Goal: Information Seeking & Learning: Check status

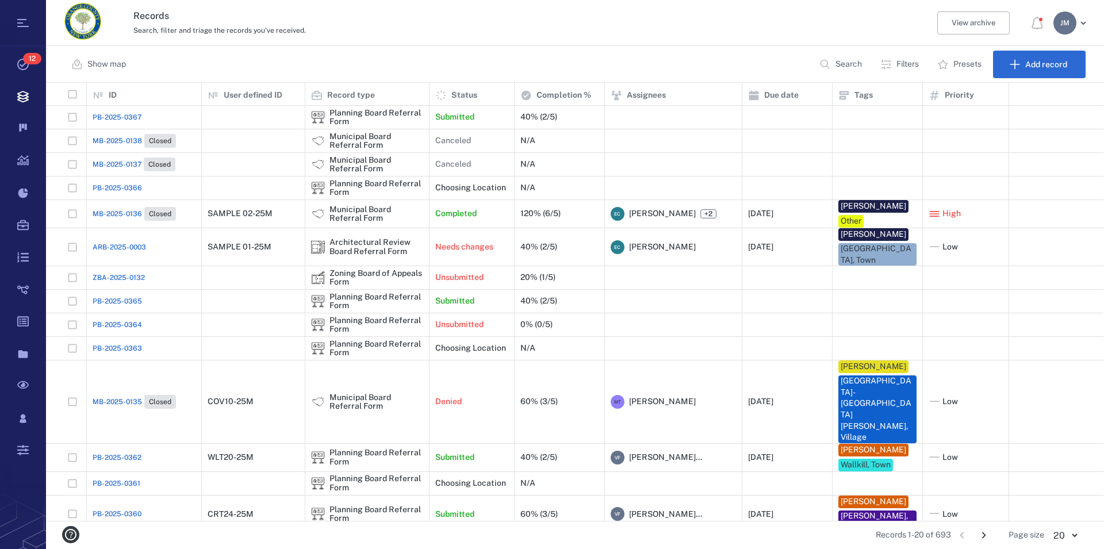
click at [901, 61] on p "Filters" at bounding box center [908, 65] width 22 height 12
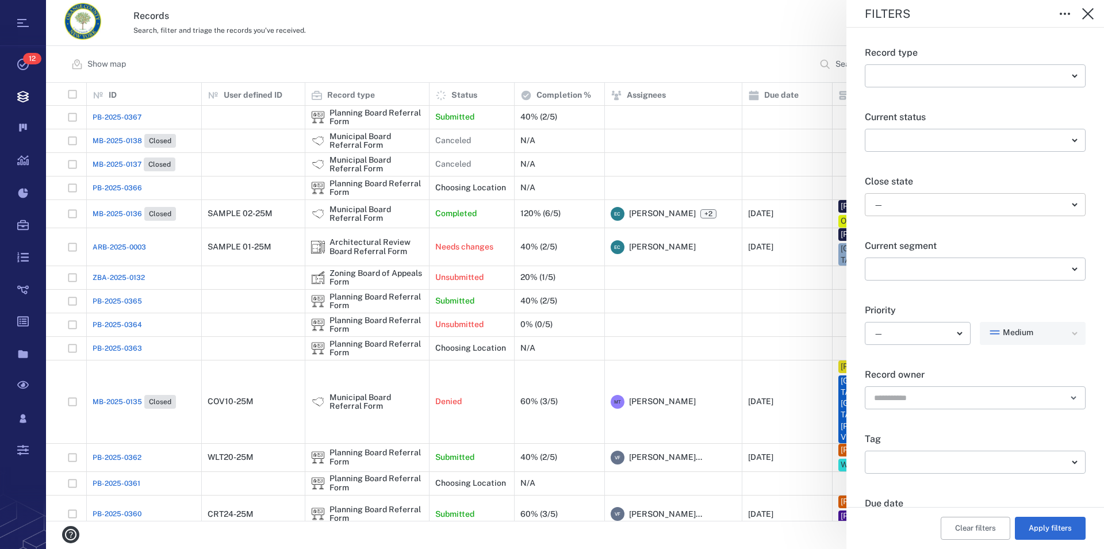
click at [913, 201] on body "Tasks 12 Records Boards Dashboard Reports Record types Guide steps Rules Form b…" at bounding box center [552, 274] width 1104 height 549
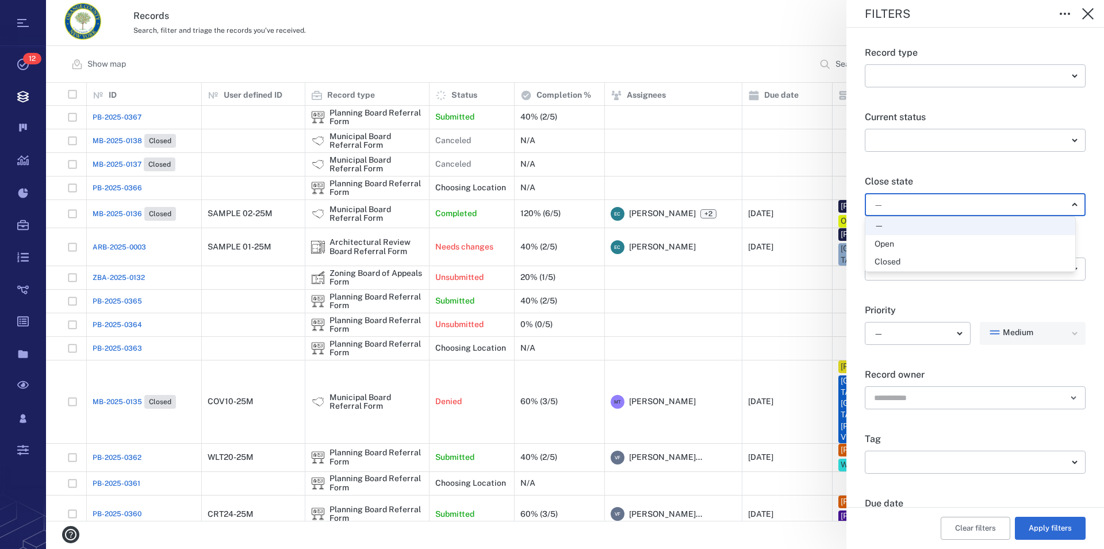
click at [905, 244] on div "Open" at bounding box center [971, 245] width 192 height 12
type input "*****"
click at [1054, 532] on button "Apply filters" at bounding box center [1050, 528] width 71 height 23
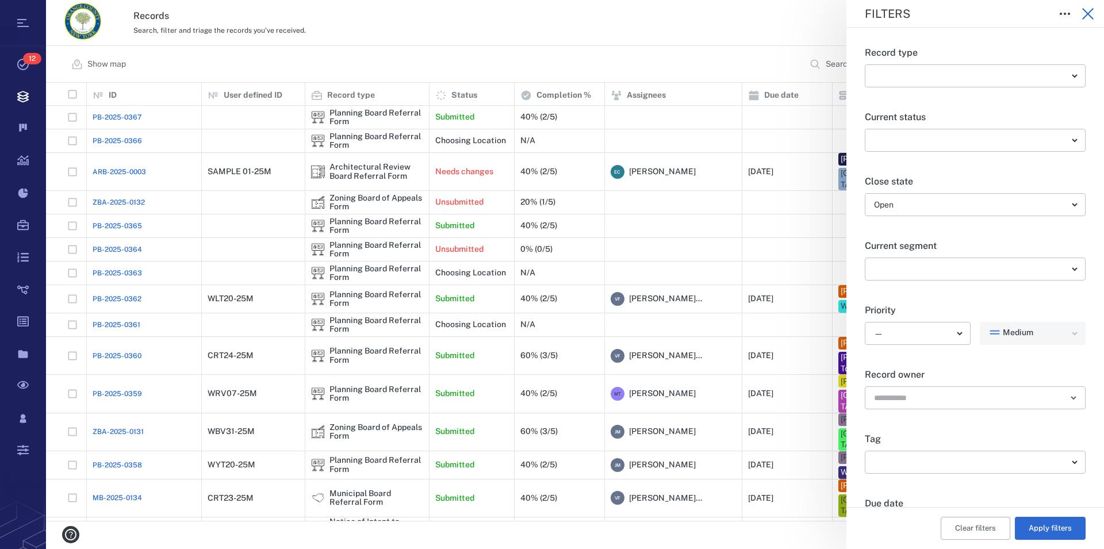
click at [1086, 13] on icon "button" at bounding box center [1088, 14] width 12 height 12
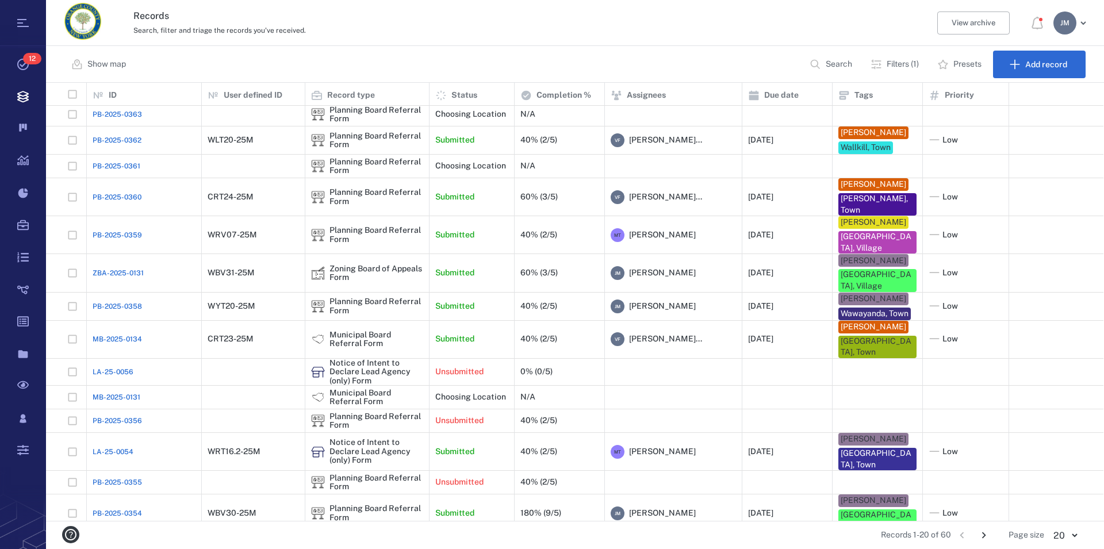
scroll to position [141, 0]
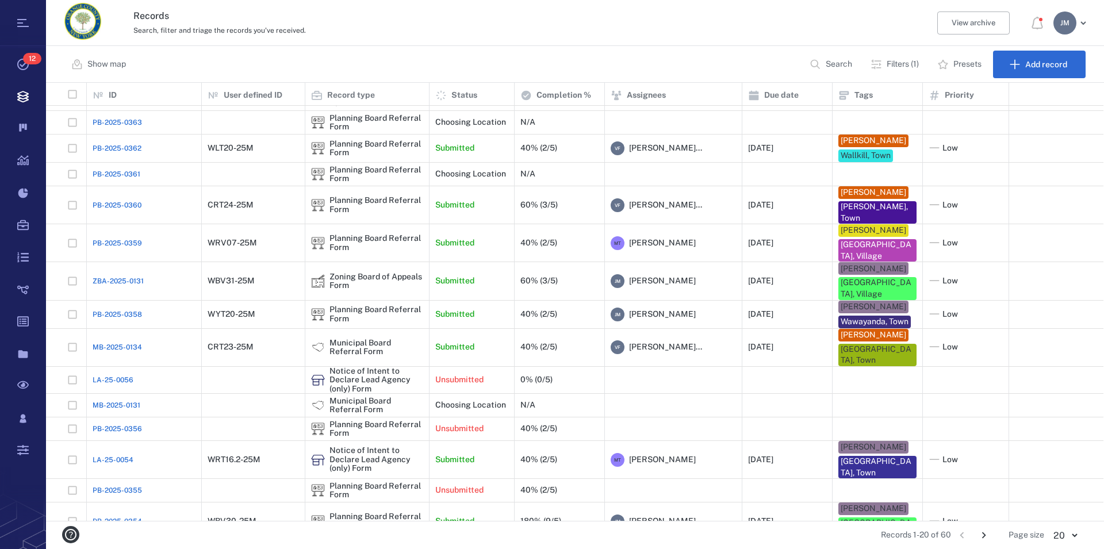
click at [985, 537] on icon "Go to next page" at bounding box center [984, 536] width 4 height 6
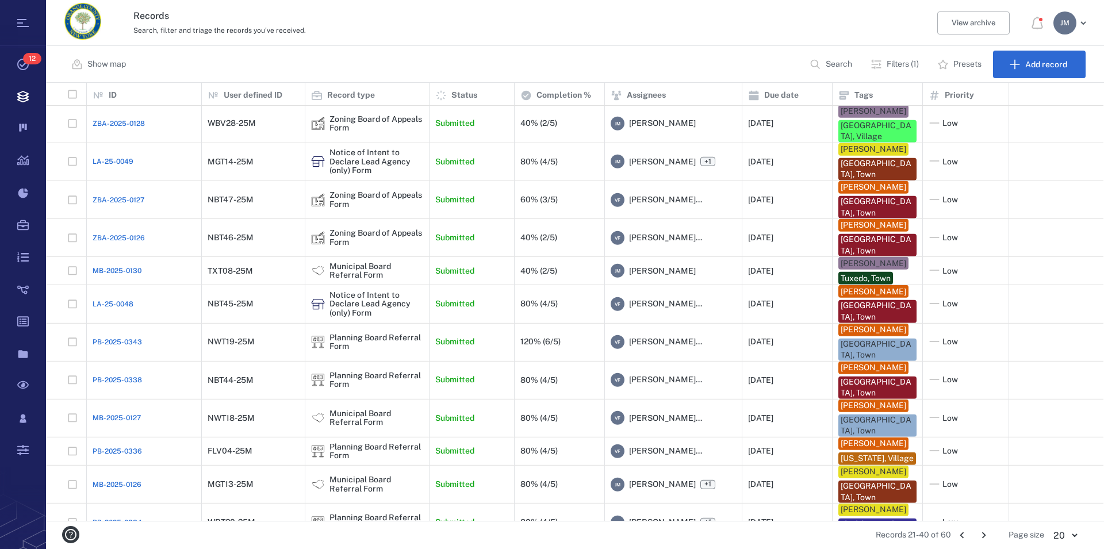
scroll to position [305, 0]
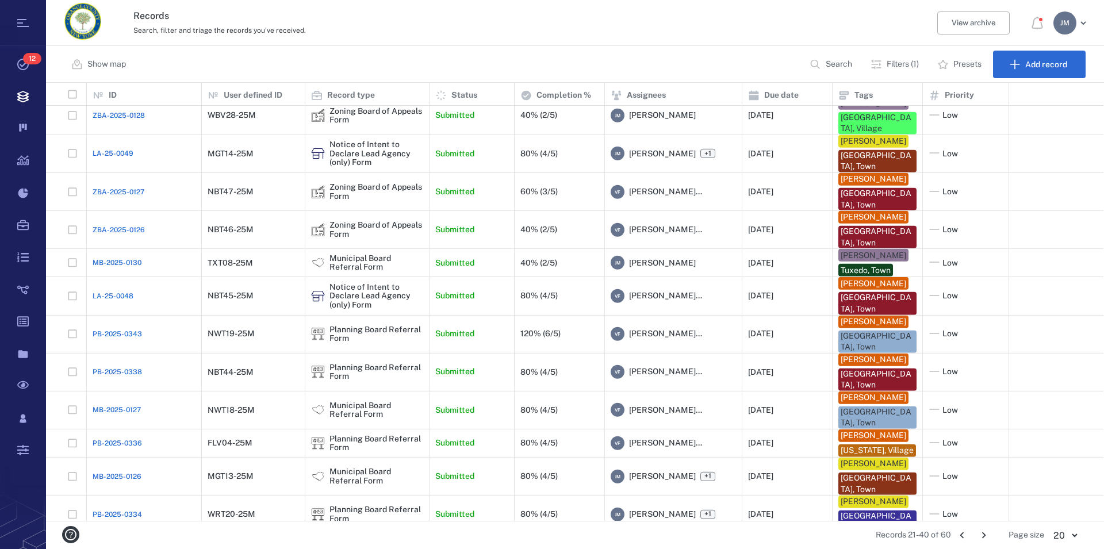
click at [988, 532] on icon "Go to next page" at bounding box center [984, 535] width 13 height 13
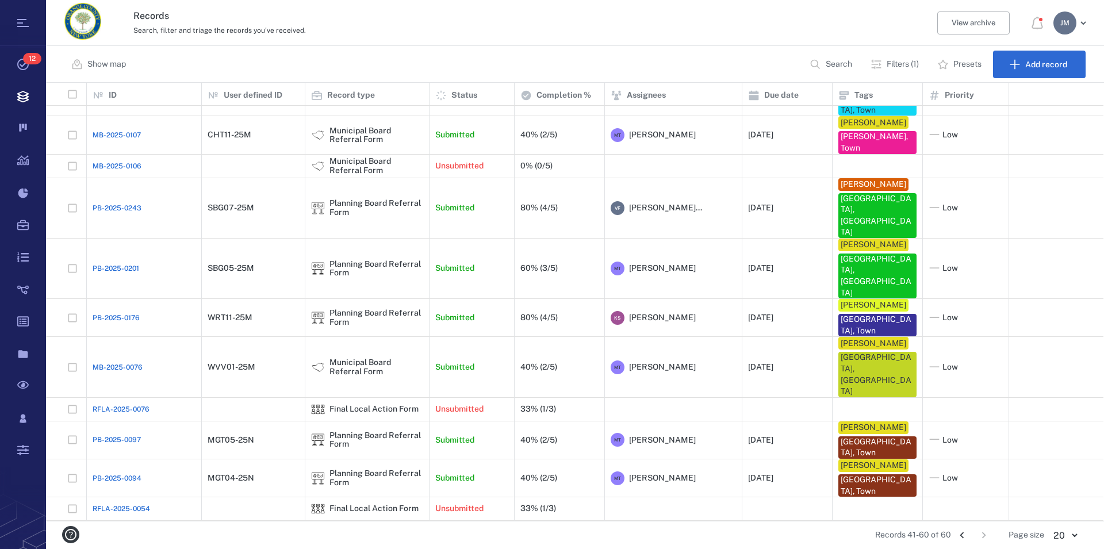
scroll to position [0, 0]
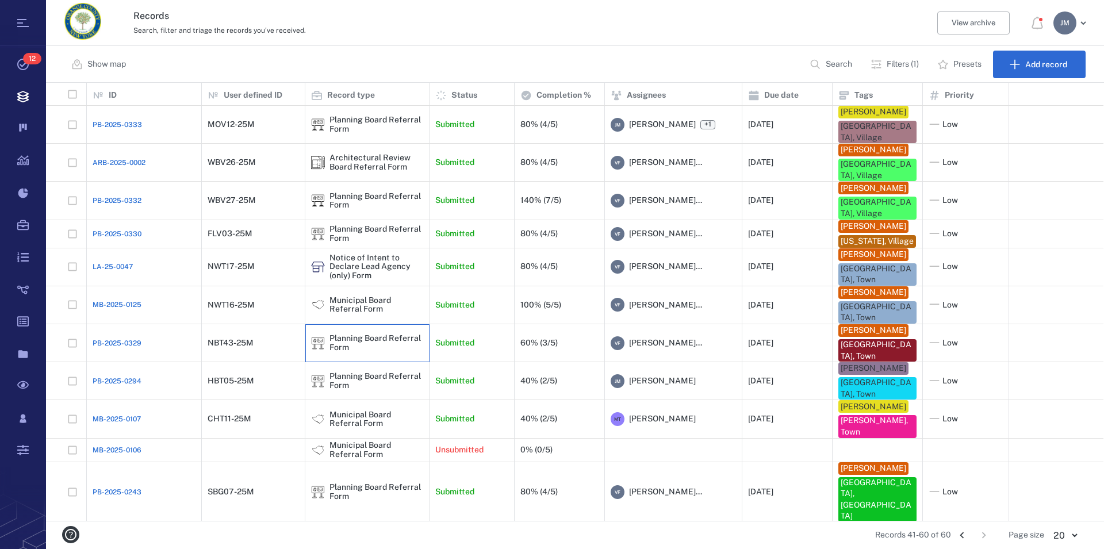
click at [340, 352] on div "Planning Board Referral Form" at bounding box center [377, 343] width 94 height 18
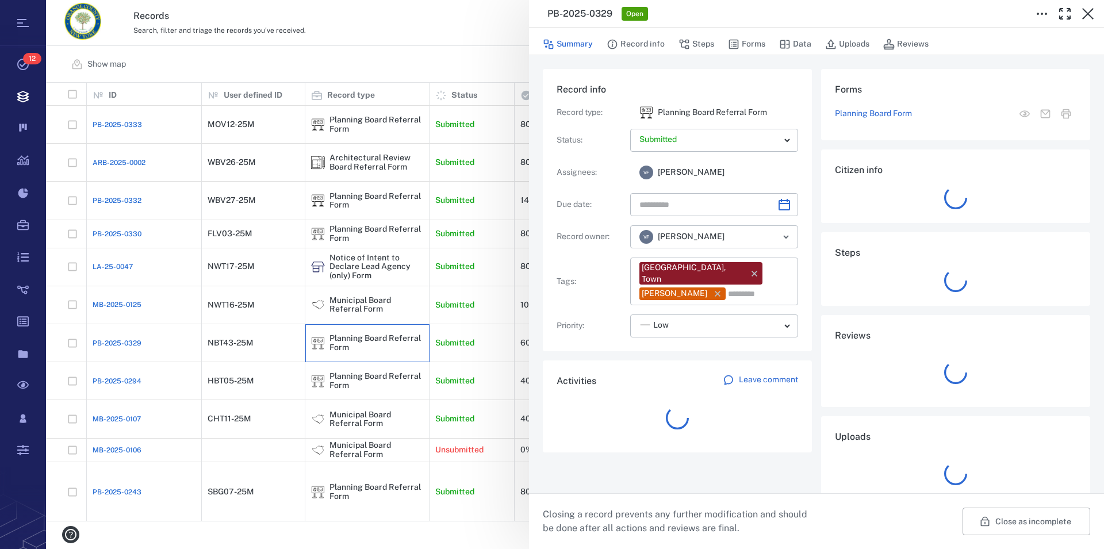
type input "**********"
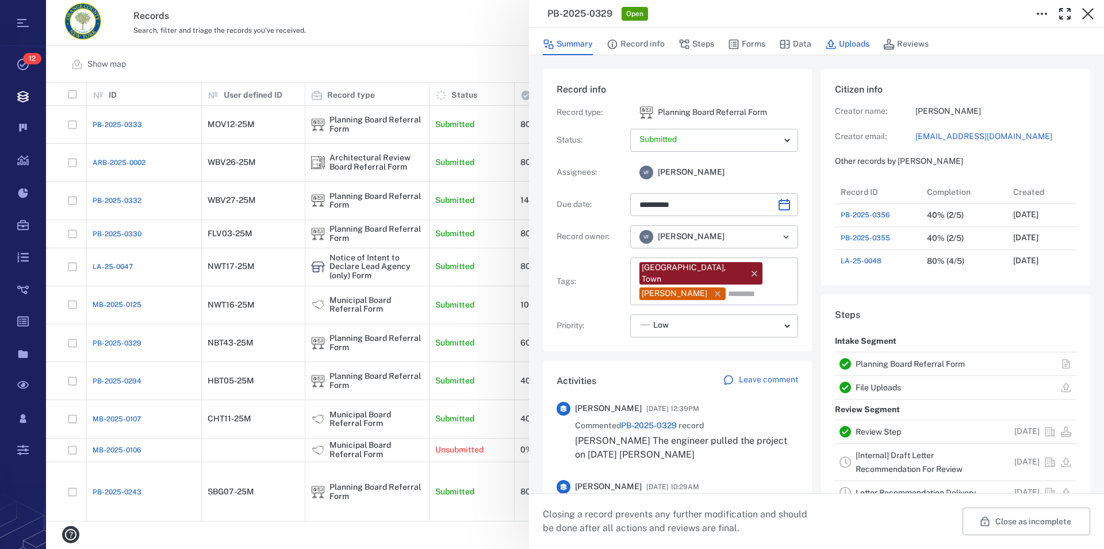
click at [840, 42] on button "Uploads" at bounding box center [847, 44] width 44 height 22
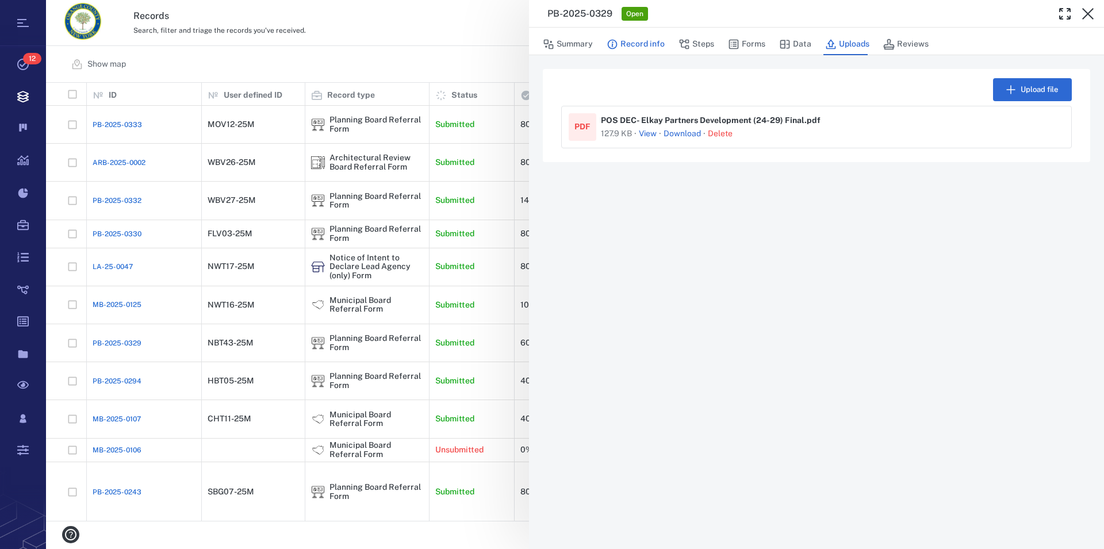
click at [622, 41] on button "Record info" at bounding box center [636, 44] width 58 height 22
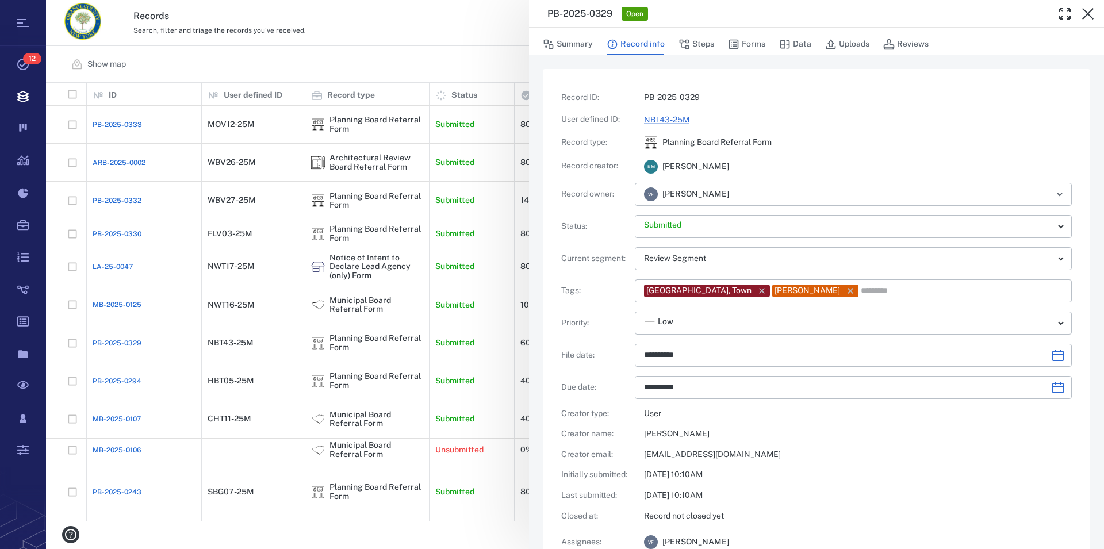
type input "**********"
click at [576, 41] on button "Summary" at bounding box center [568, 44] width 50 height 22
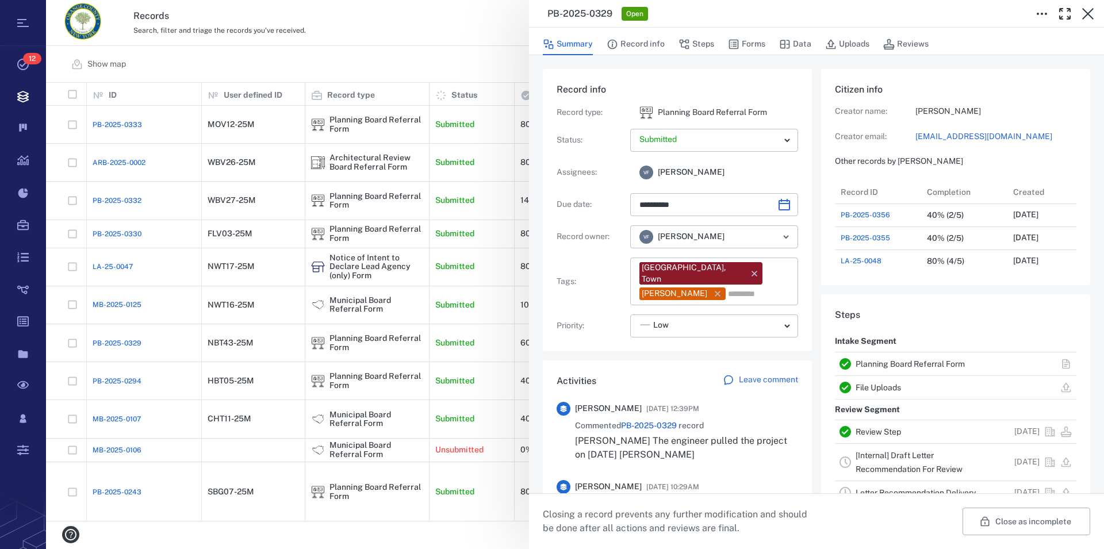
type input "**********"
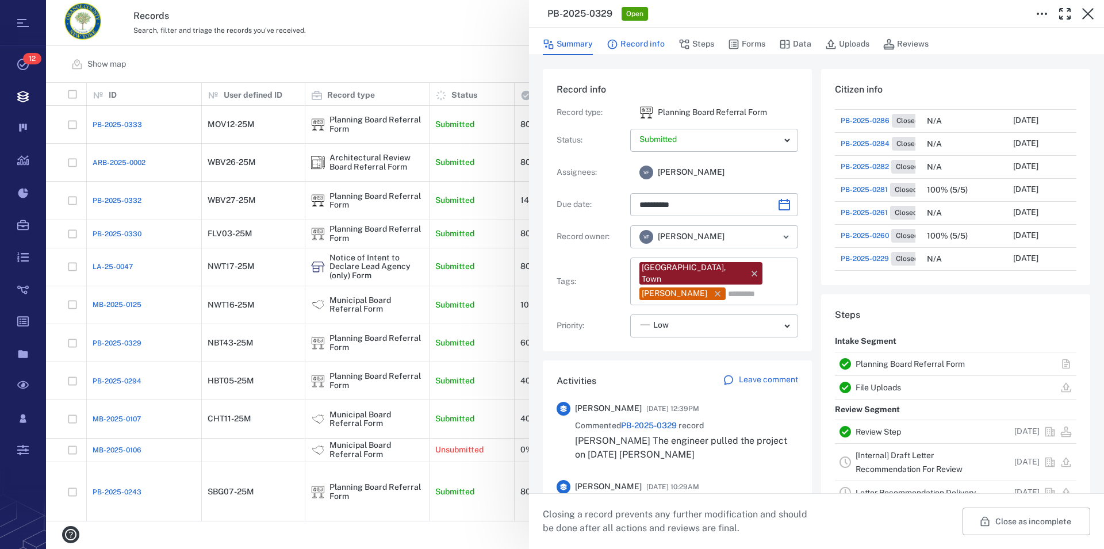
click at [633, 48] on button "Record info" at bounding box center [636, 44] width 58 height 22
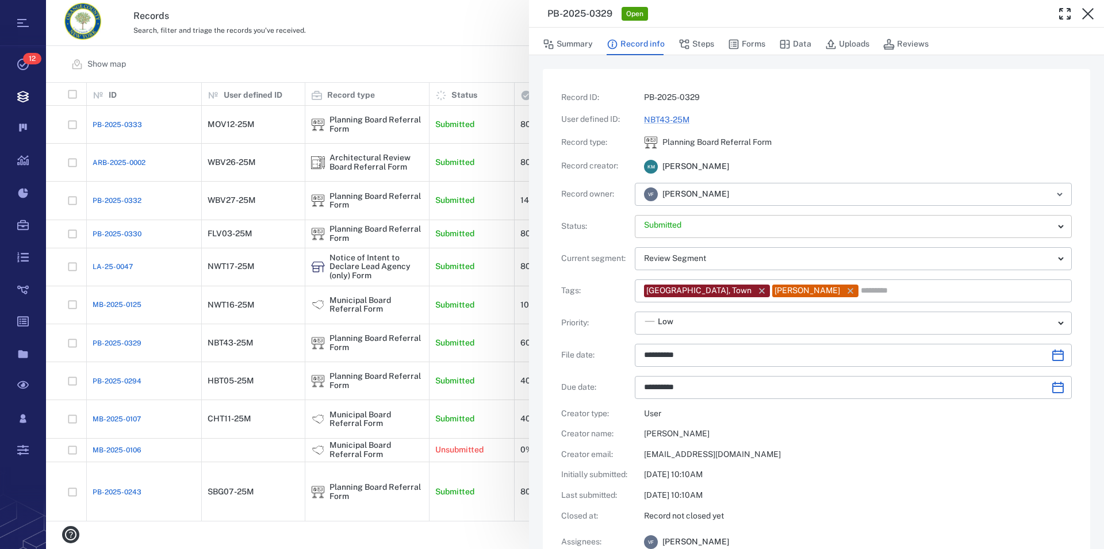
type input "**********"
click at [571, 48] on button "Summary" at bounding box center [568, 44] width 50 height 22
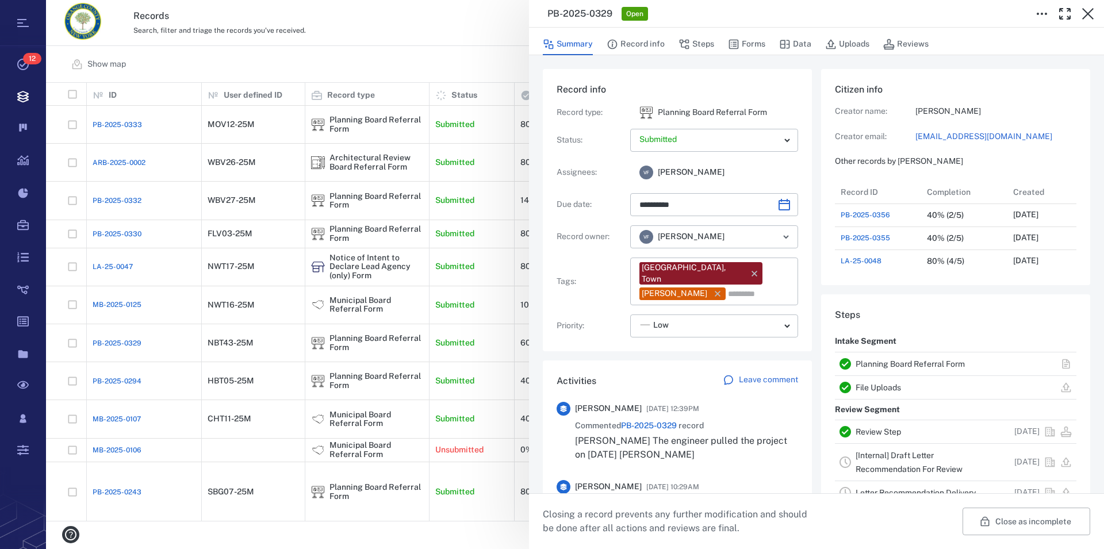
type input "**********"
click at [889, 390] on link "File Uploads" at bounding box center [878, 387] width 45 height 9
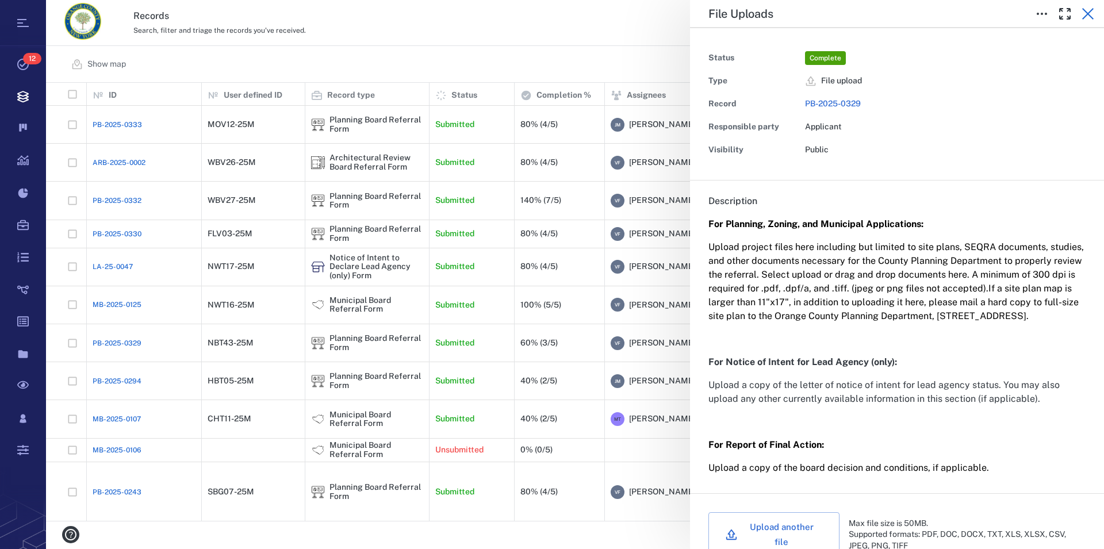
click at [1089, 12] on icon "button" at bounding box center [1088, 14] width 14 height 14
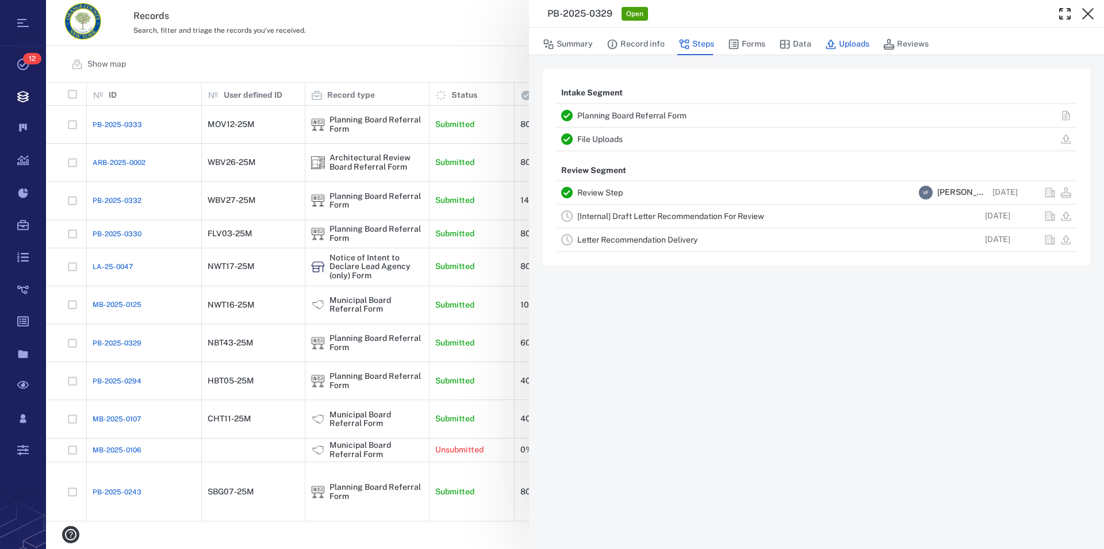
click at [854, 45] on button "Uploads" at bounding box center [847, 44] width 44 height 22
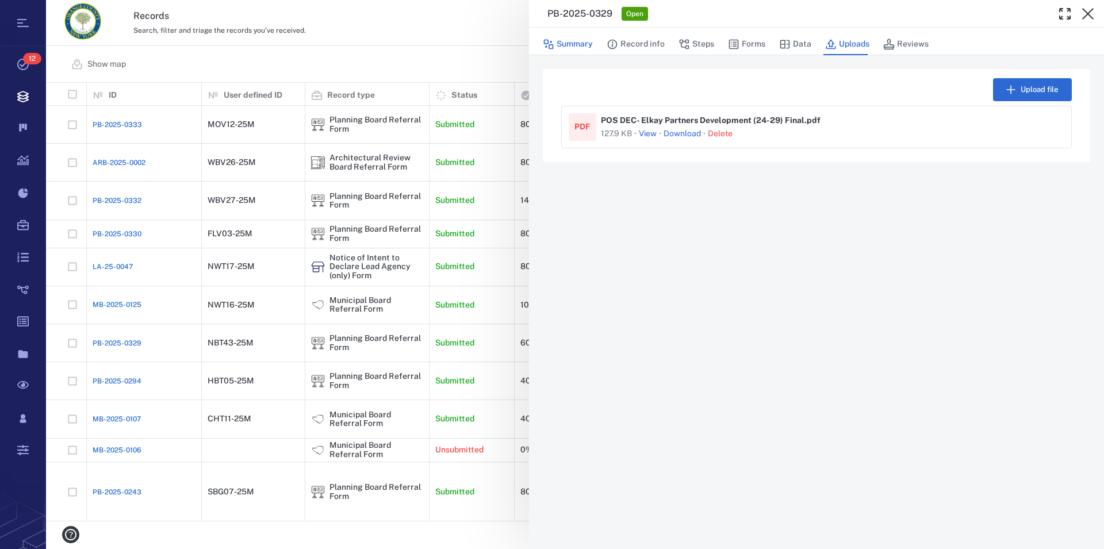
click at [572, 49] on button "Summary" at bounding box center [568, 44] width 50 height 22
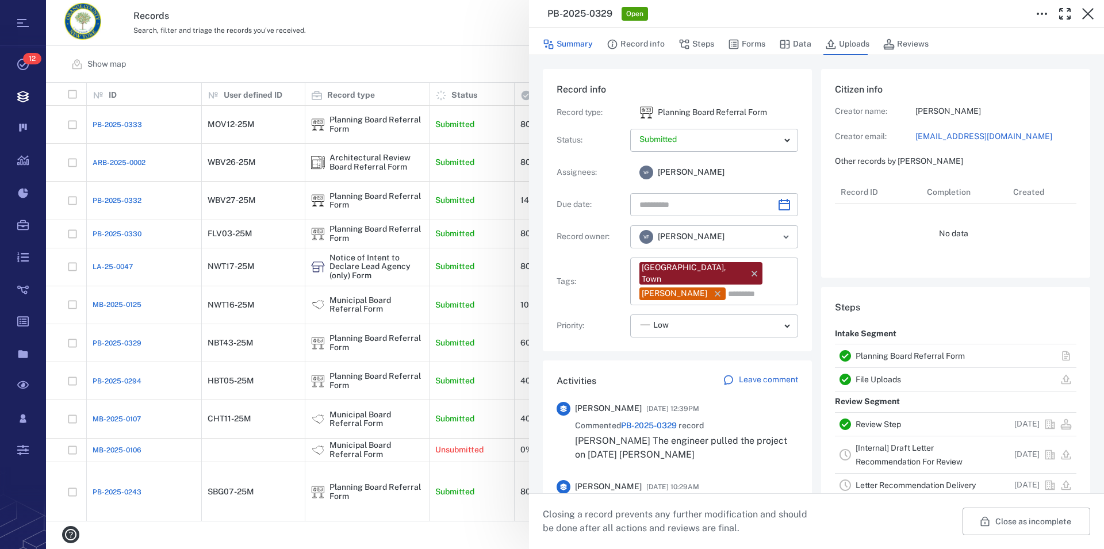
scroll to position [598, 217]
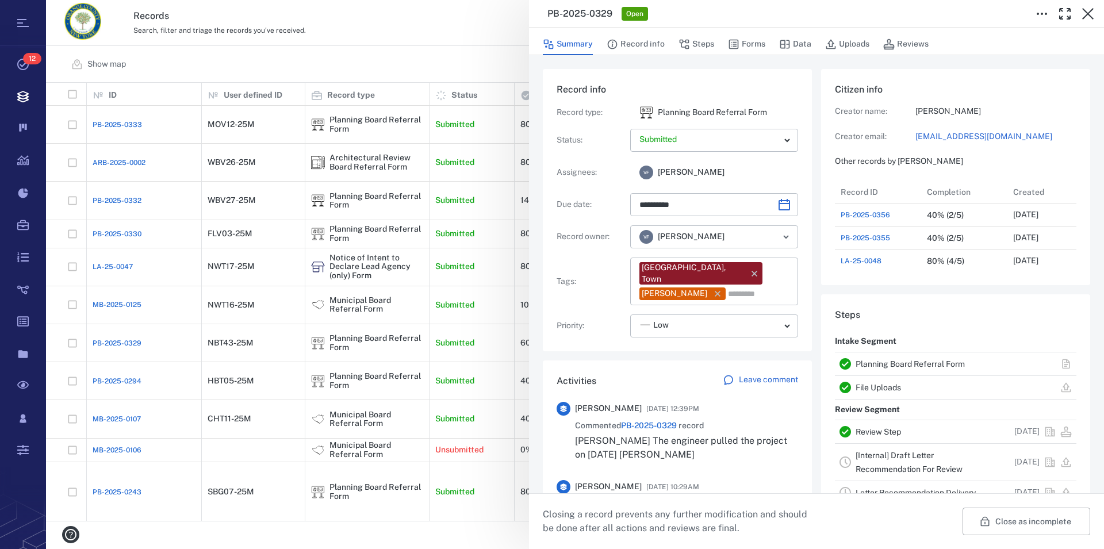
type input "**********"
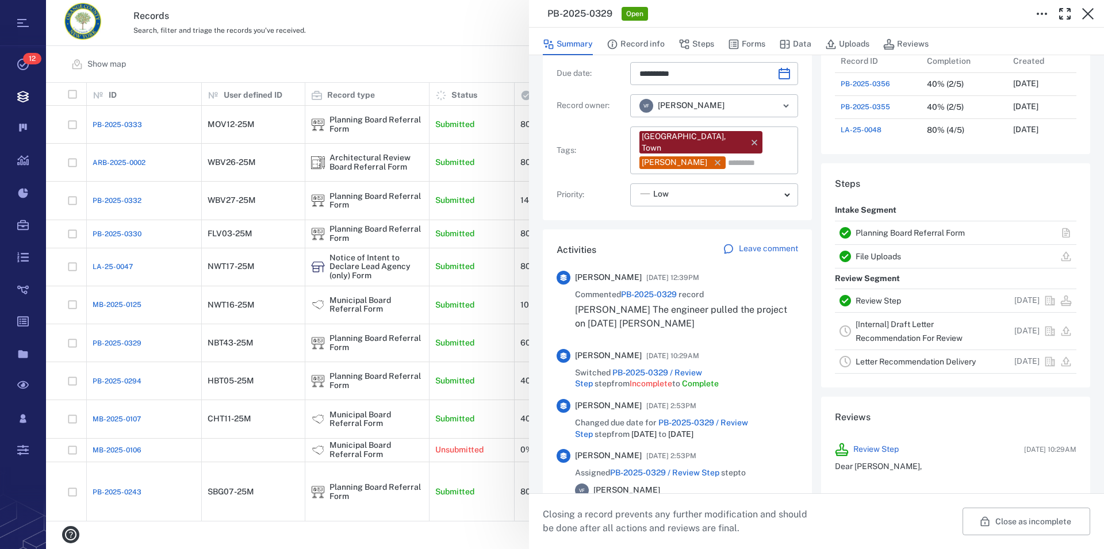
click at [876, 256] on link "File Uploads" at bounding box center [878, 256] width 45 height 9
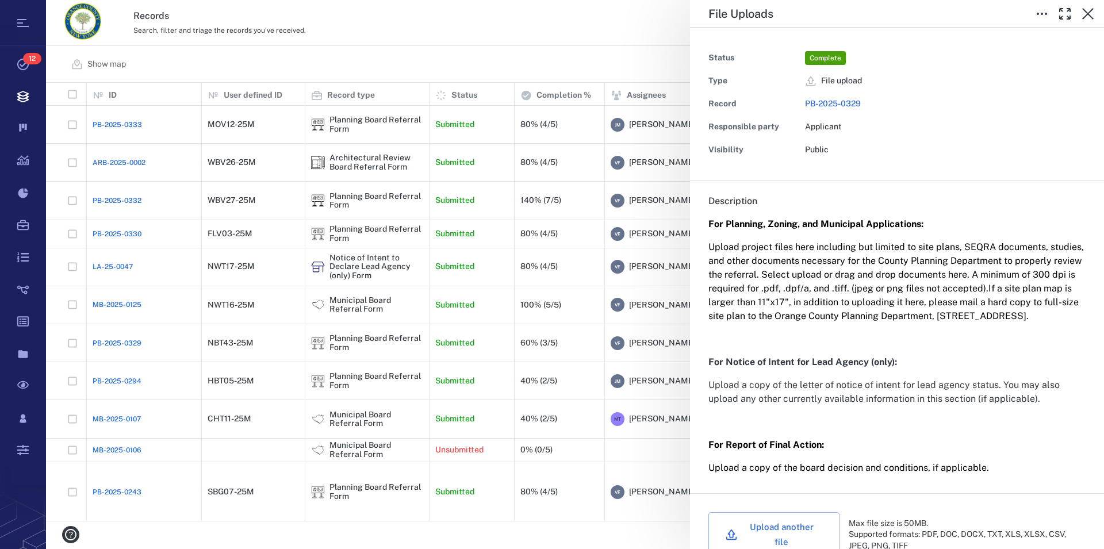
scroll to position [319, 0]
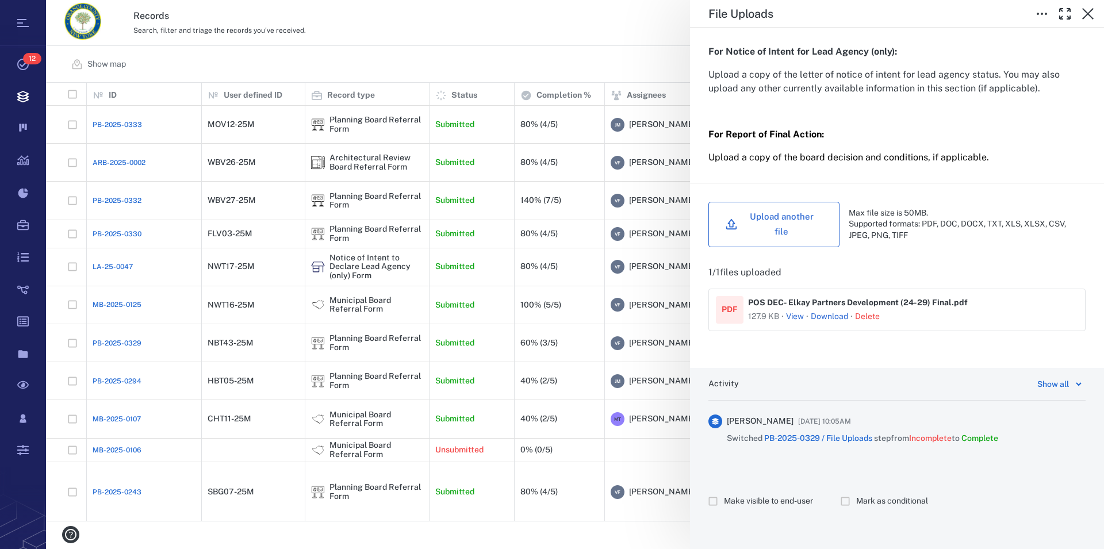
click at [765, 220] on button "Upload another file" at bounding box center [774, 224] width 131 height 45
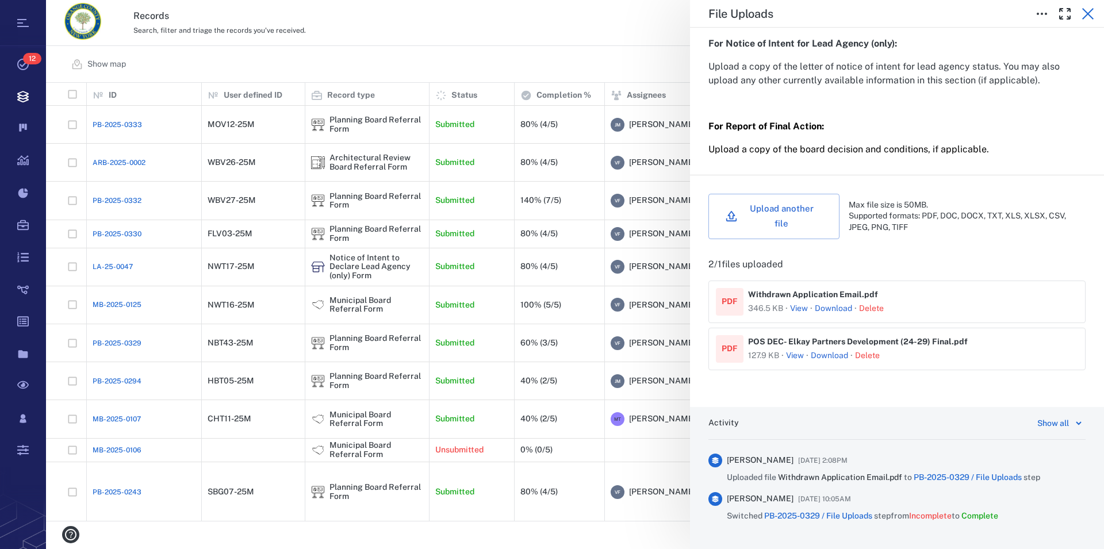
click at [1086, 13] on icon "button" at bounding box center [1088, 14] width 14 height 14
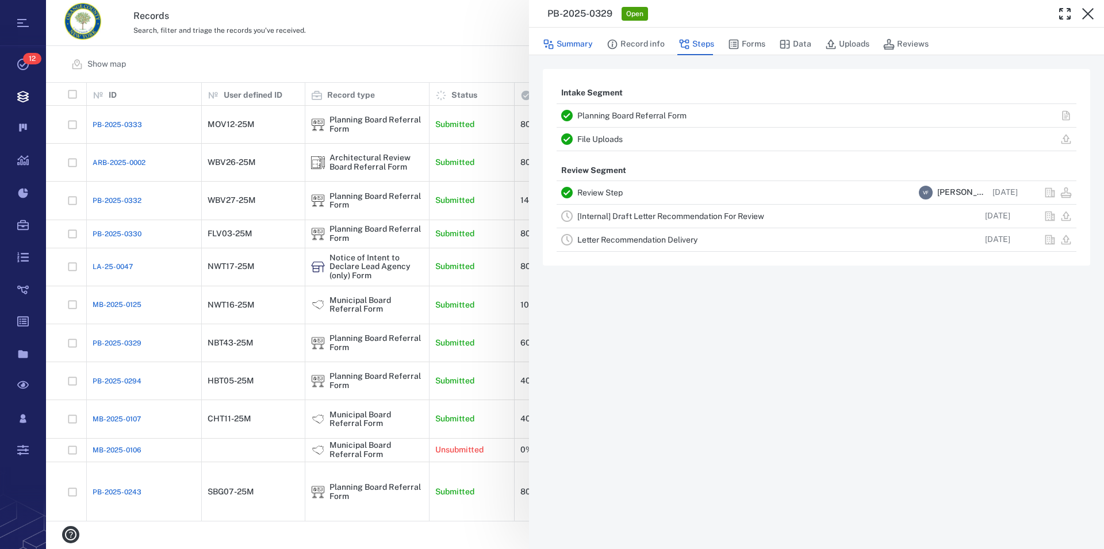
click at [569, 45] on button "Summary" at bounding box center [568, 44] width 50 height 22
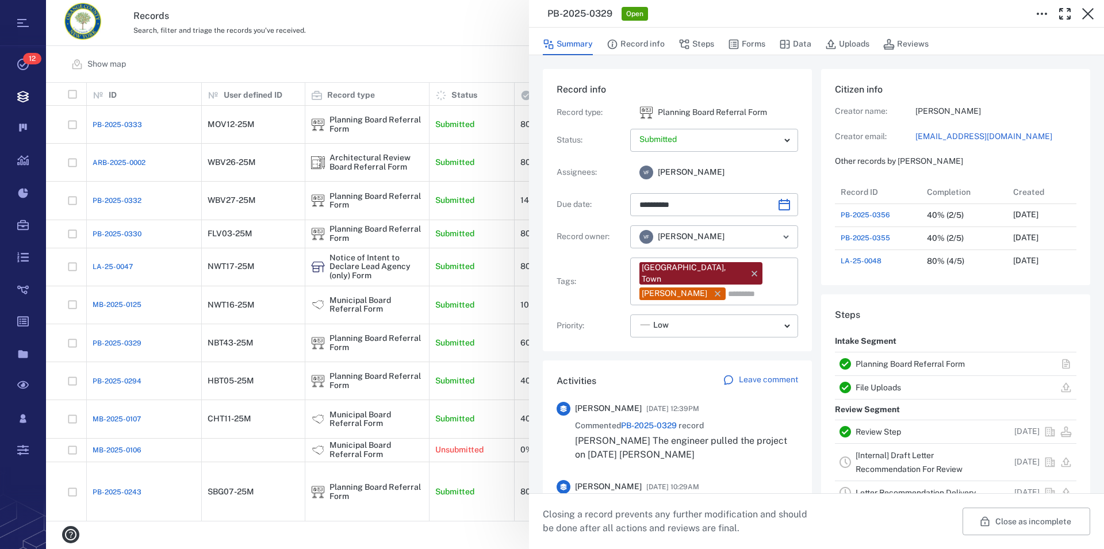
type input "**********"
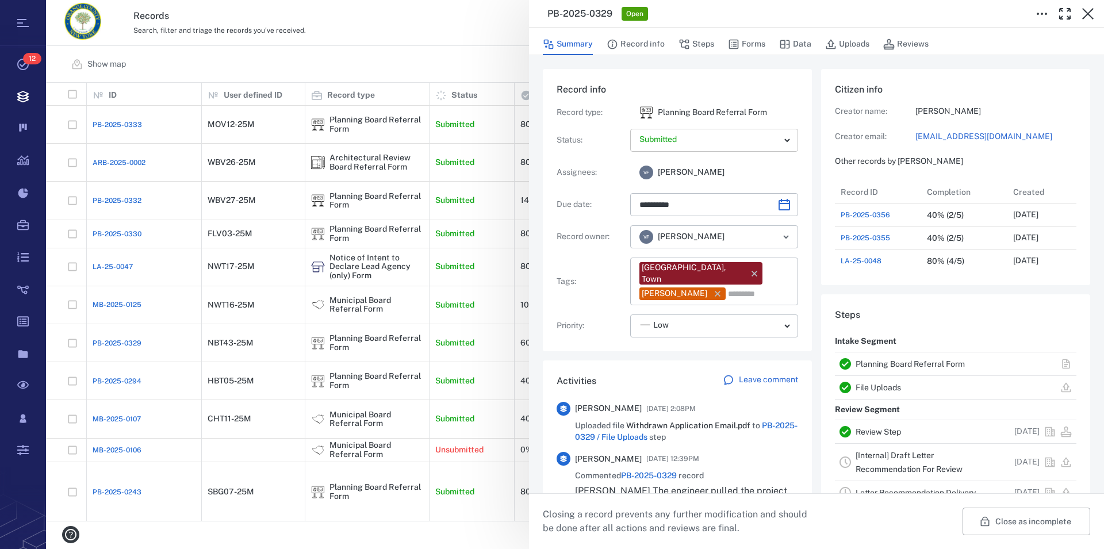
click at [782, 140] on body "Tasks 12 Records Boards Dashboard Reports Record types Guide steps Rules Form b…" at bounding box center [552, 274] width 1104 height 549
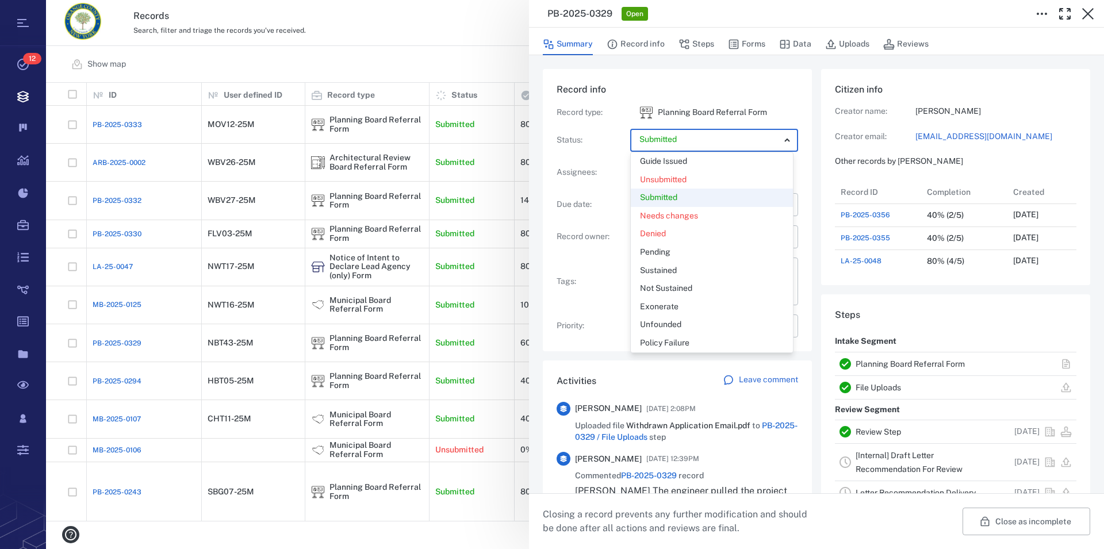
click at [805, 131] on div at bounding box center [552, 274] width 1104 height 549
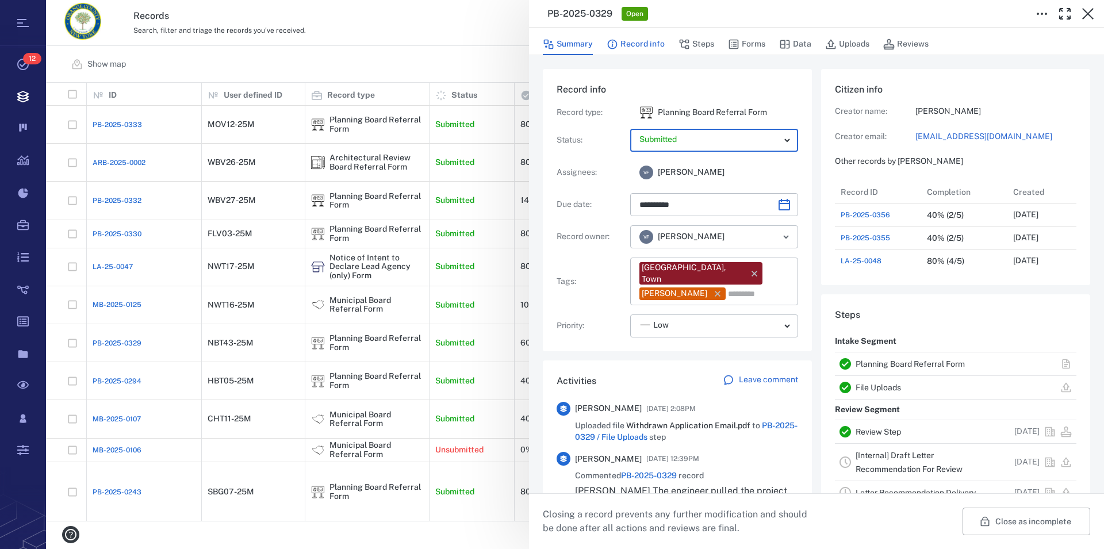
click at [656, 44] on button "Record info" at bounding box center [636, 44] width 58 height 22
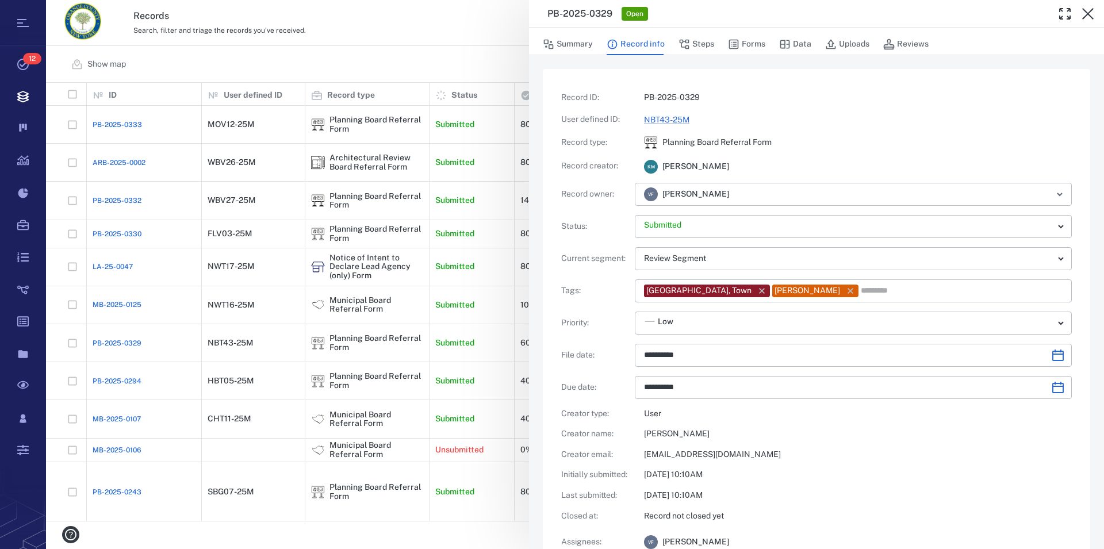
type input "**********"
click at [1054, 224] on body "Tasks 12 Records Boards Dashboard Reports Record types Guide steps Rules Form b…" at bounding box center [552, 274] width 1104 height 549
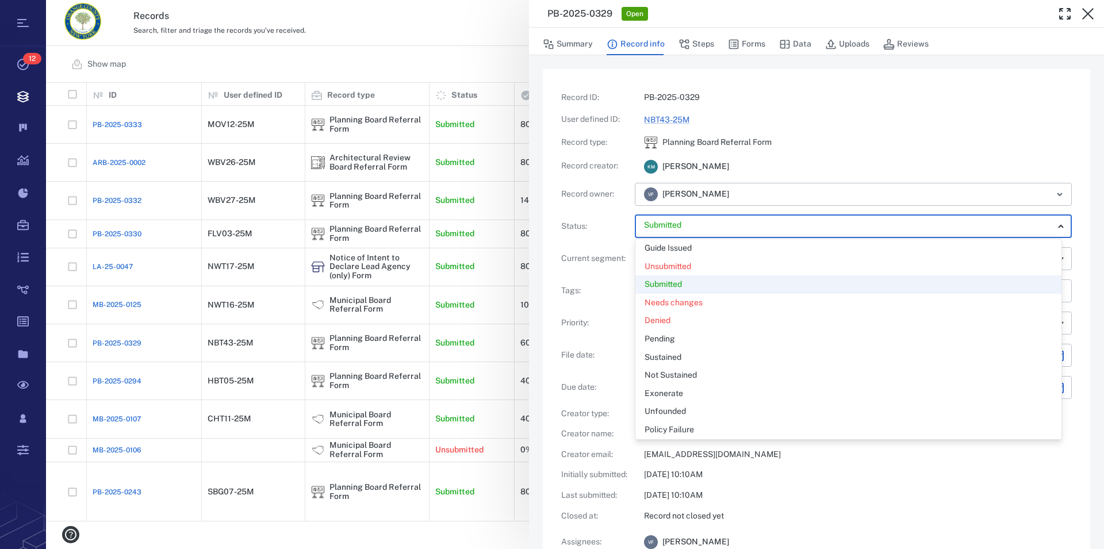
click at [1054, 224] on div at bounding box center [552, 274] width 1104 height 549
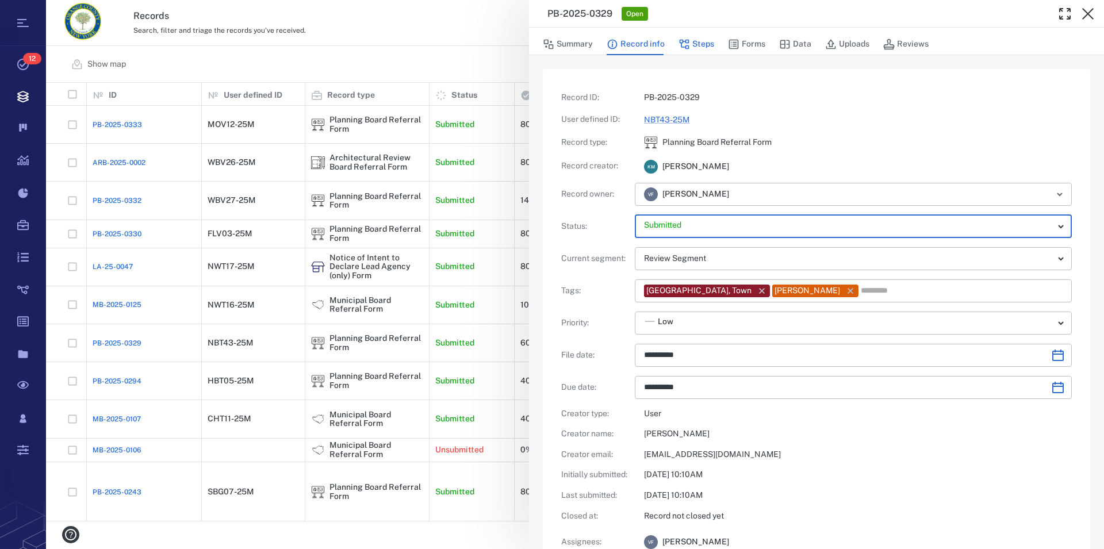
click at [706, 45] on button "Steps" at bounding box center [697, 44] width 36 height 22
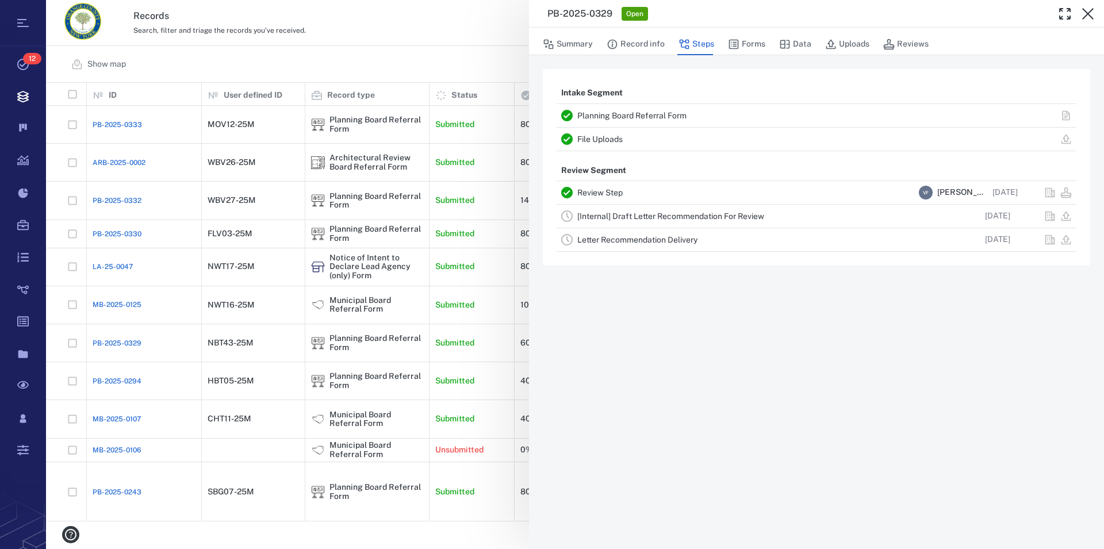
click at [599, 194] on link "Review Step" at bounding box center [599, 192] width 45 height 9
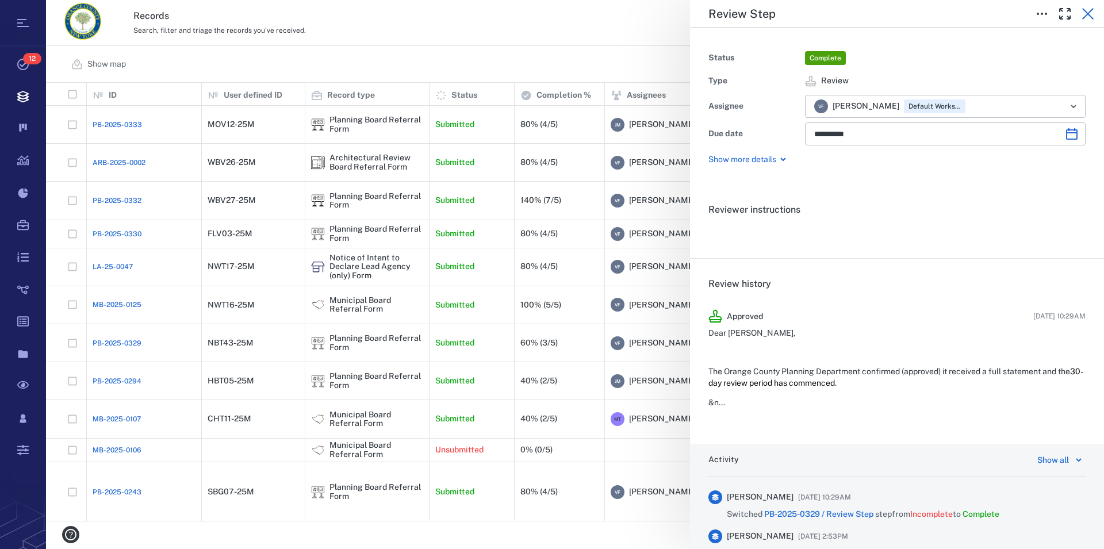
click at [1092, 13] on icon "button" at bounding box center [1088, 14] width 14 height 14
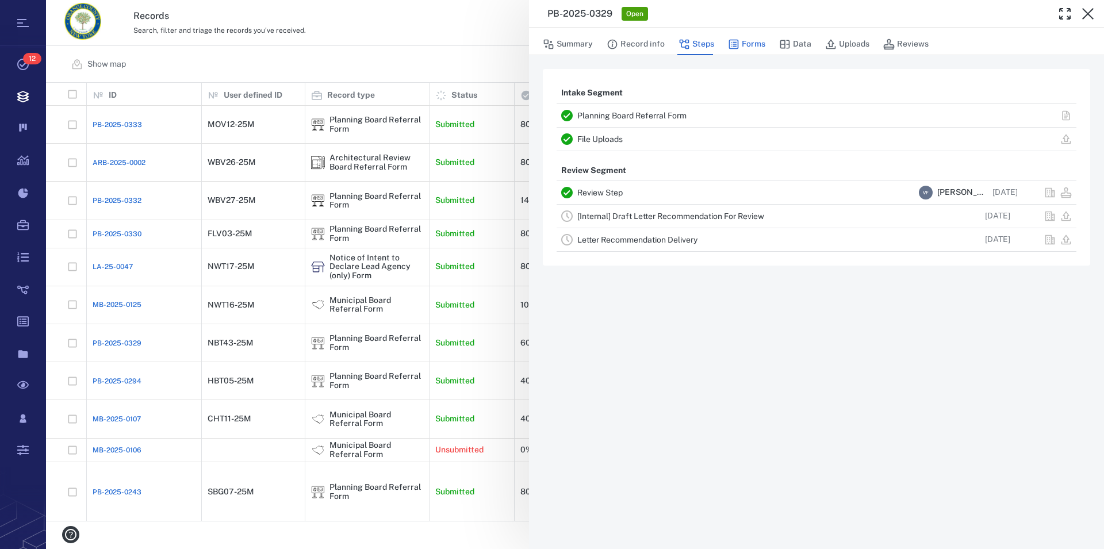
click at [751, 47] on button "Forms" at bounding box center [746, 44] width 37 height 22
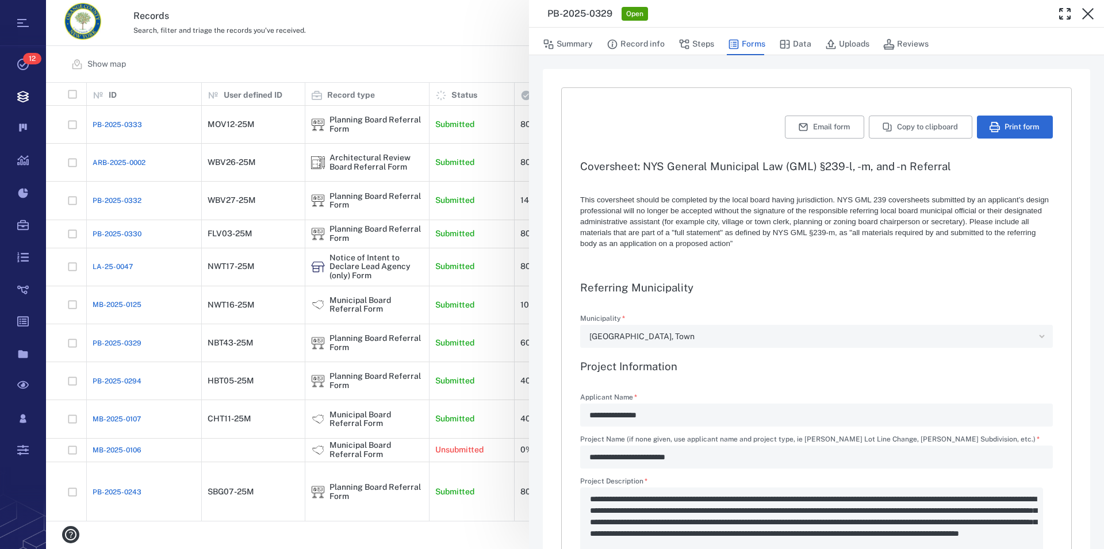
type textarea "*"
type input "**********"
type textarea "*"
click at [807, 43] on button "Data" at bounding box center [795, 44] width 32 height 22
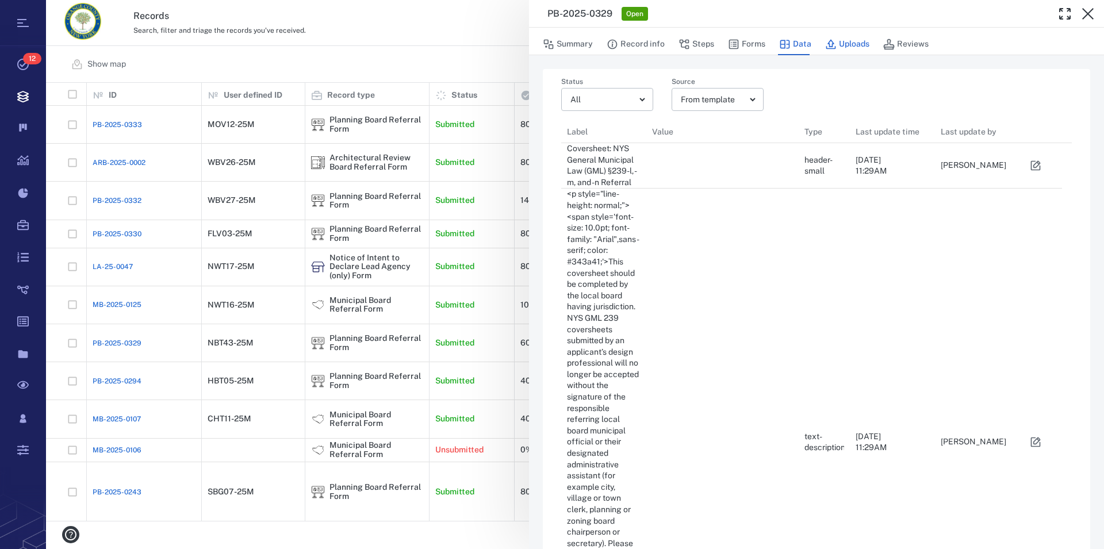
scroll to position [2439, 491]
click at [848, 44] on button "Uploads" at bounding box center [847, 44] width 44 height 22
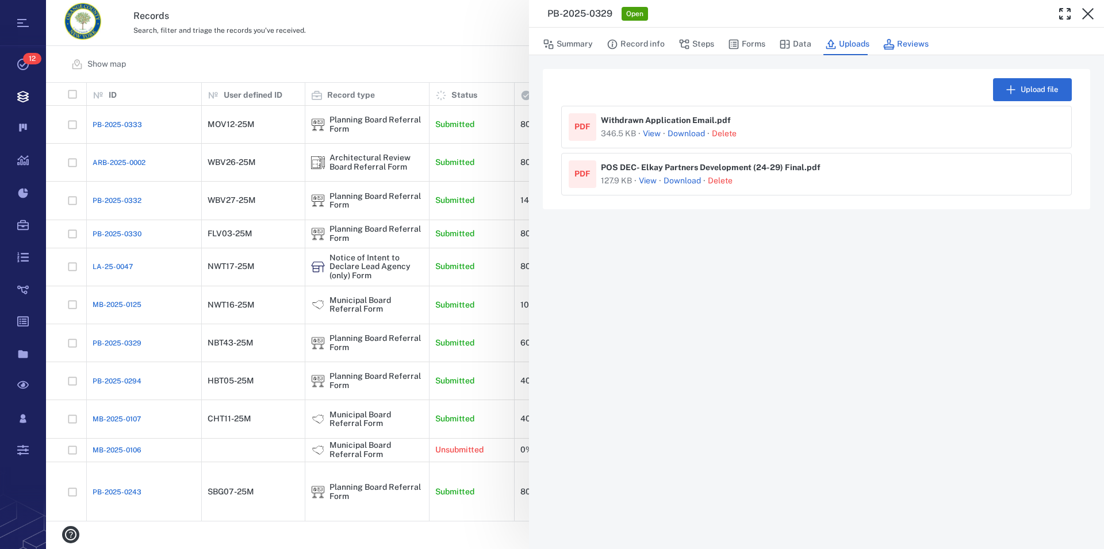
click at [920, 49] on button "Reviews" at bounding box center [905, 44] width 45 height 22
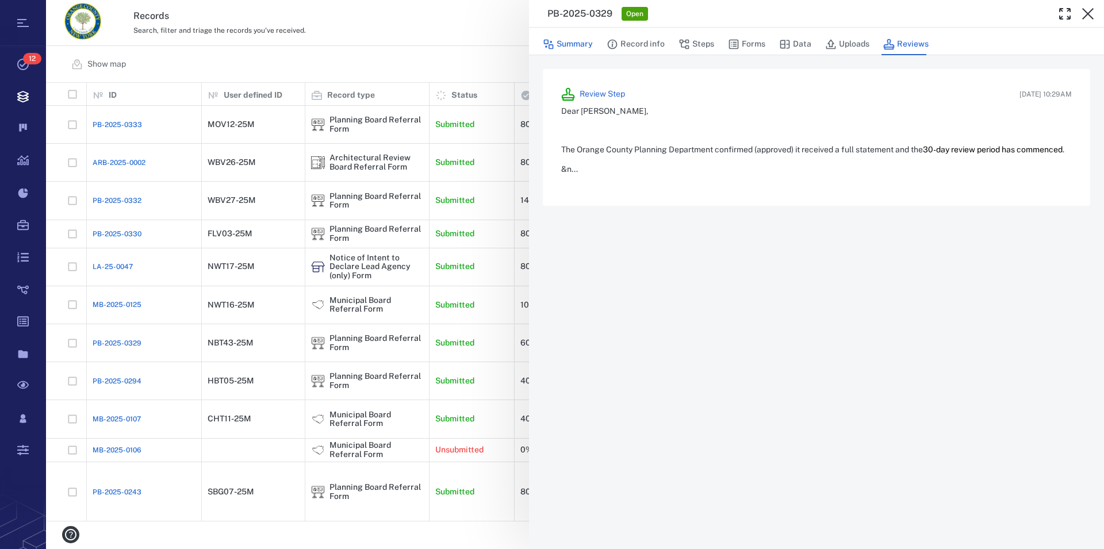
click at [580, 45] on button "Summary" at bounding box center [568, 44] width 50 height 22
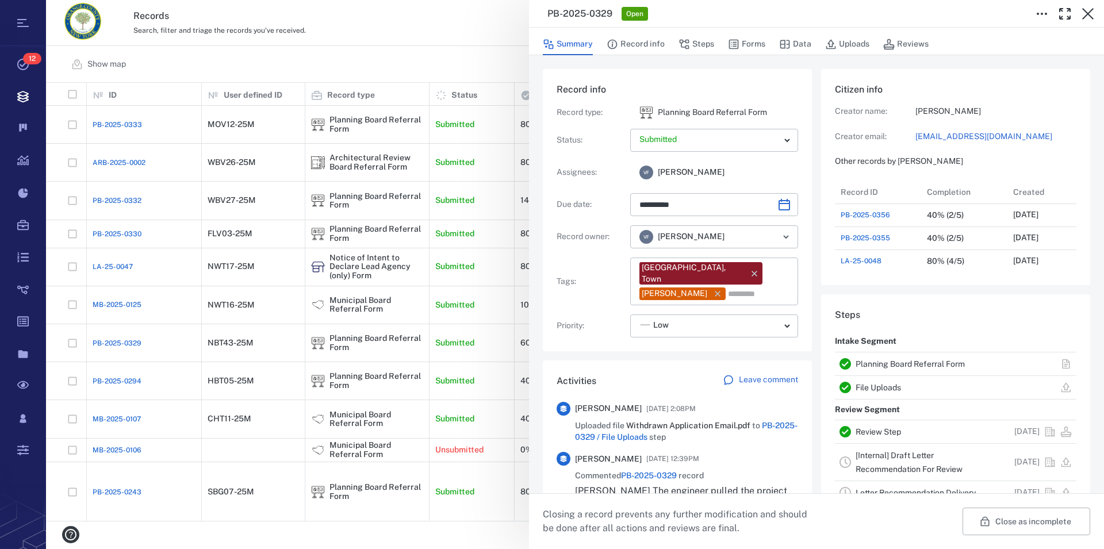
type input "**********"
click at [784, 140] on body "Tasks 12 Records Boards Dashboard Reports Record types Guide steps Rules Form b…" at bounding box center [552, 274] width 1104 height 549
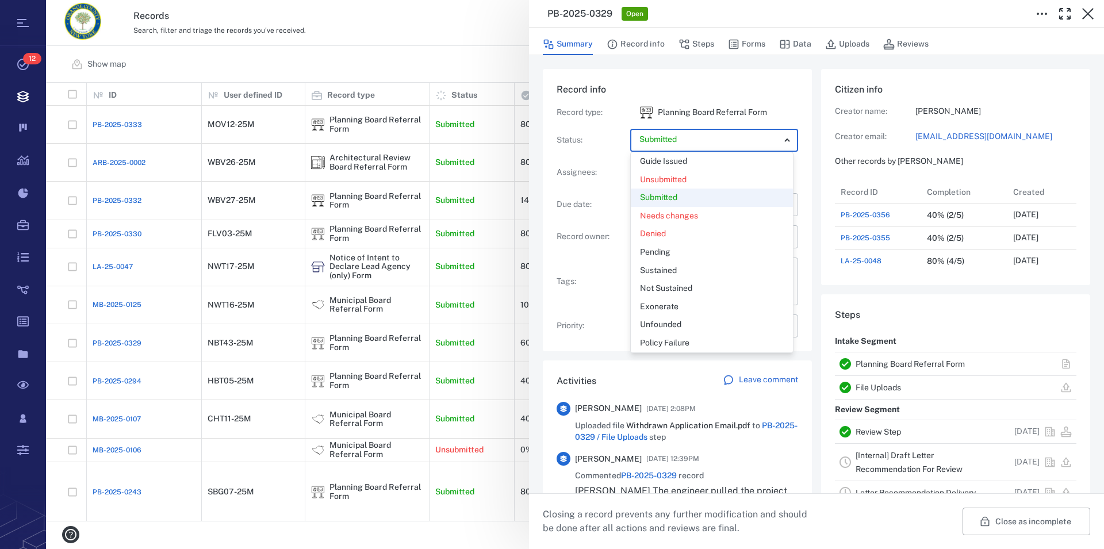
click at [784, 140] on div at bounding box center [552, 274] width 1104 height 549
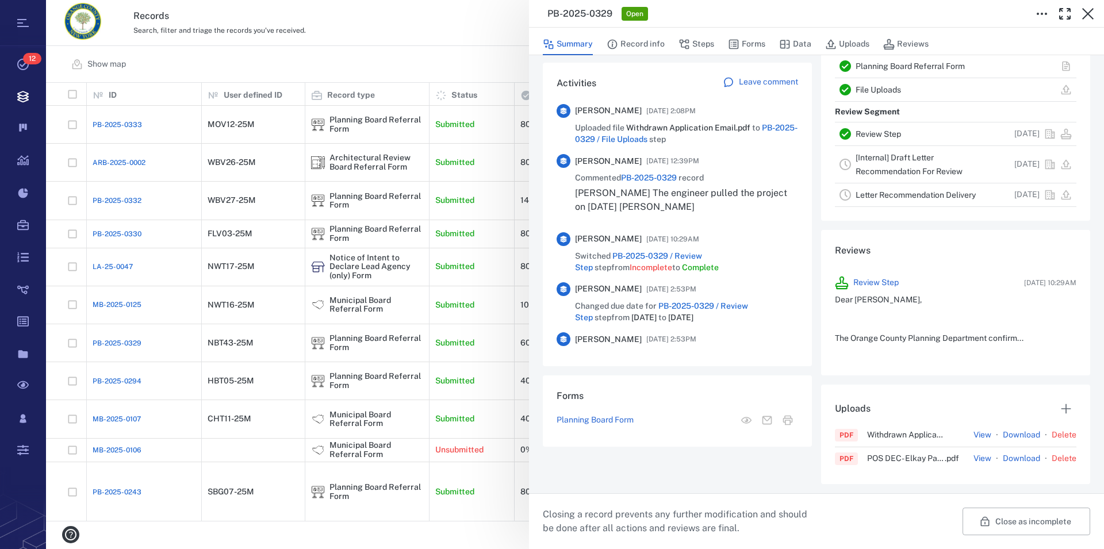
scroll to position [232, 0]
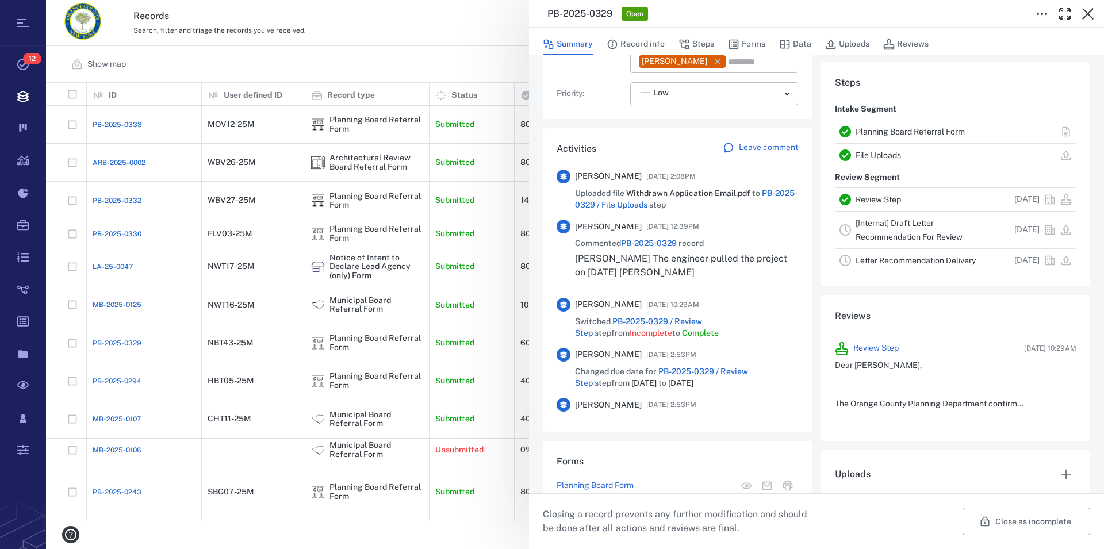
click at [754, 142] on p "Leave comment" at bounding box center [768, 148] width 59 height 12
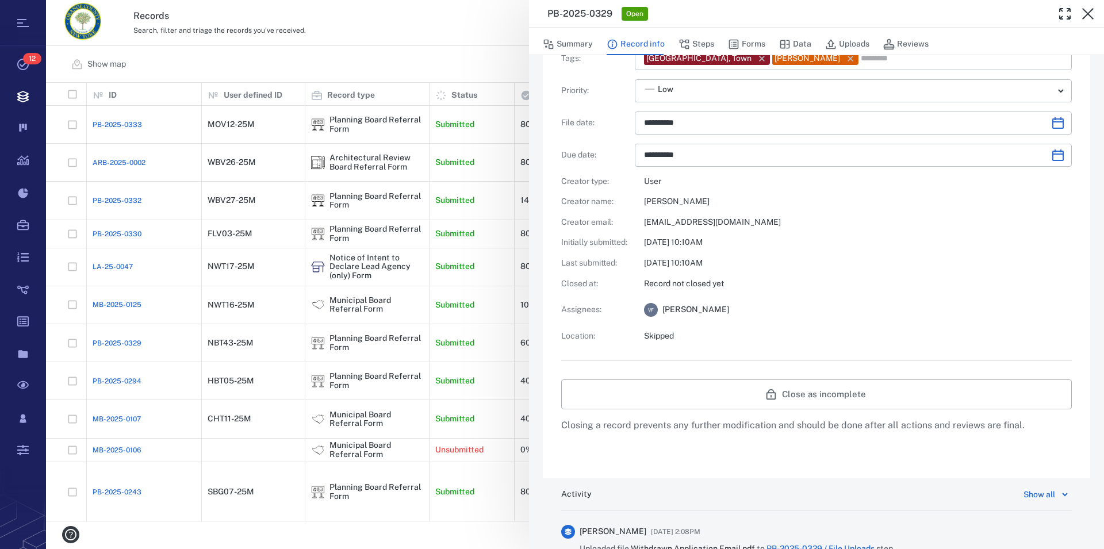
scroll to position [919, 0]
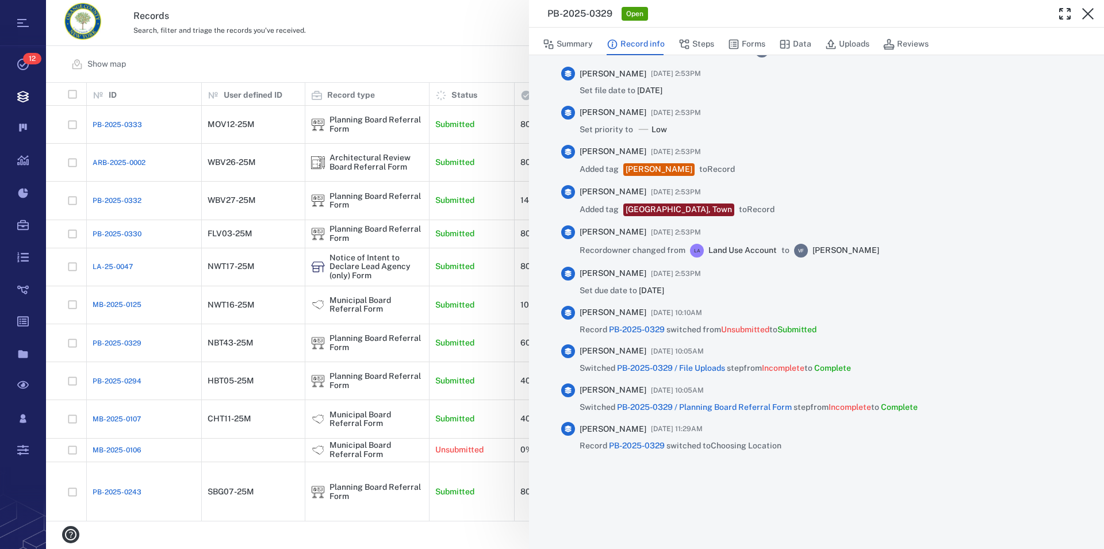
type input "**********"
click at [573, 44] on button "Summary" at bounding box center [568, 44] width 50 height 22
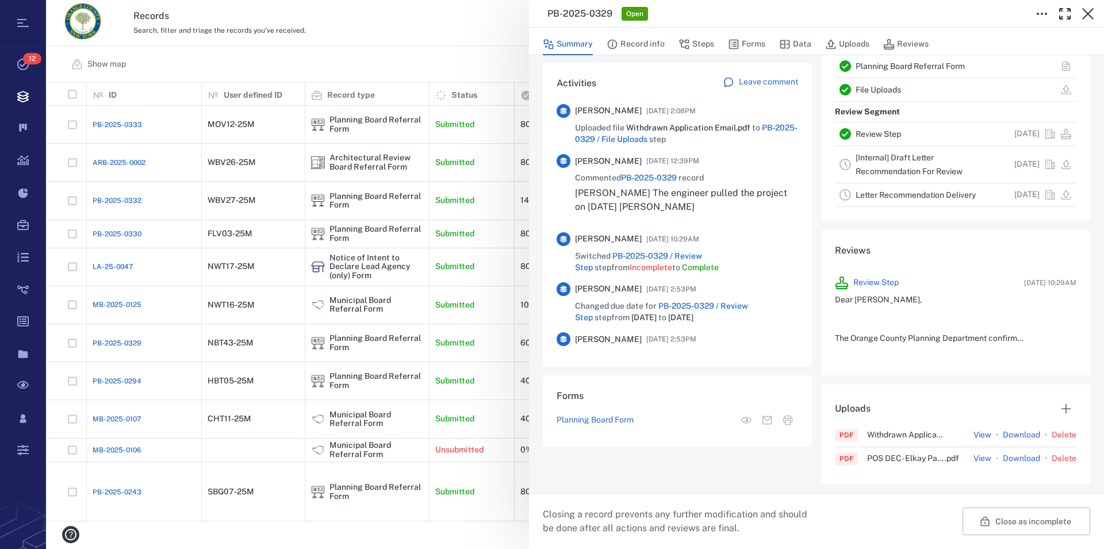
click at [723, 88] on icon at bounding box center [729, 82] width 12 height 12
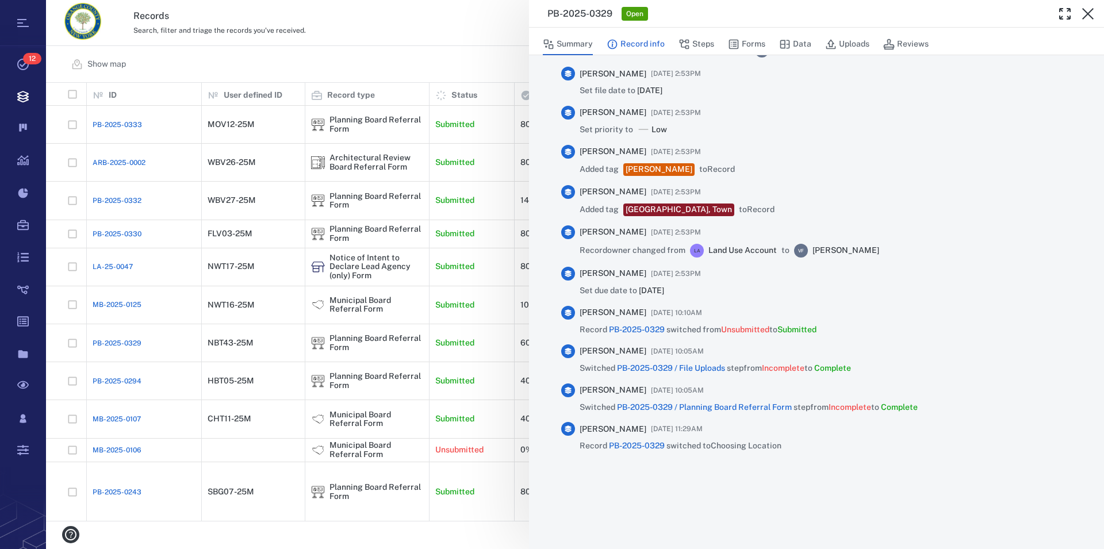
scroll to position [919, 0]
type input "**********"
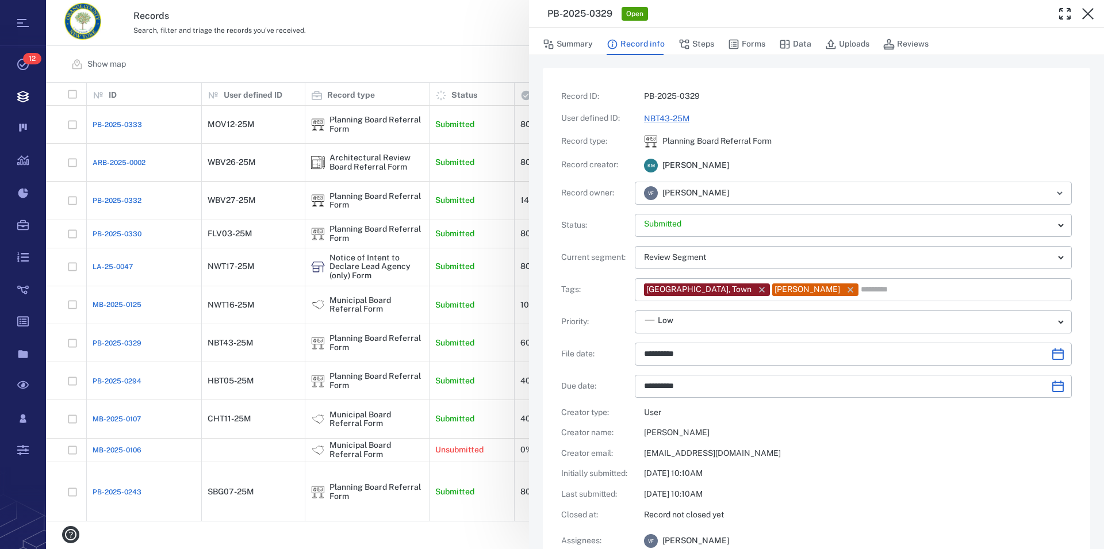
scroll to position [0, 0]
click at [693, 44] on button "Steps" at bounding box center [697, 44] width 36 height 22
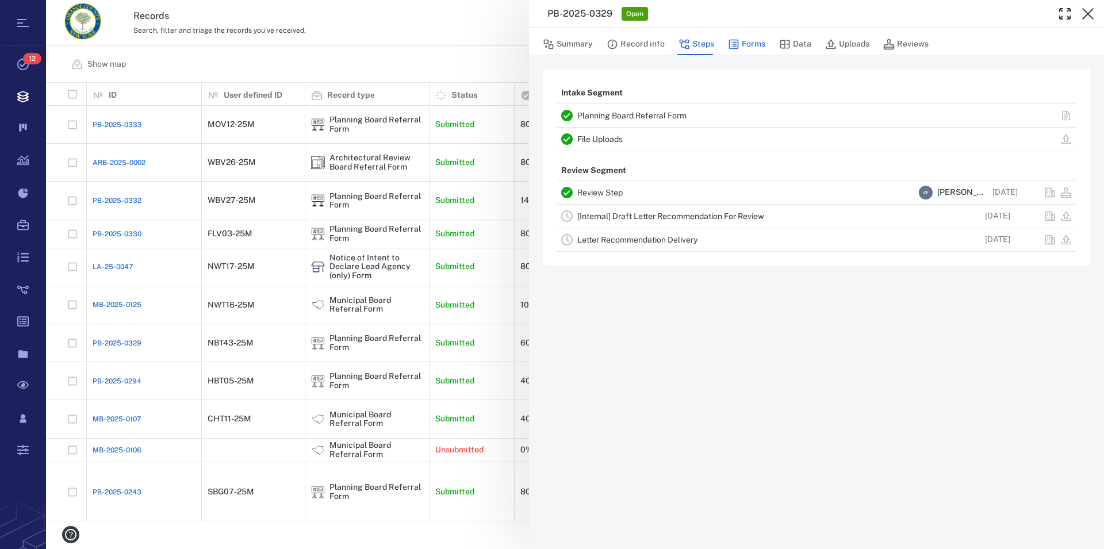
click at [764, 39] on button "Forms" at bounding box center [746, 44] width 37 height 22
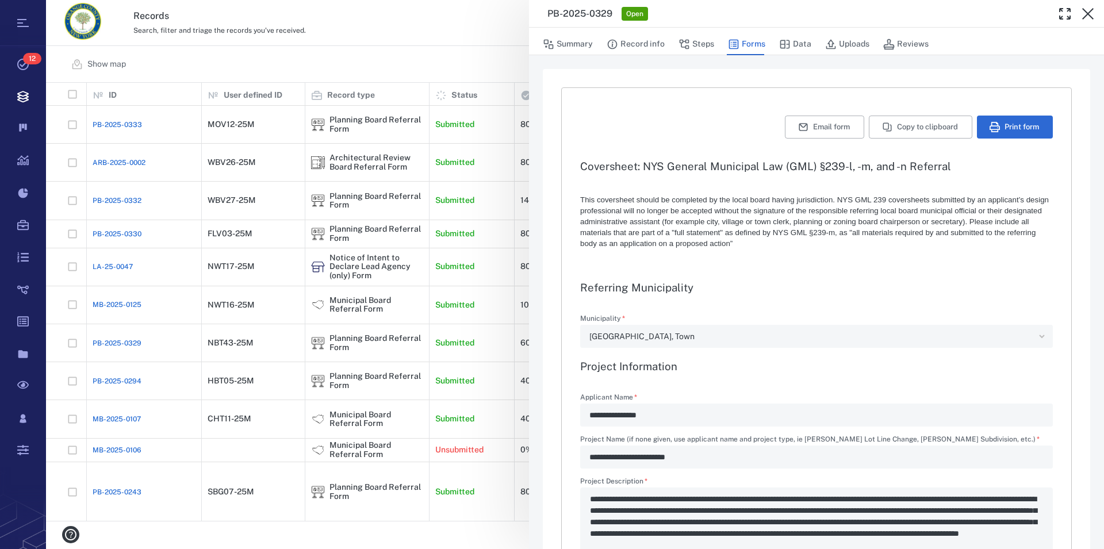
type textarea "*"
type input "**********"
type textarea "*"
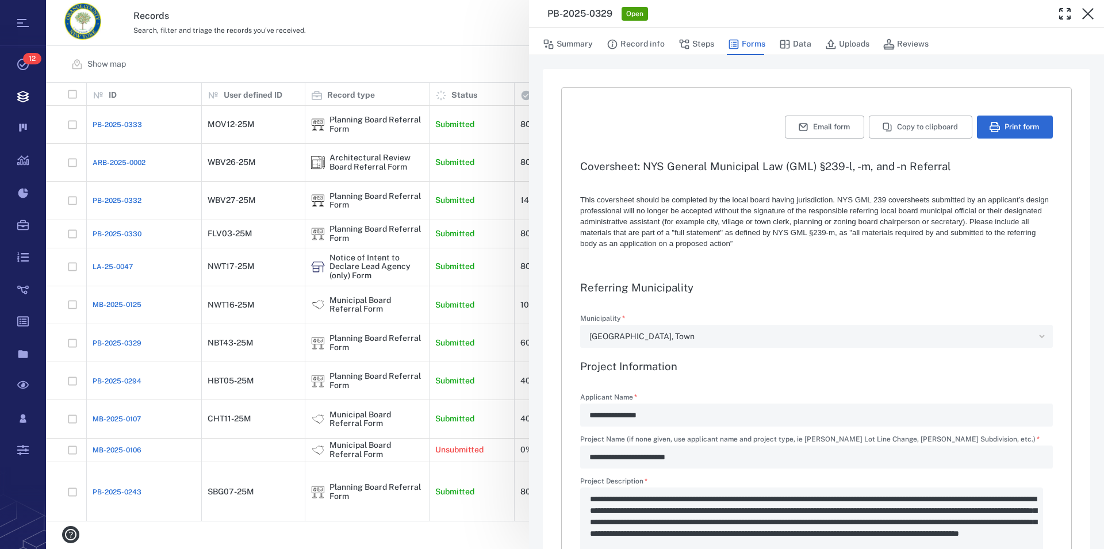
click at [810, 39] on div "Summary Record info Steps Forms Data Uploads Reviews" at bounding box center [817, 43] width 548 height 23
click at [807, 50] on button "Data" at bounding box center [795, 44] width 32 height 22
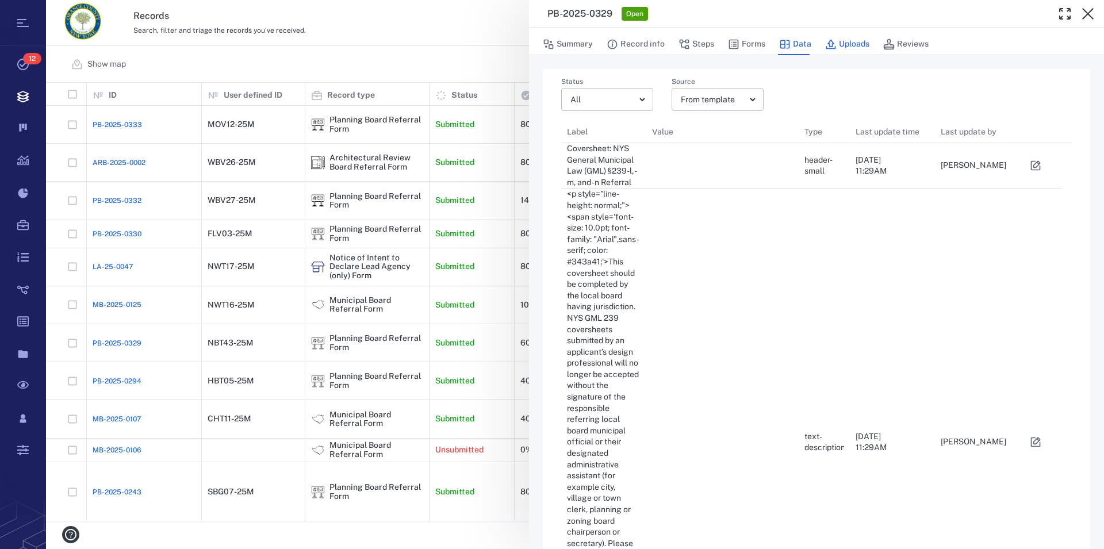
scroll to position [2405, 491]
click at [845, 47] on button "Uploads" at bounding box center [847, 44] width 44 height 22
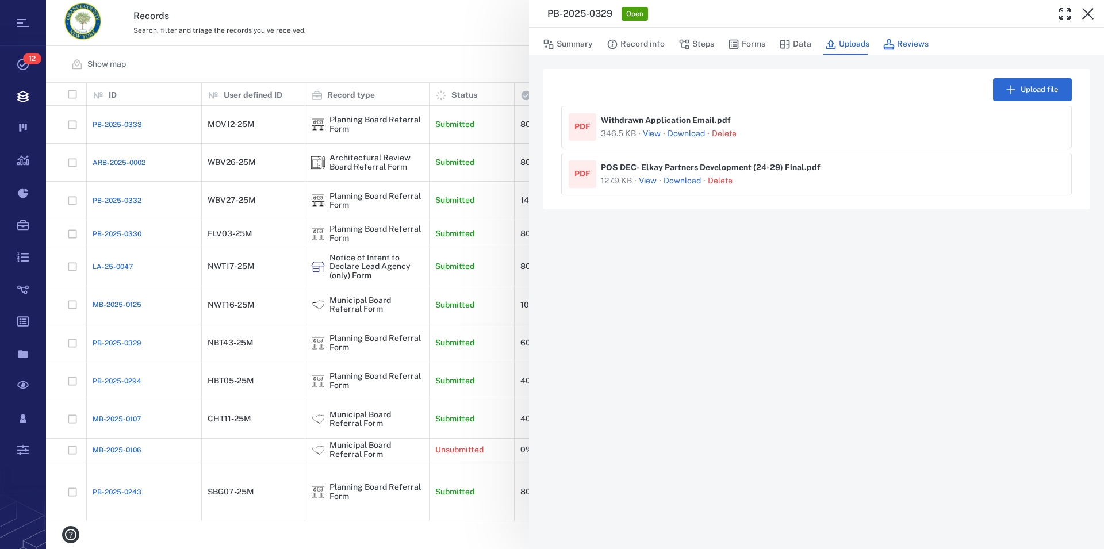
click at [914, 43] on button "Reviews" at bounding box center [905, 44] width 45 height 22
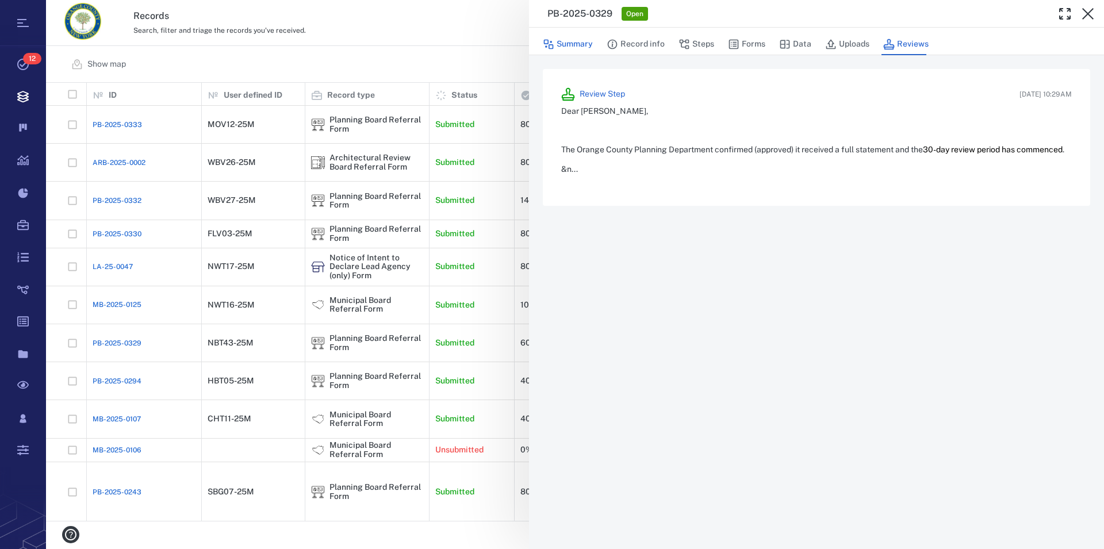
click at [572, 46] on button "Summary" at bounding box center [568, 44] width 50 height 22
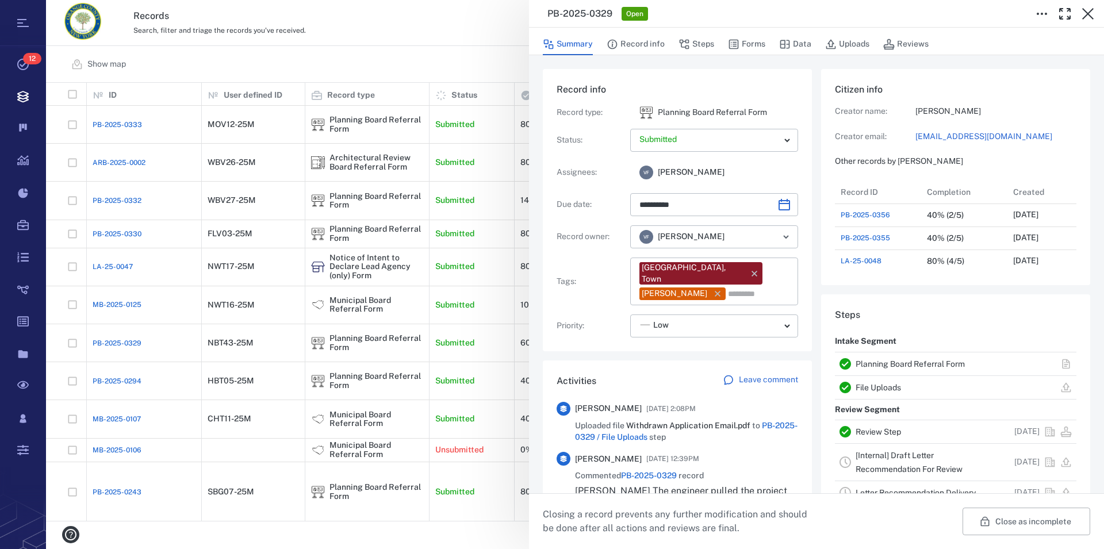
type input "**********"
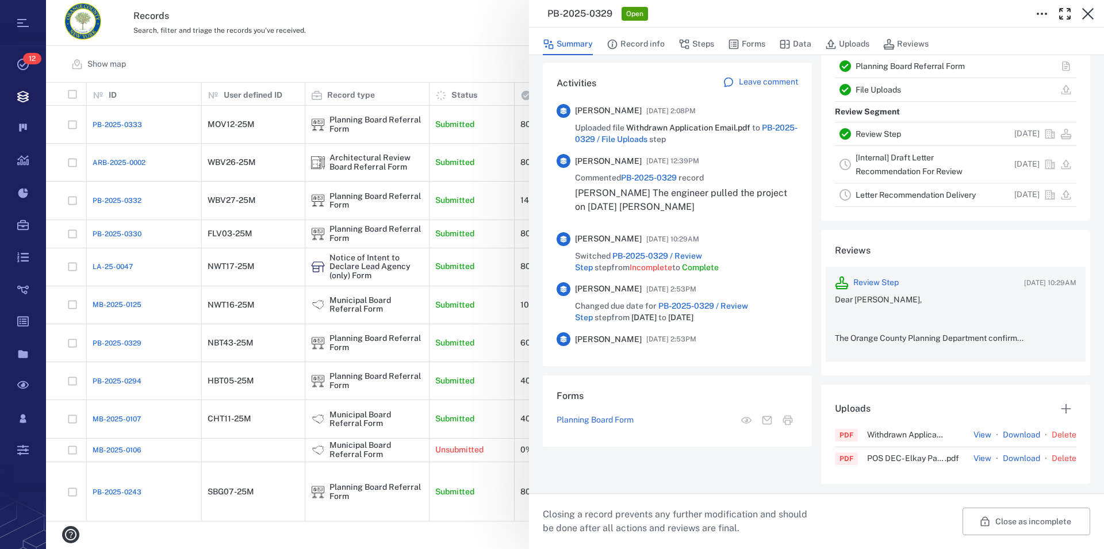
scroll to position [232, 0]
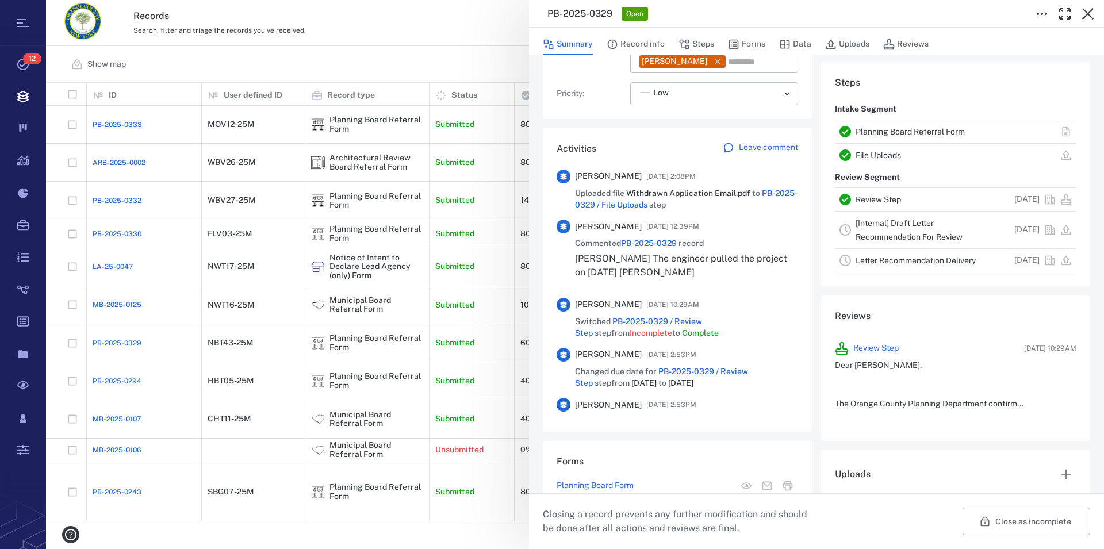
click at [646, 189] on span "Withdrawn Application Email.pdf" at bounding box center [689, 193] width 126 height 9
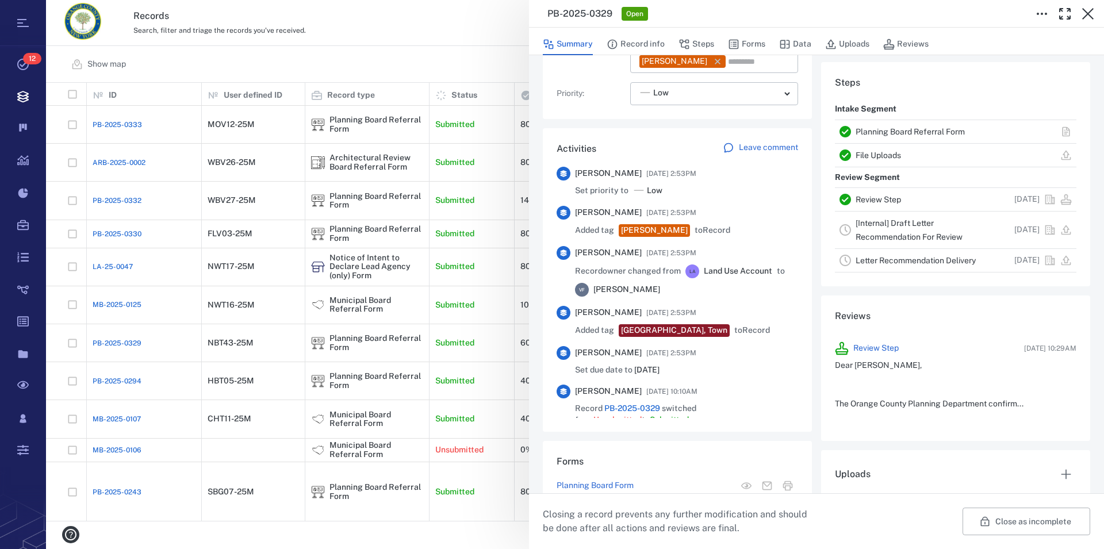
scroll to position [479, 0]
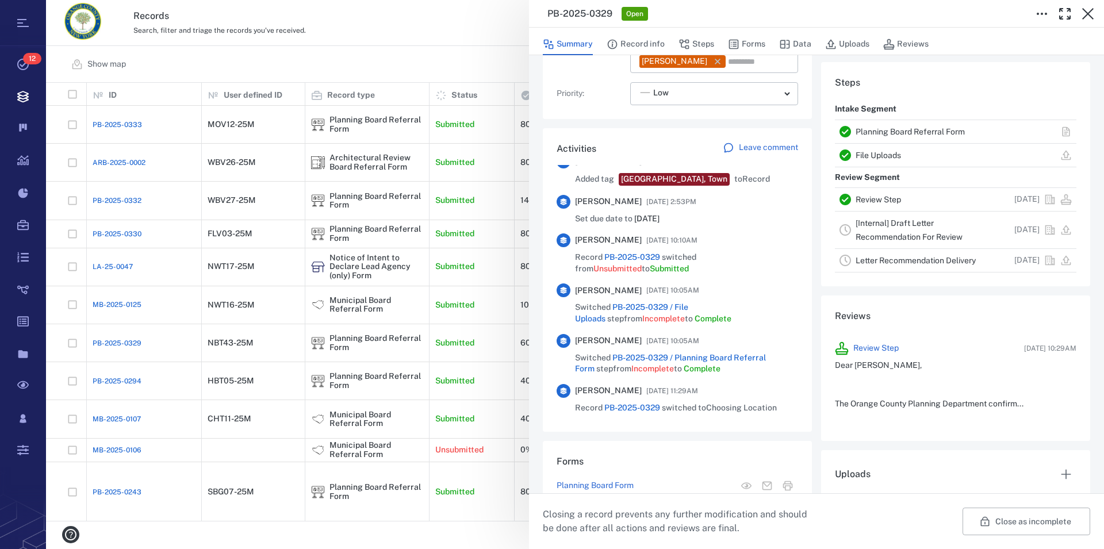
click at [730, 142] on icon at bounding box center [729, 148] width 12 height 12
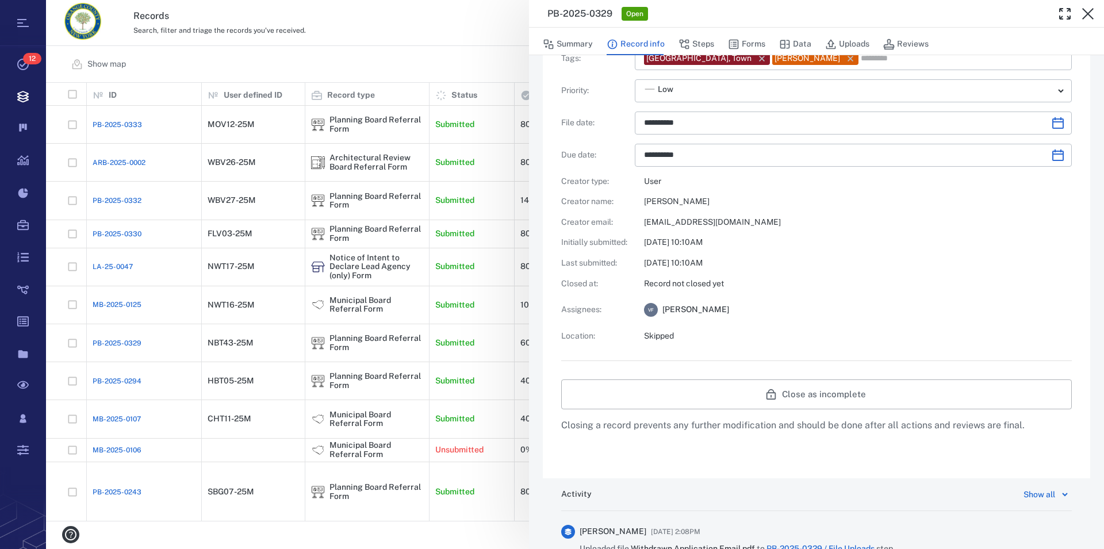
scroll to position [919, 0]
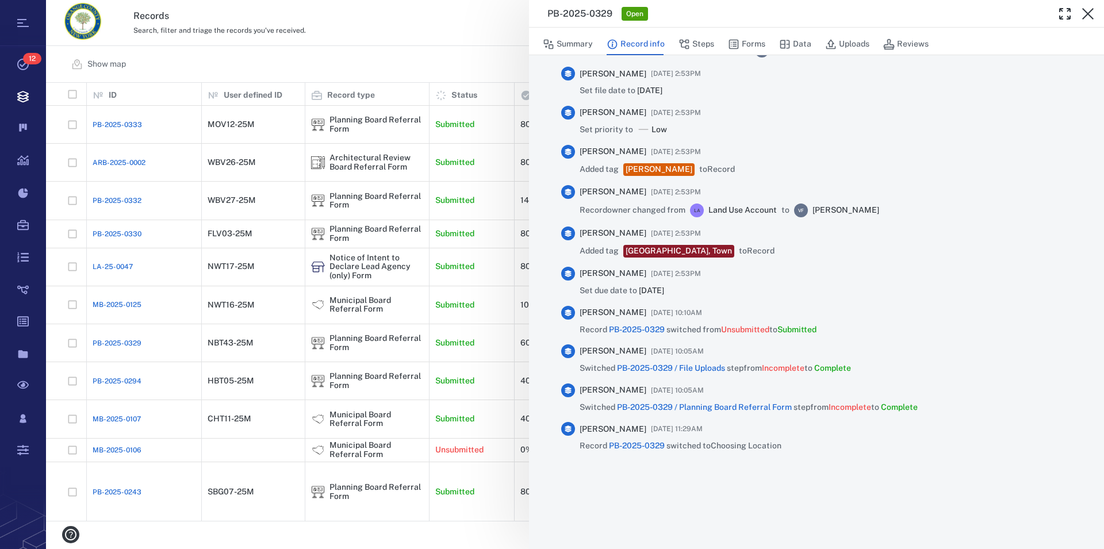
type input "**********"
click at [719, 473] on div at bounding box center [816, 478] width 511 height 24
click at [702, 515] on div "Activity Show all Jennifer MacLeod 09/26/2025 at 2:08PM Uploaded file Withdrawn…" at bounding box center [817, 166] width 548 height 737
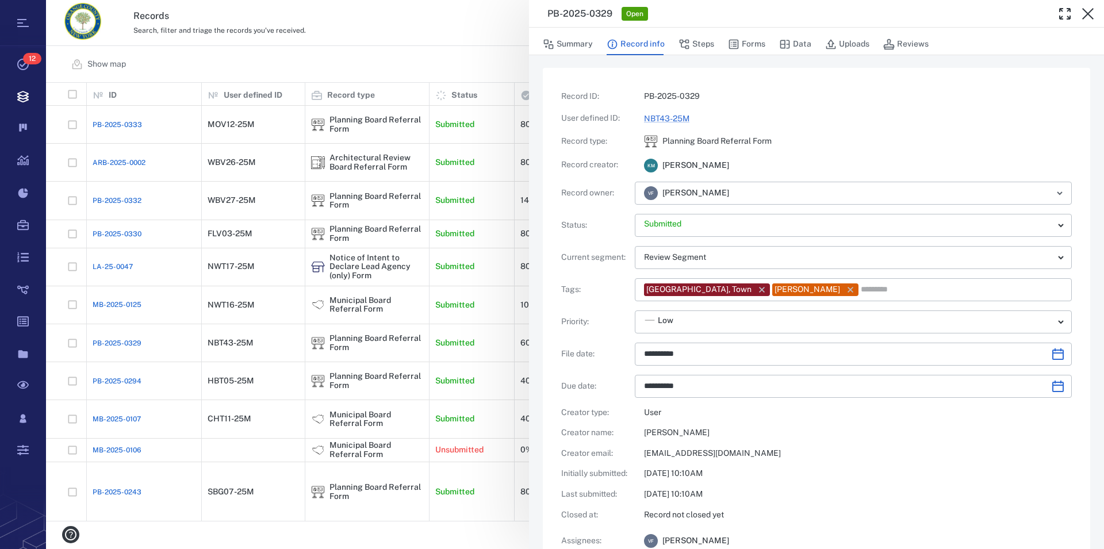
scroll to position [0, 0]
click at [579, 42] on button "Summary" at bounding box center [568, 44] width 50 height 22
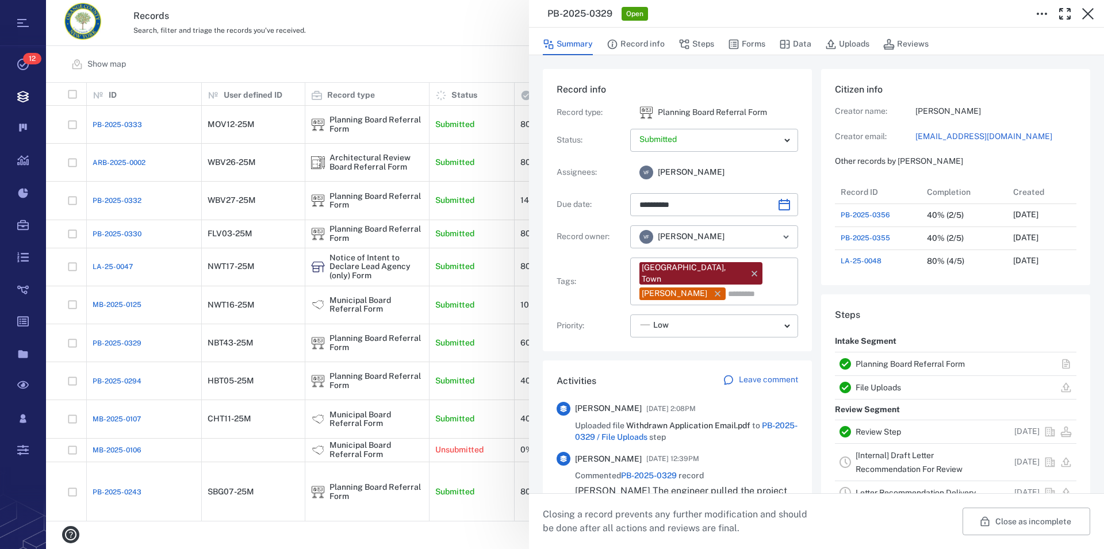
type input "**********"
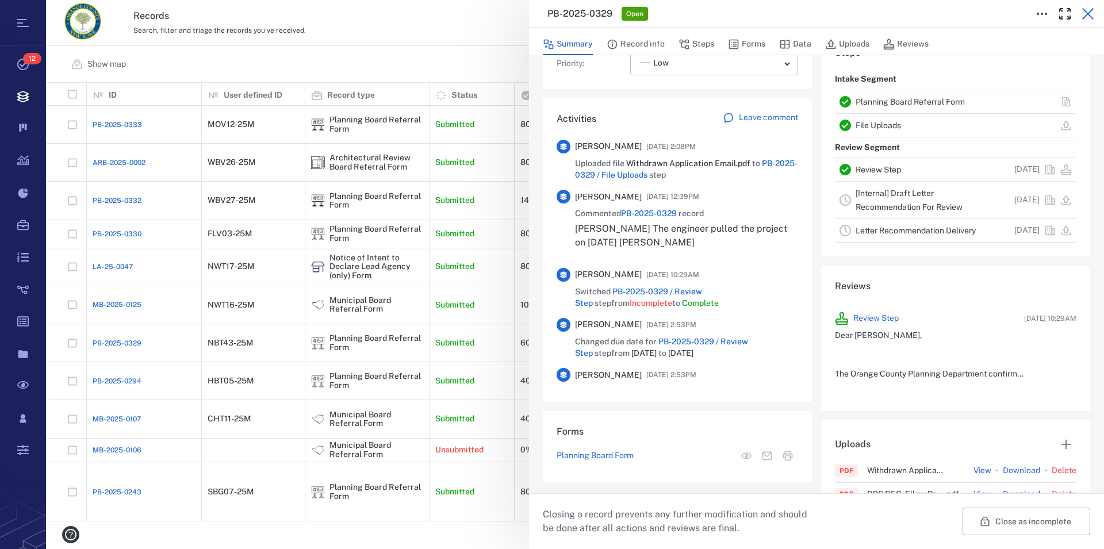
click at [1092, 10] on icon "button" at bounding box center [1088, 14] width 12 height 12
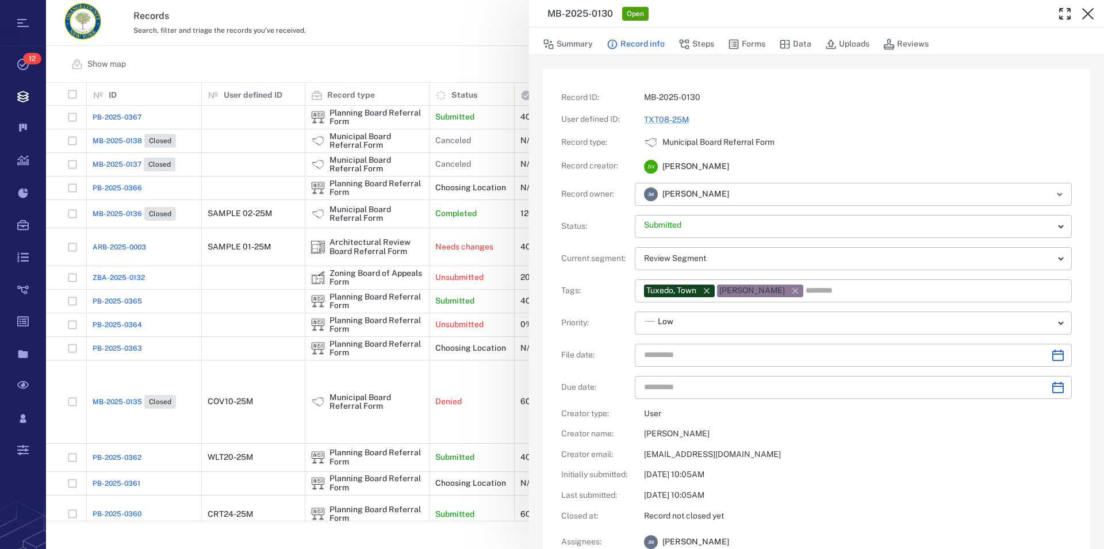
type input "**********"
click at [588, 51] on button "Summary" at bounding box center [568, 44] width 50 height 22
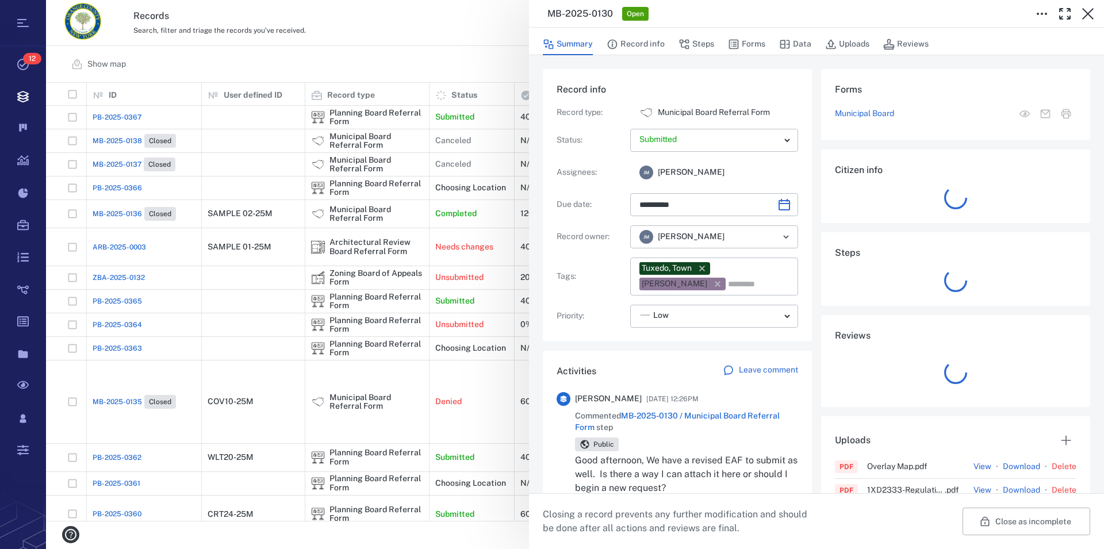
type input "**********"
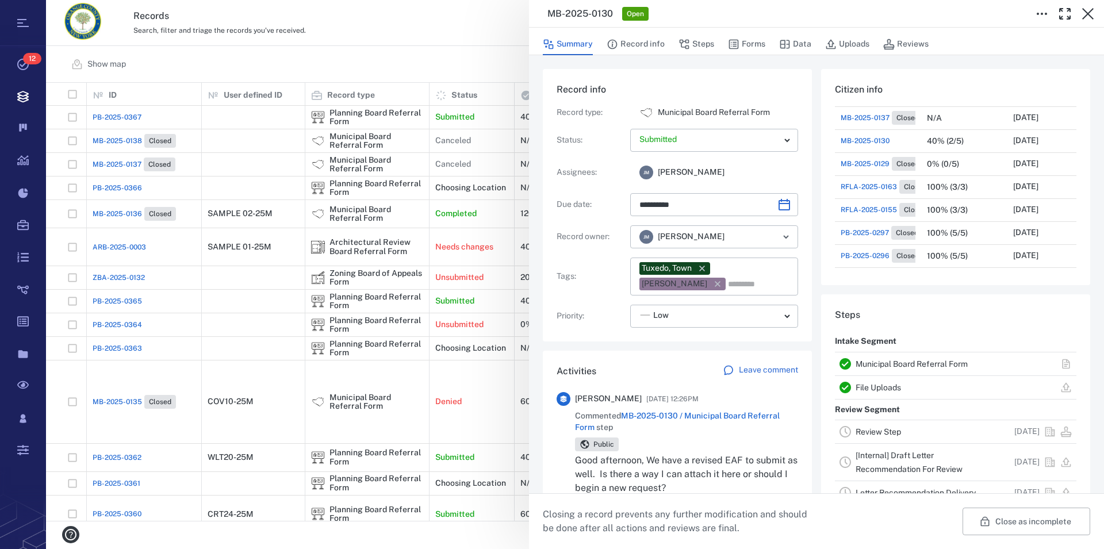
scroll to position [131, 0]
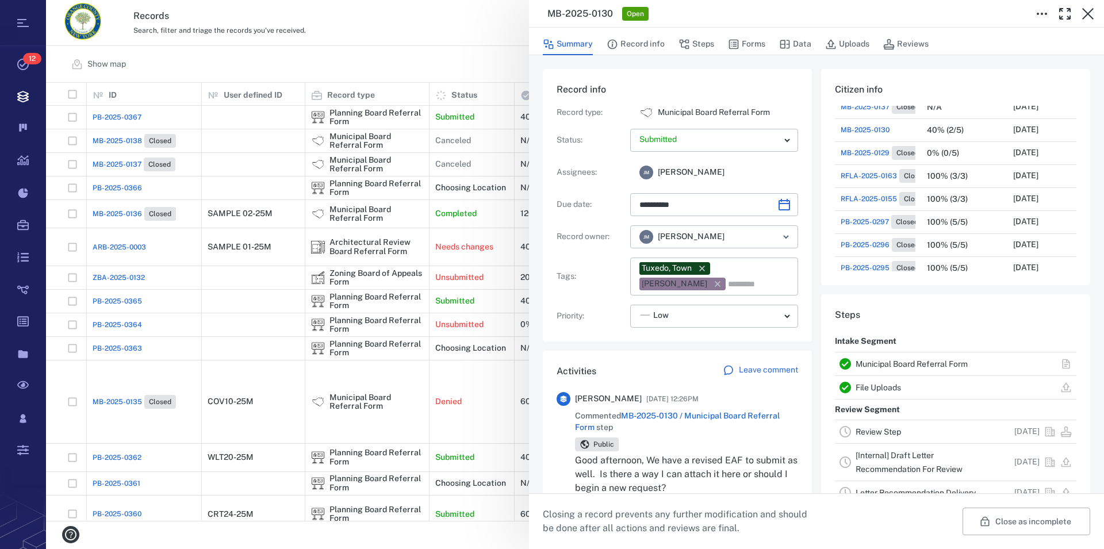
click at [879, 389] on link "File Uploads" at bounding box center [878, 387] width 45 height 9
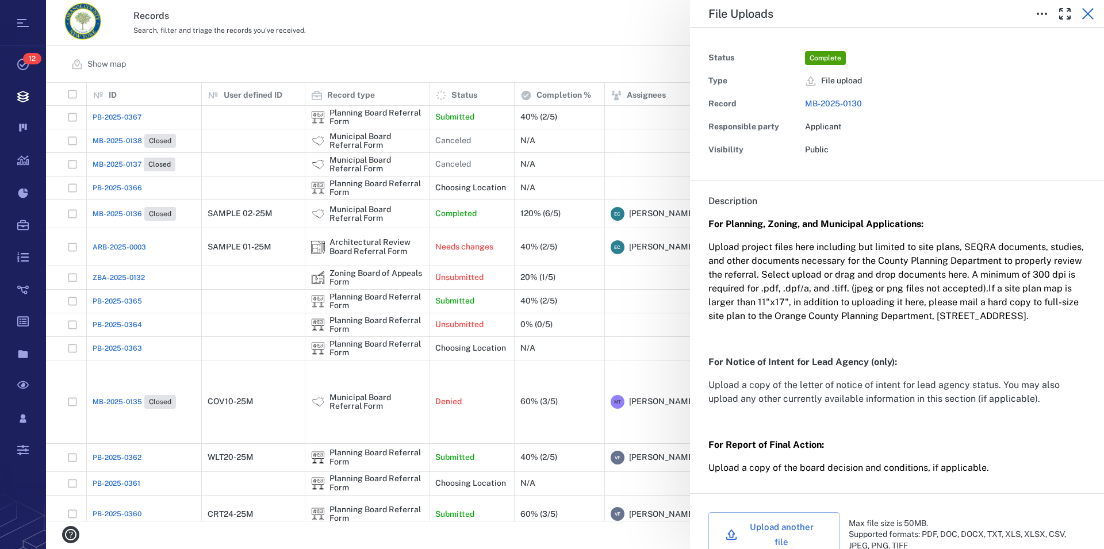
click at [1091, 18] on icon "button" at bounding box center [1088, 14] width 14 height 14
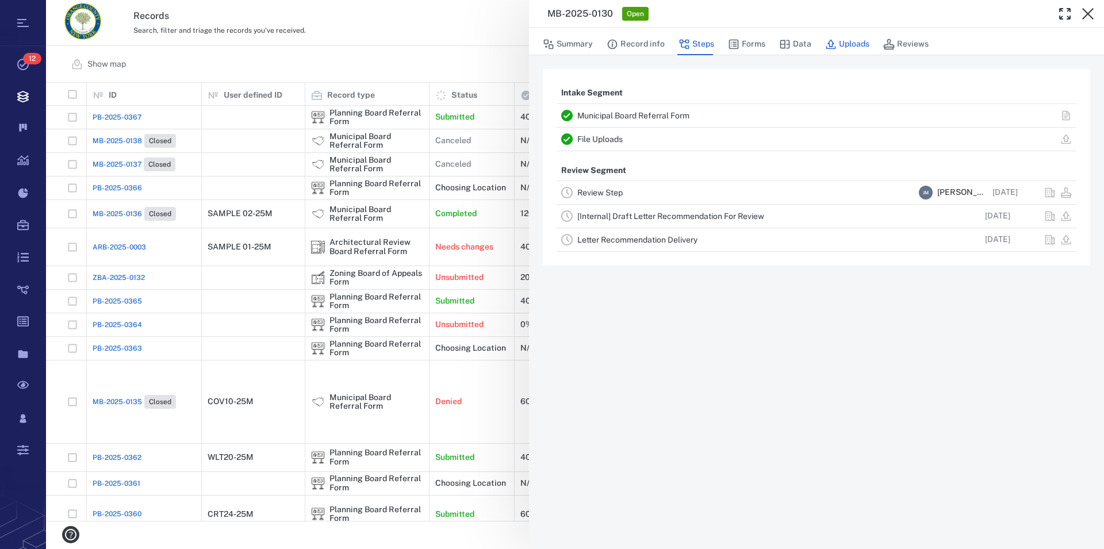
click at [854, 44] on button "Uploads" at bounding box center [847, 44] width 44 height 22
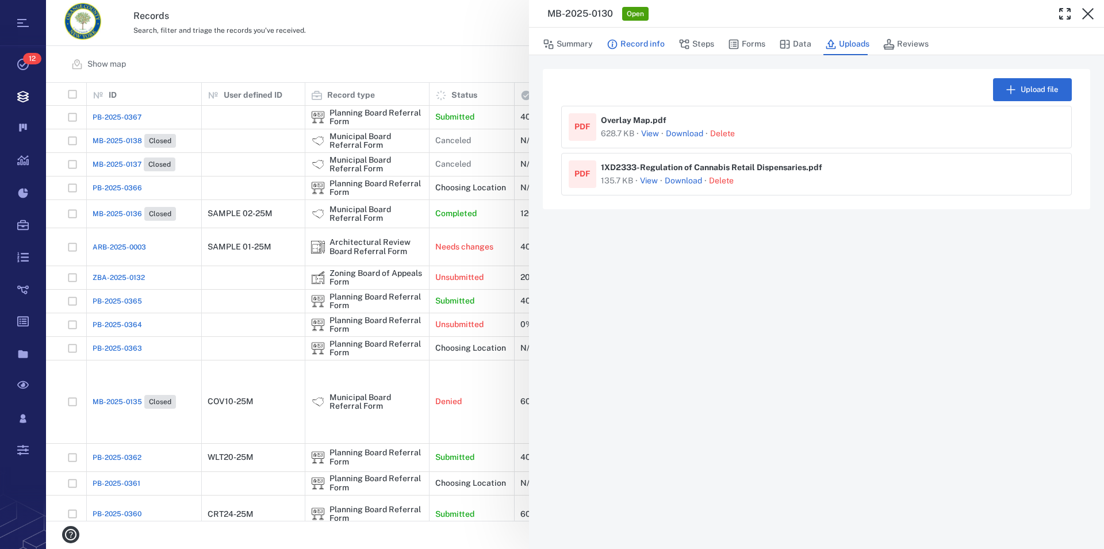
click at [636, 48] on button "Record info" at bounding box center [636, 44] width 58 height 22
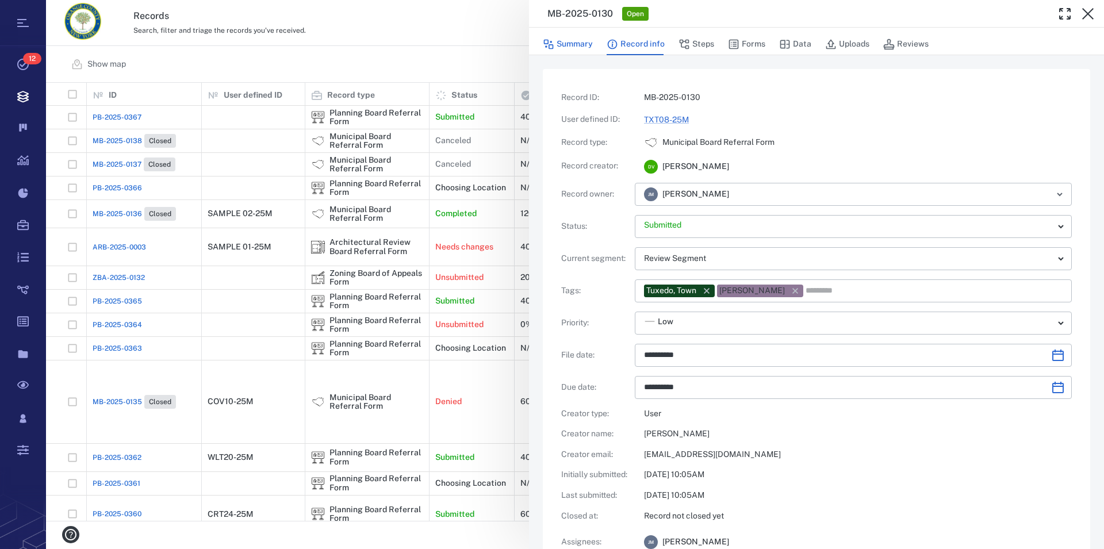
type input "**********"
click at [567, 44] on button "Summary" at bounding box center [568, 44] width 50 height 22
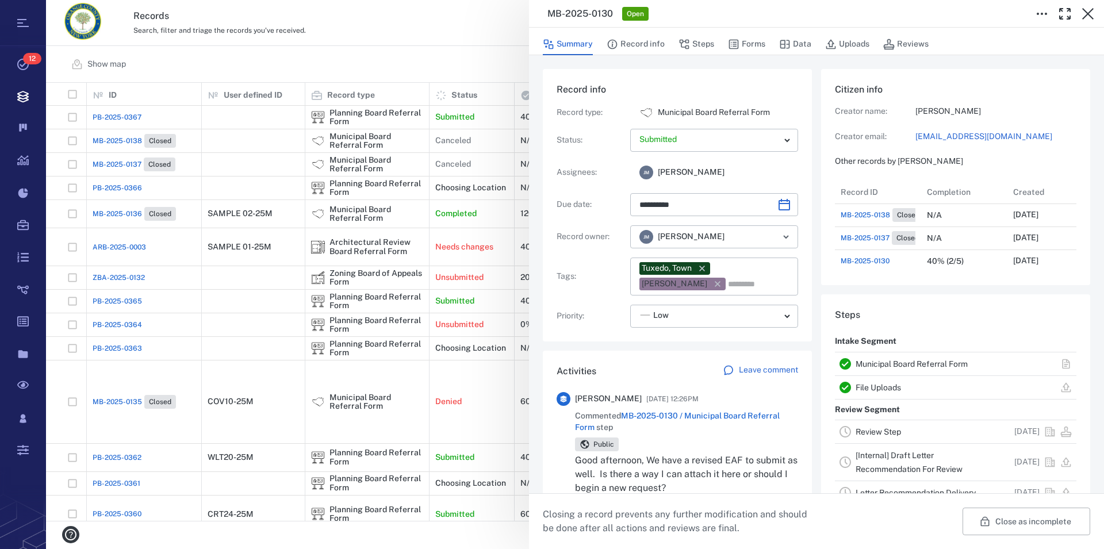
type input "**********"
click at [891, 389] on link "File Uploads" at bounding box center [878, 387] width 45 height 9
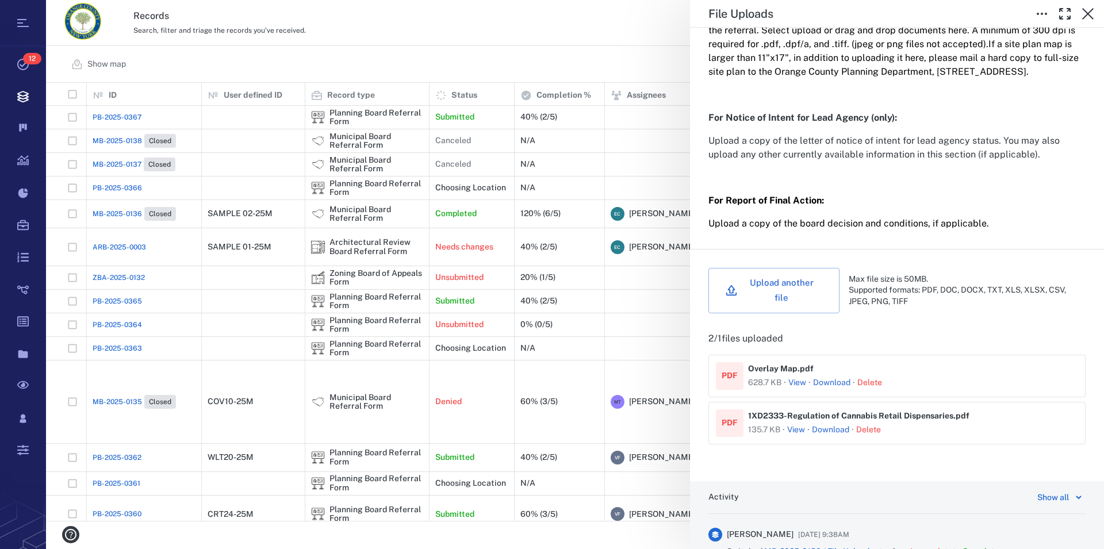
scroll to position [262, 0]
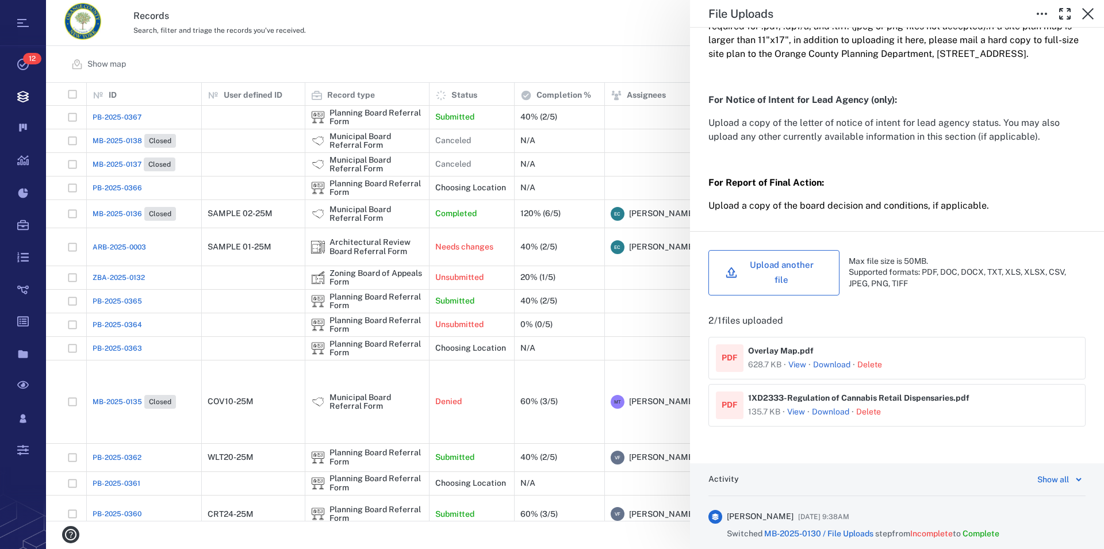
click at [790, 278] on button "Upload another file" at bounding box center [774, 272] width 131 height 45
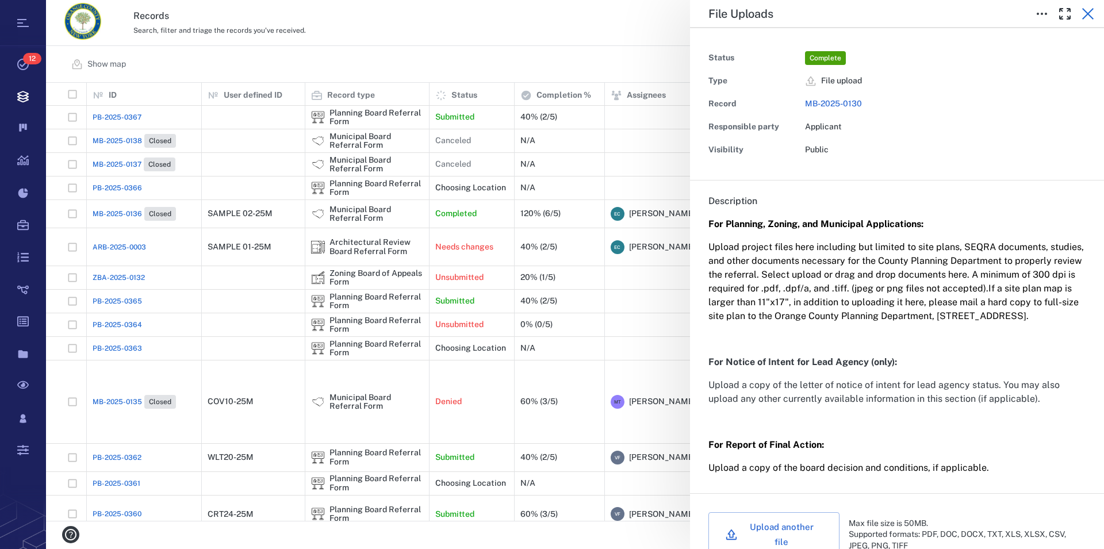
click at [1085, 15] on icon "button" at bounding box center [1088, 14] width 14 height 14
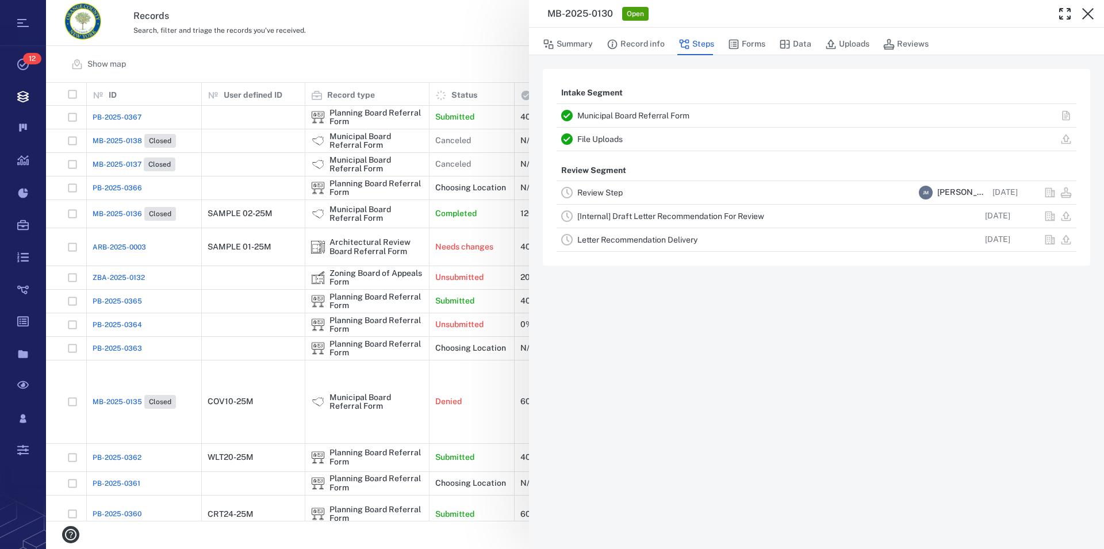
click at [602, 137] on link "File Uploads" at bounding box center [599, 139] width 45 height 9
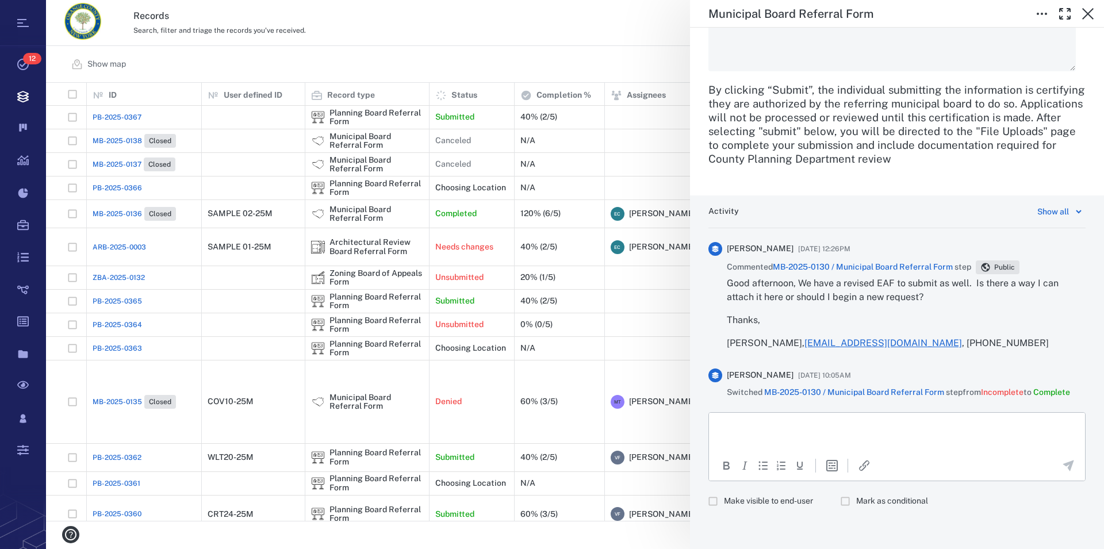
scroll to position [1859, 0]
click at [943, 428] on p "Rich Text Area. Press ALT-0 for help." at bounding box center [897, 427] width 357 height 10
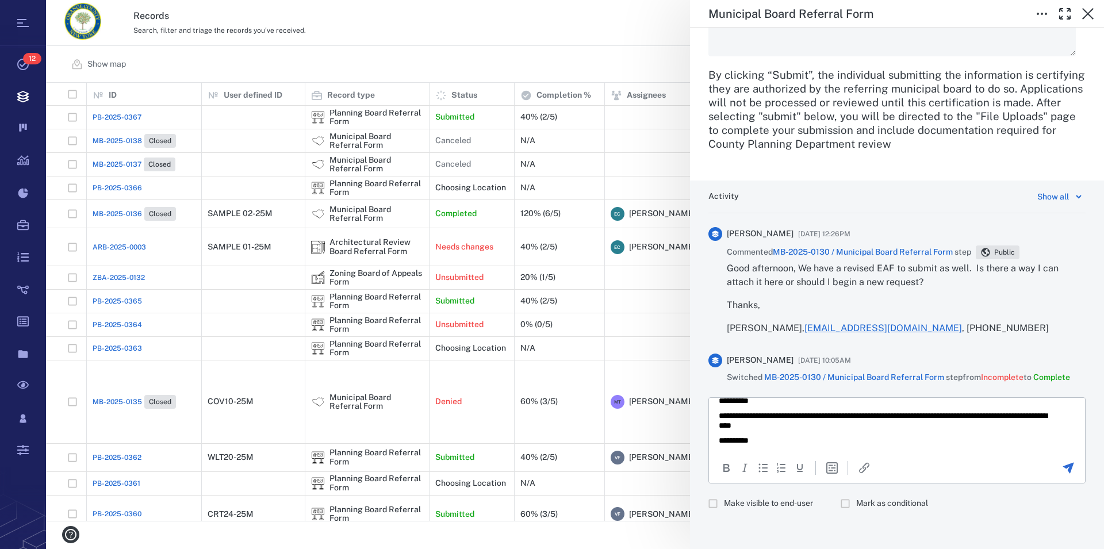
scroll to position [0, 0]
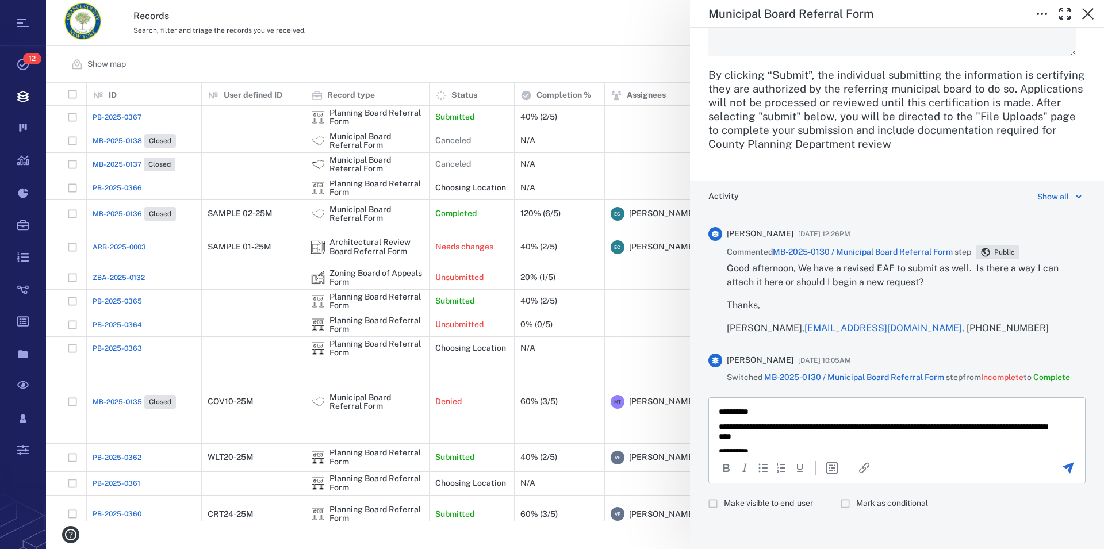
click at [824, 426] on p "**********" at bounding box center [887, 432] width 337 height 20
click at [969, 424] on p "**********" at bounding box center [887, 432] width 337 height 20
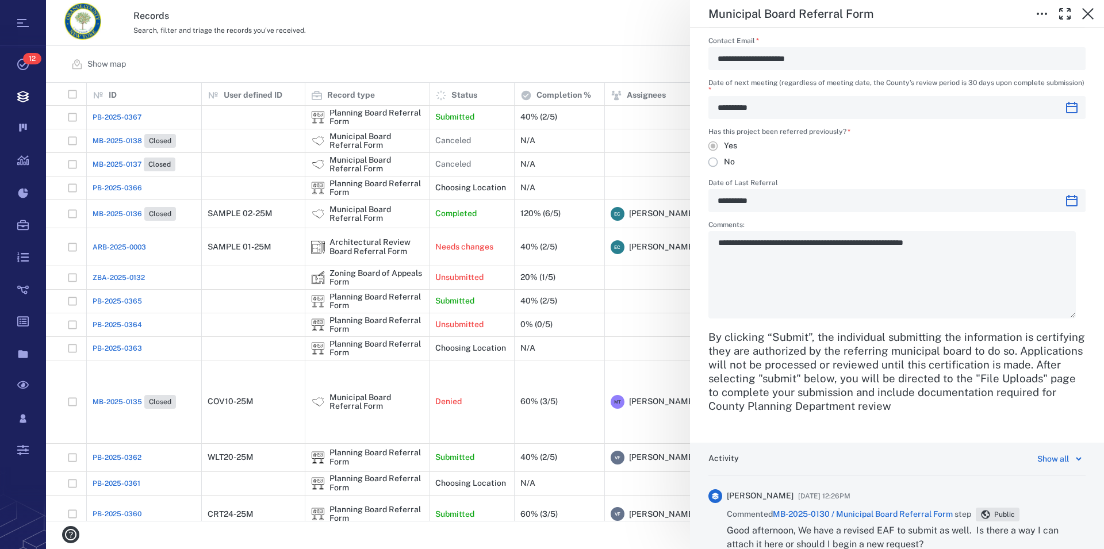
scroll to position [1877, 0]
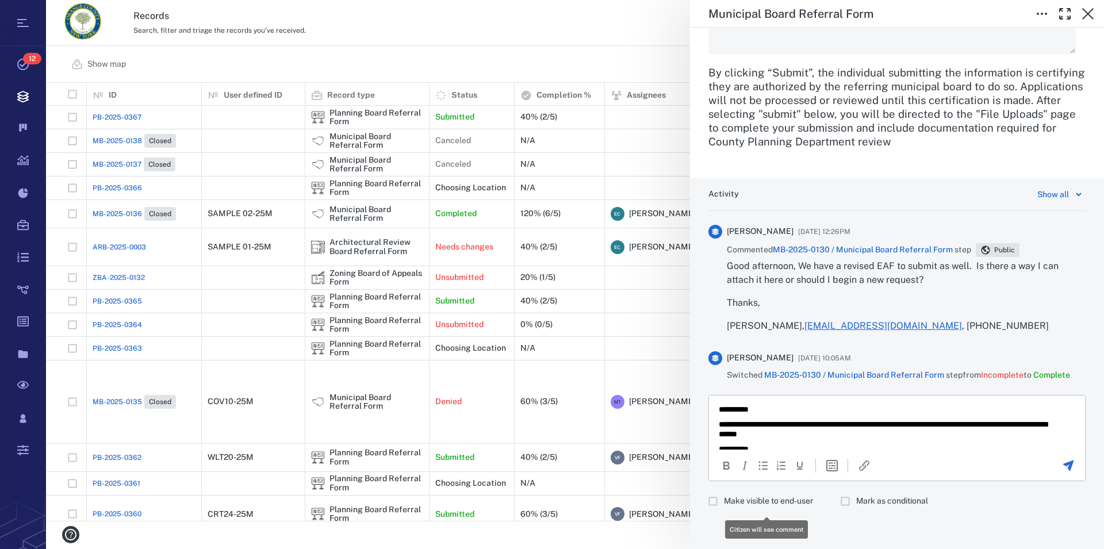
click at [798, 503] on span "Make visible to end-user" at bounding box center [768, 502] width 89 height 12
click at [1063, 465] on icon "Send the comment" at bounding box center [1068, 465] width 11 height 11
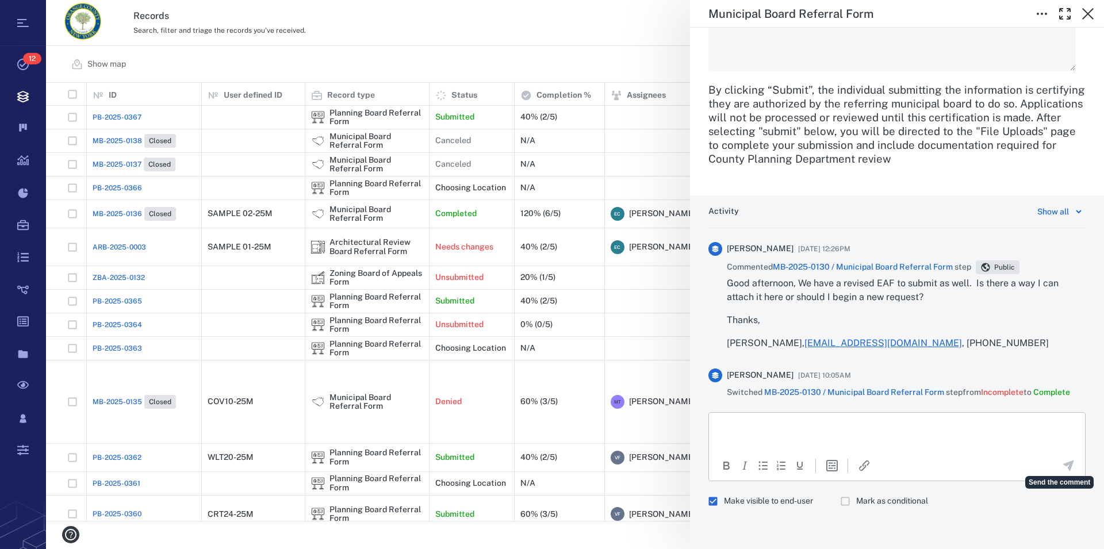
scroll to position [1859, 0]
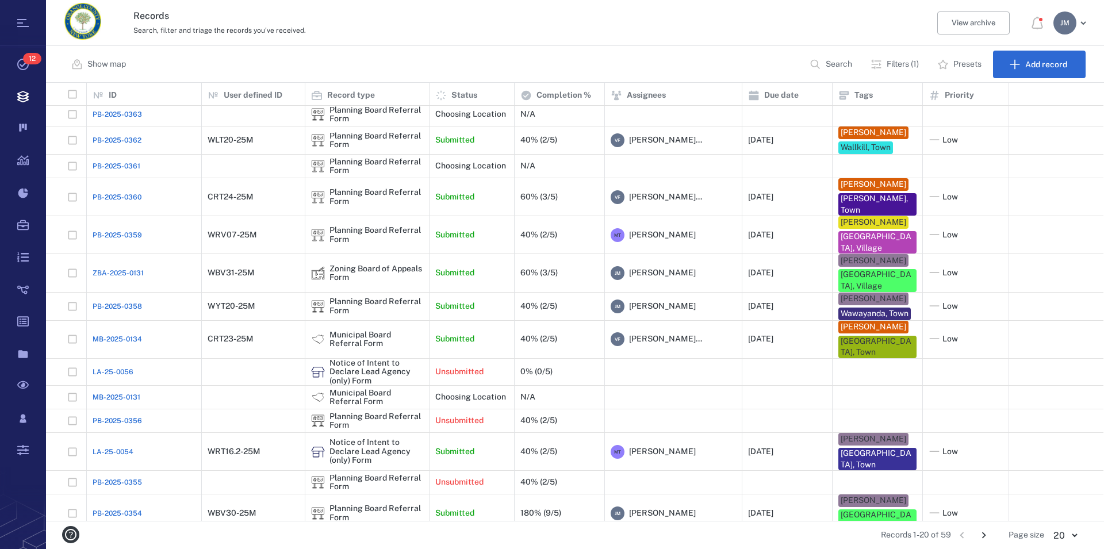
scroll to position [141, 0]
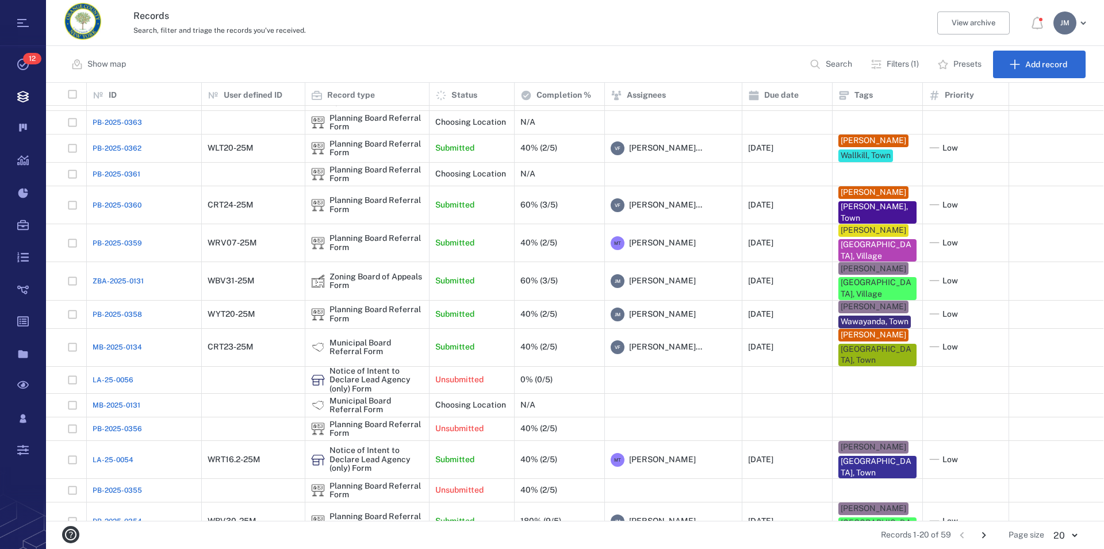
click at [984, 537] on icon "Go to next page" at bounding box center [984, 535] width 13 height 13
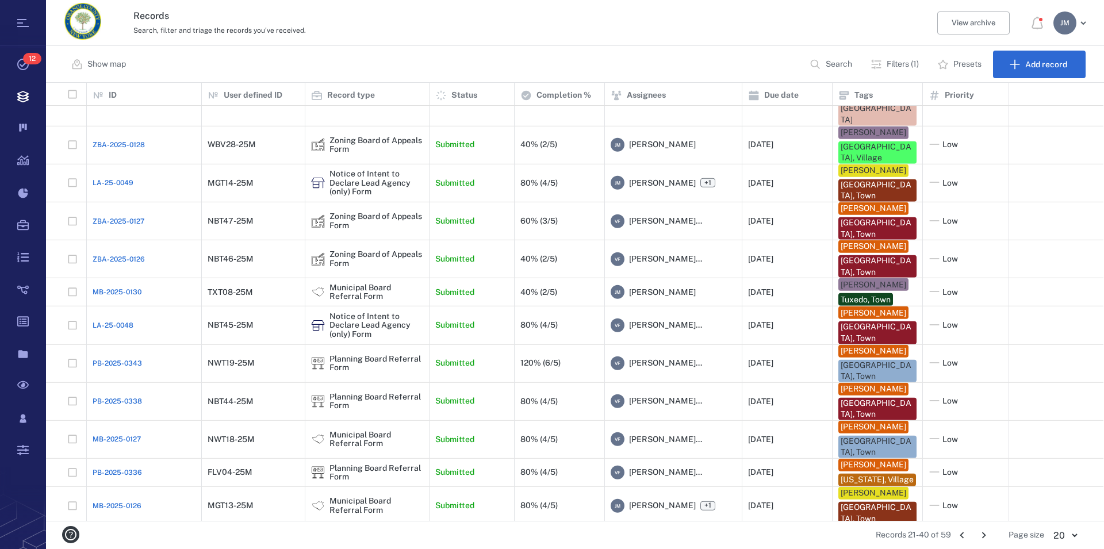
scroll to position [305, 0]
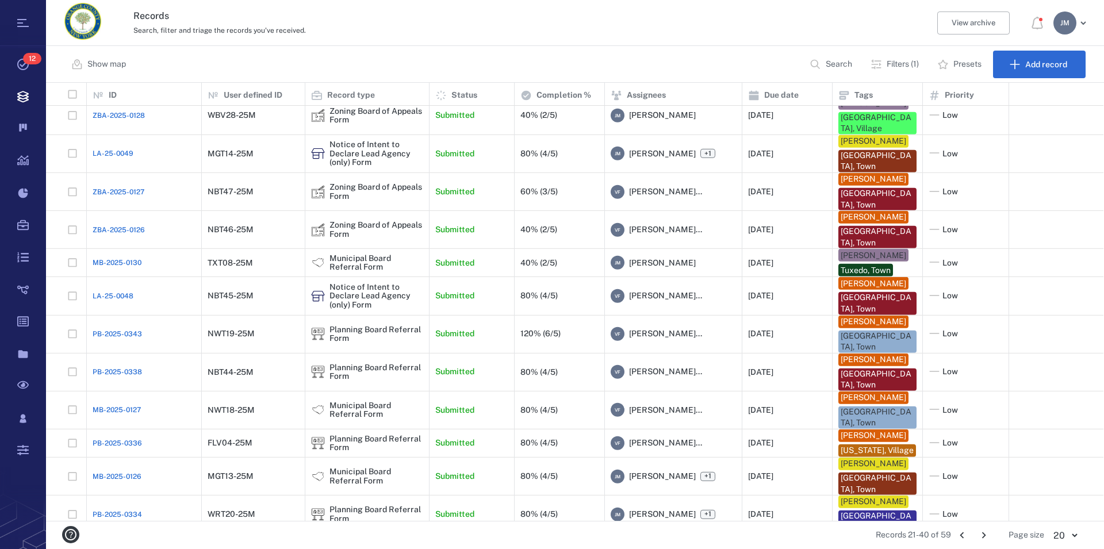
click at [980, 533] on icon "Go to next page" at bounding box center [984, 535] width 13 height 13
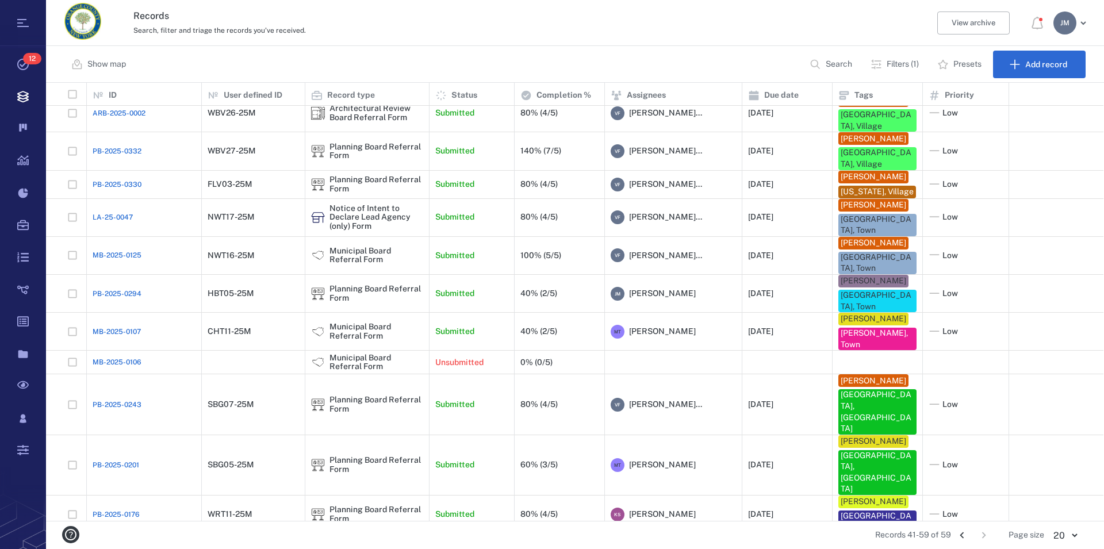
scroll to position [49, 0]
click at [362, 227] on div "Notice of Intent to Declare Lead Agency (only) Form" at bounding box center [377, 218] width 94 height 26
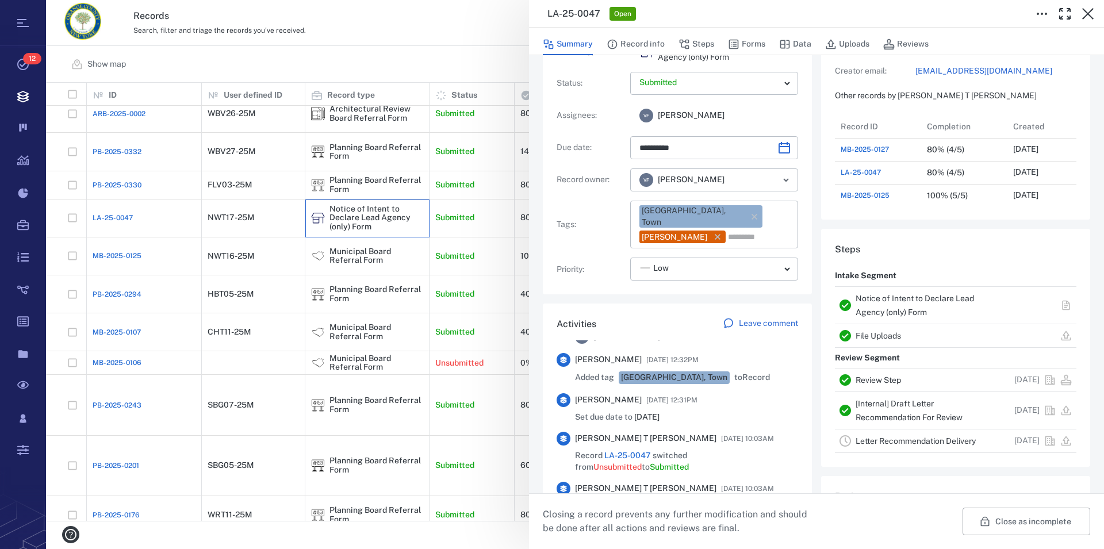
scroll to position [459, 0]
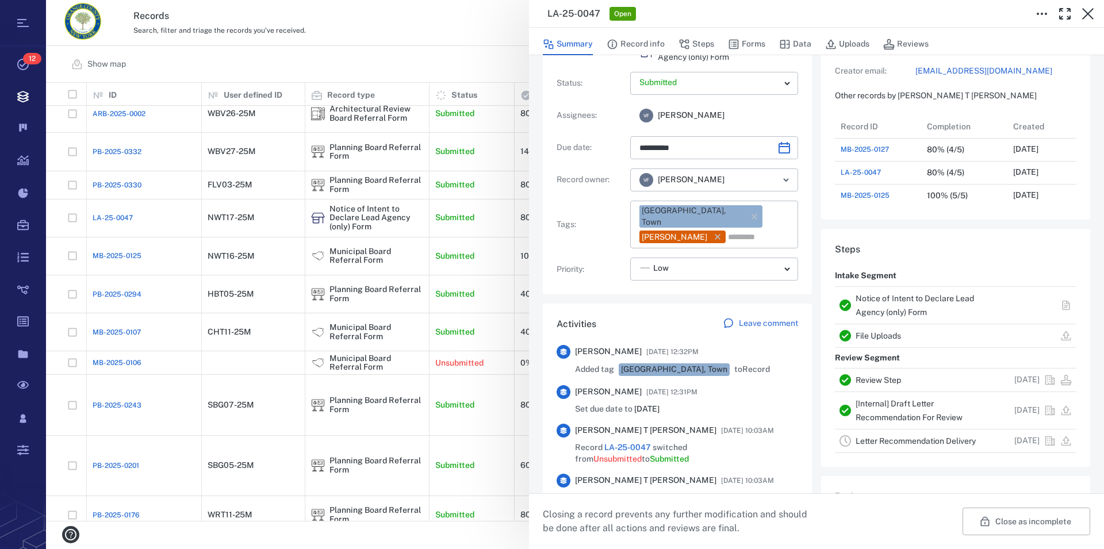
click at [882, 311] on link "Notice of Intent to Declare Lead Agency (only) Form" at bounding box center [915, 305] width 118 height 23
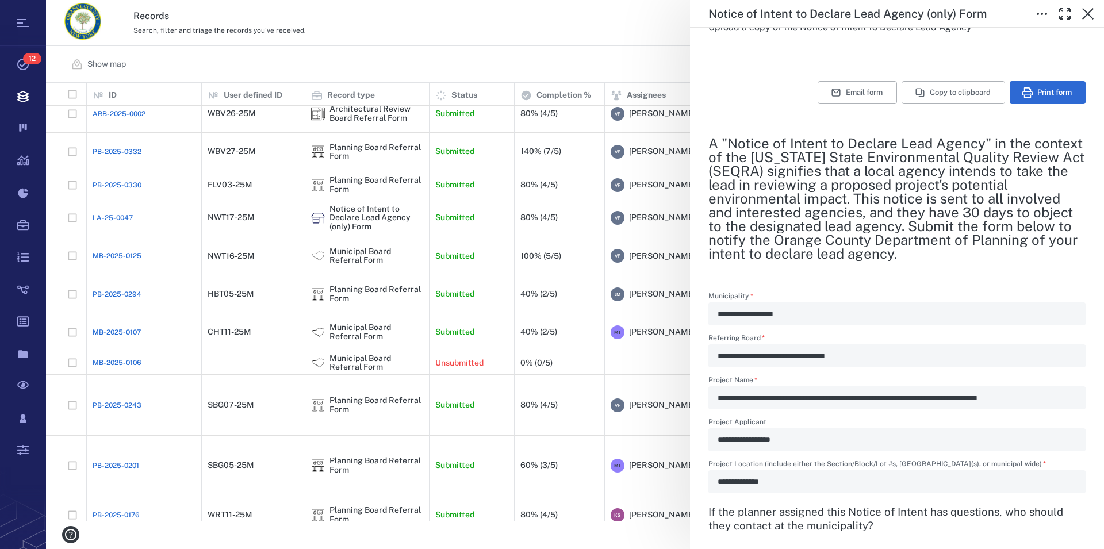
scroll to position [428, 1048]
click at [1092, 14] on icon "button" at bounding box center [1088, 14] width 14 height 14
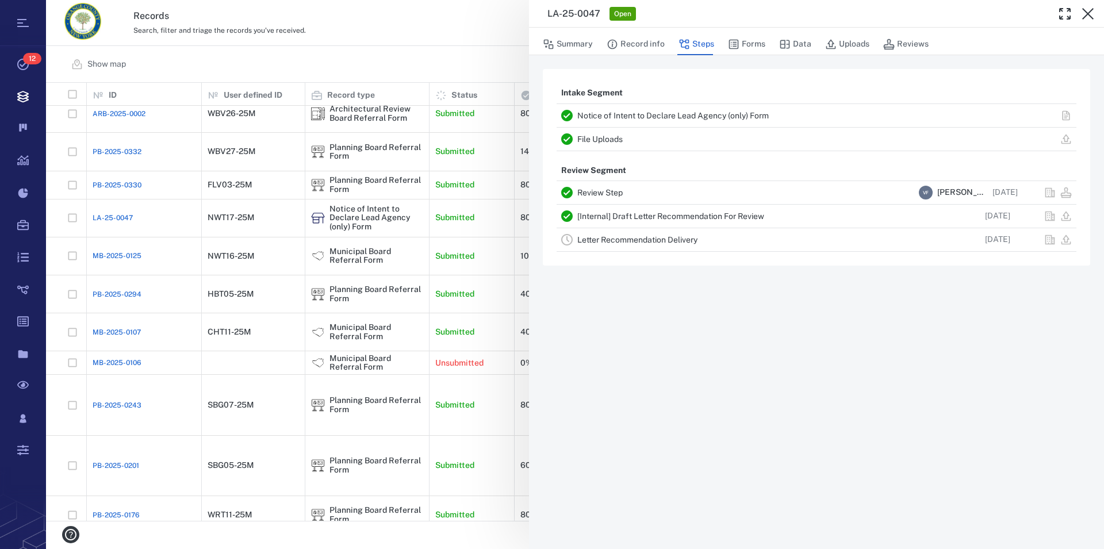
click at [1092, 14] on icon "button" at bounding box center [1088, 14] width 14 height 14
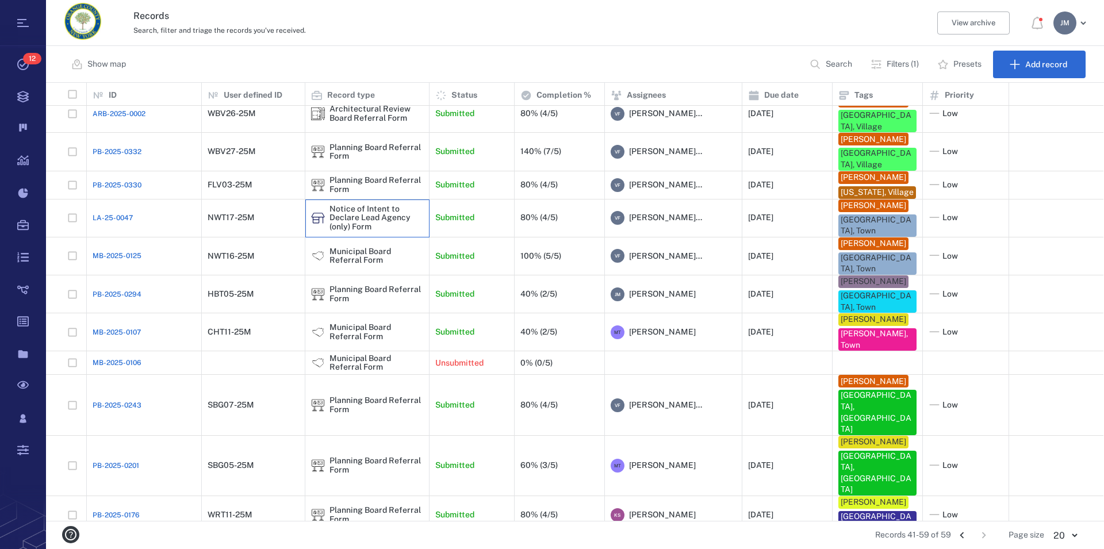
click at [333, 231] on div "Notice of Intent to Declare Lead Agency (only) Form" at bounding box center [377, 218] width 94 height 26
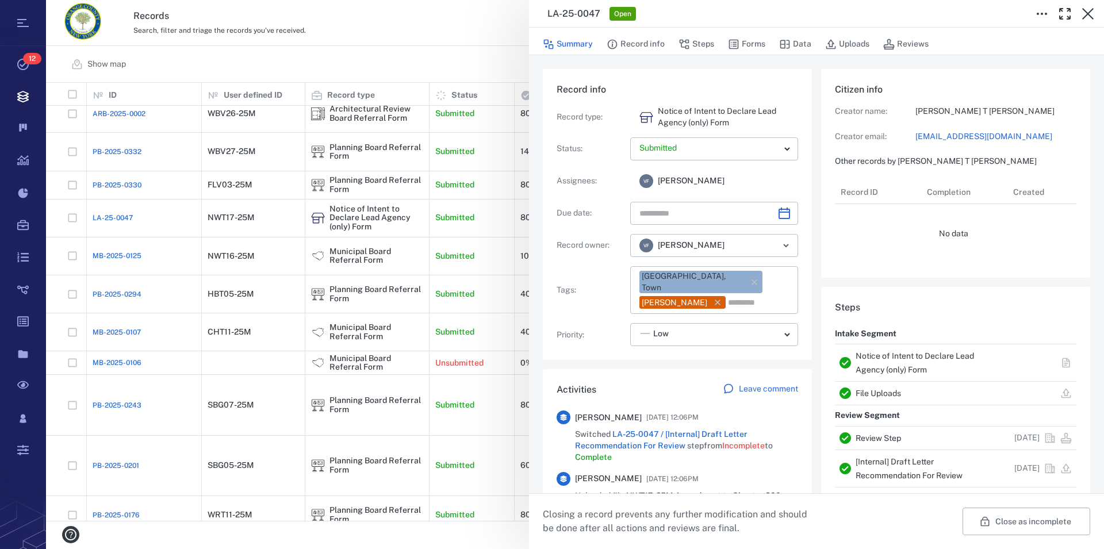
type input "**********"
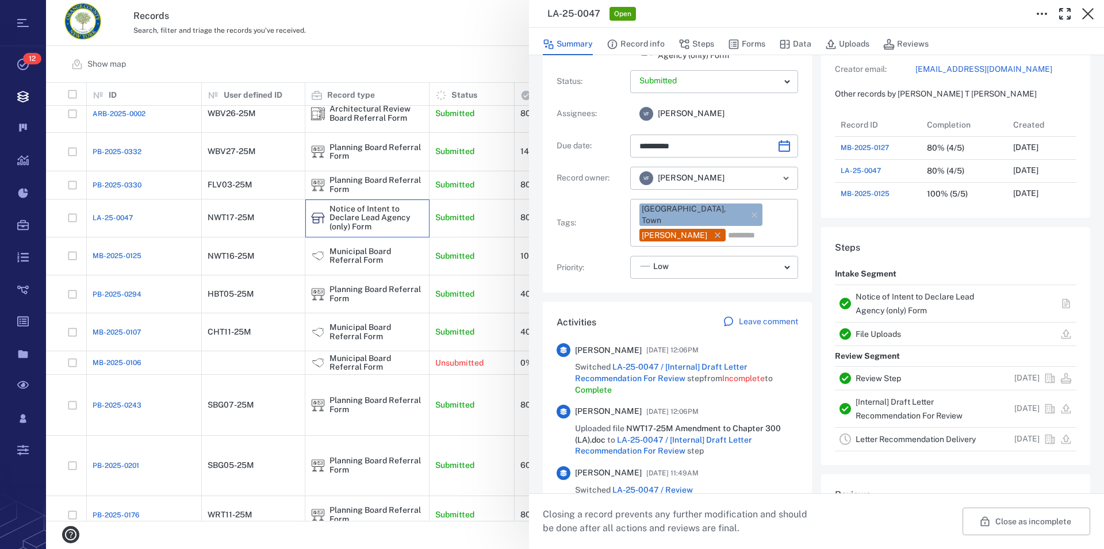
scroll to position [131, 0]
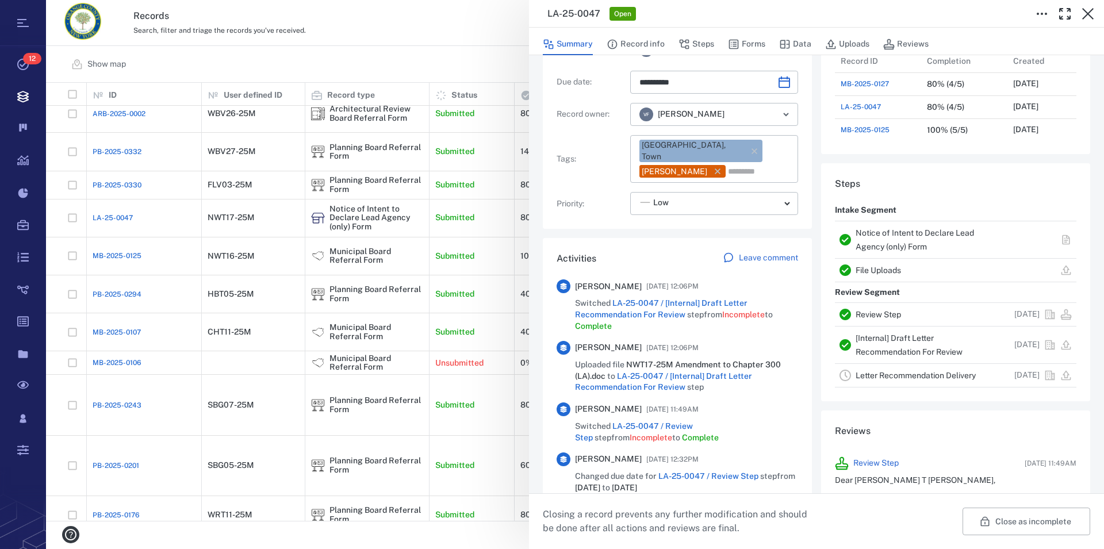
click at [892, 229] on link "Notice of Intent to Declare Lead Agency (only) Form" at bounding box center [915, 239] width 118 height 23
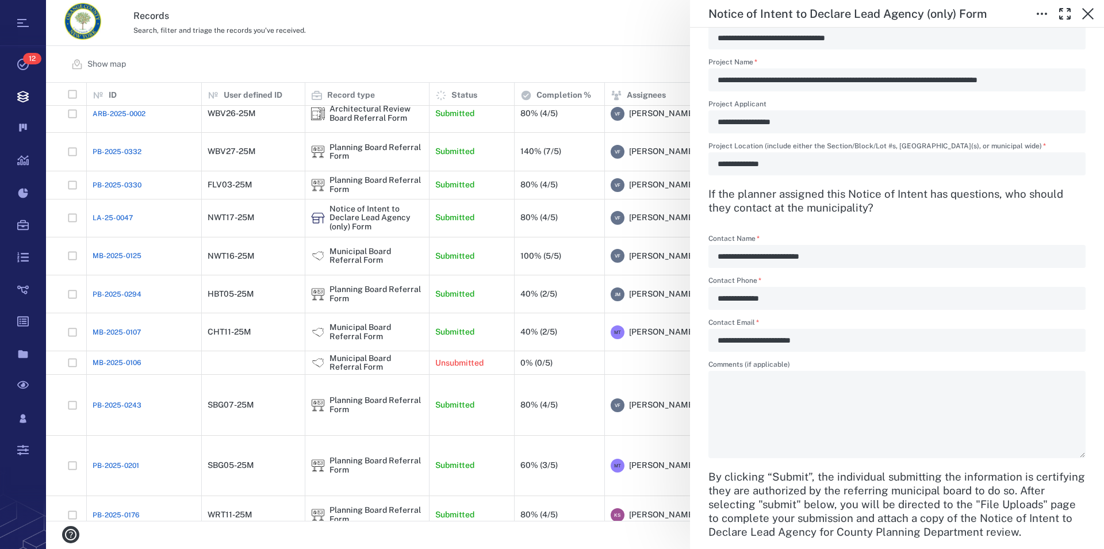
scroll to position [446, 0]
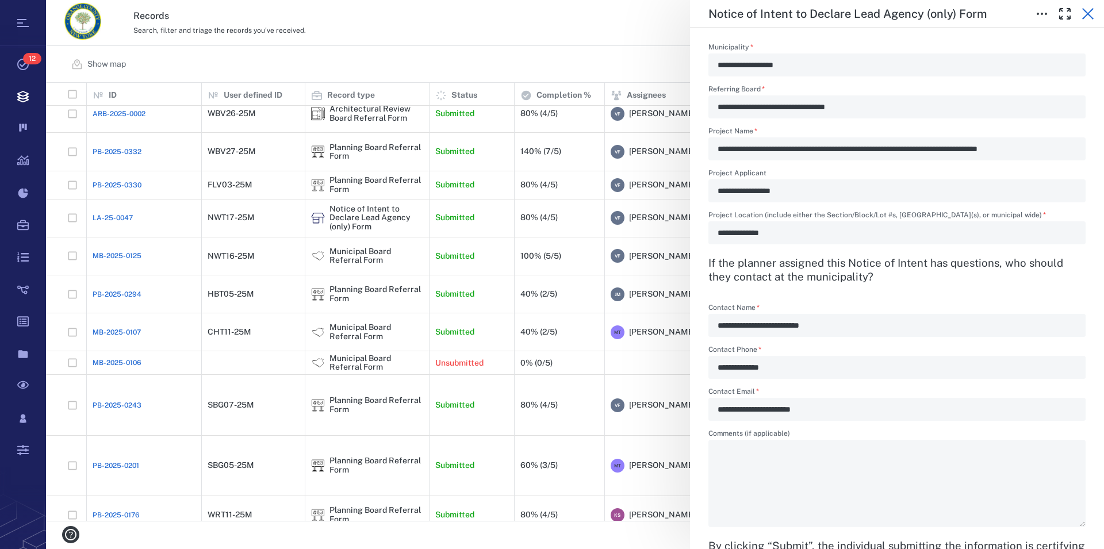
click at [1086, 12] on icon "button" at bounding box center [1088, 14] width 12 height 12
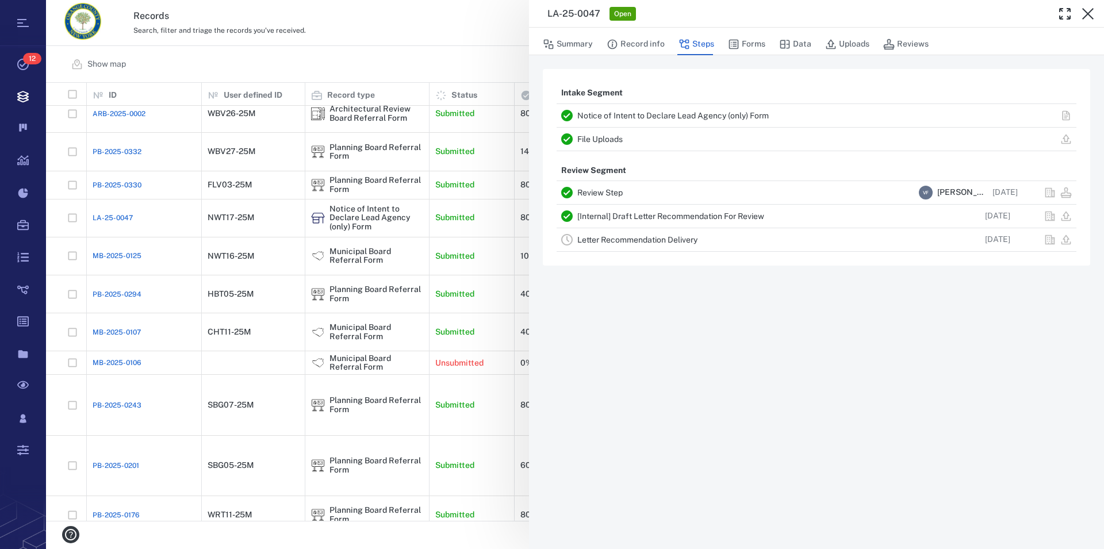
click at [1086, 12] on icon "button" at bounding box center [1088, 14] width 12 height 12
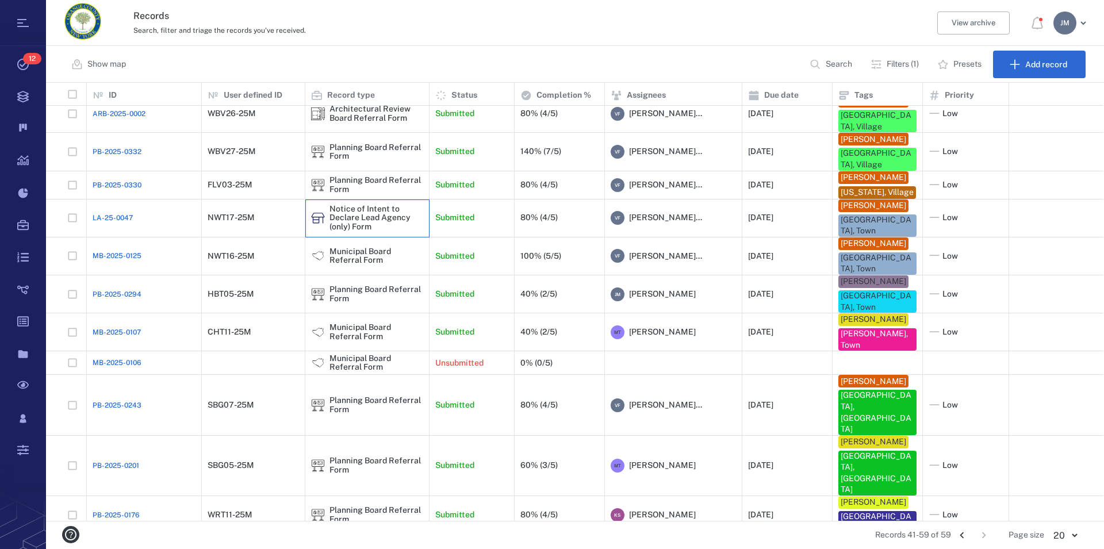
click at [362, 223] on div "Notice of Intent to Declare Lead Agency (only) Form" at bounding box center [377, 218] width 94 height 26
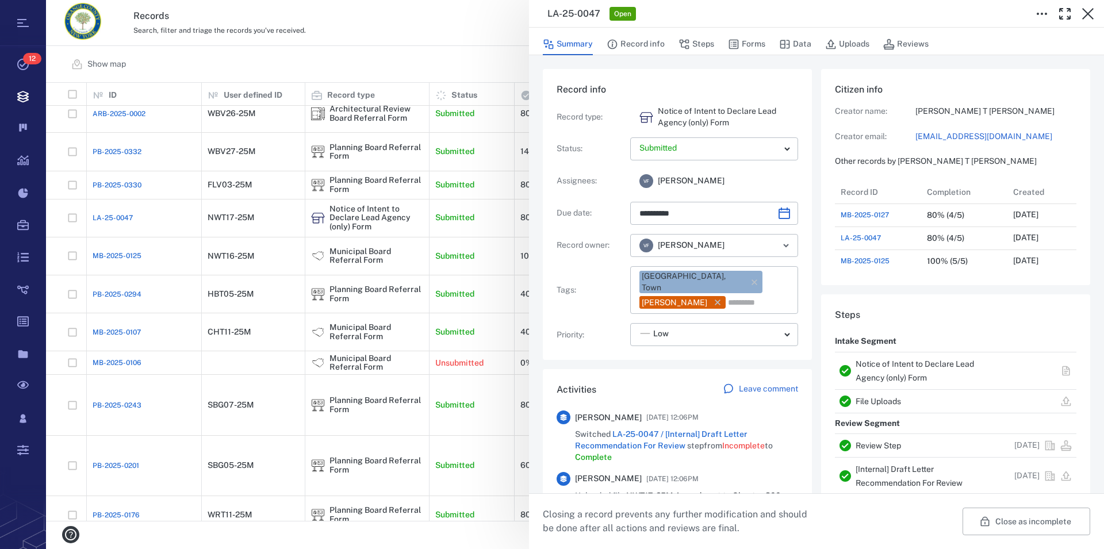
click at [905, 369] on link "Notice of Intent to Declare Lead Agency (only) Form" at bounding box center [915, 370] width 118 height 23
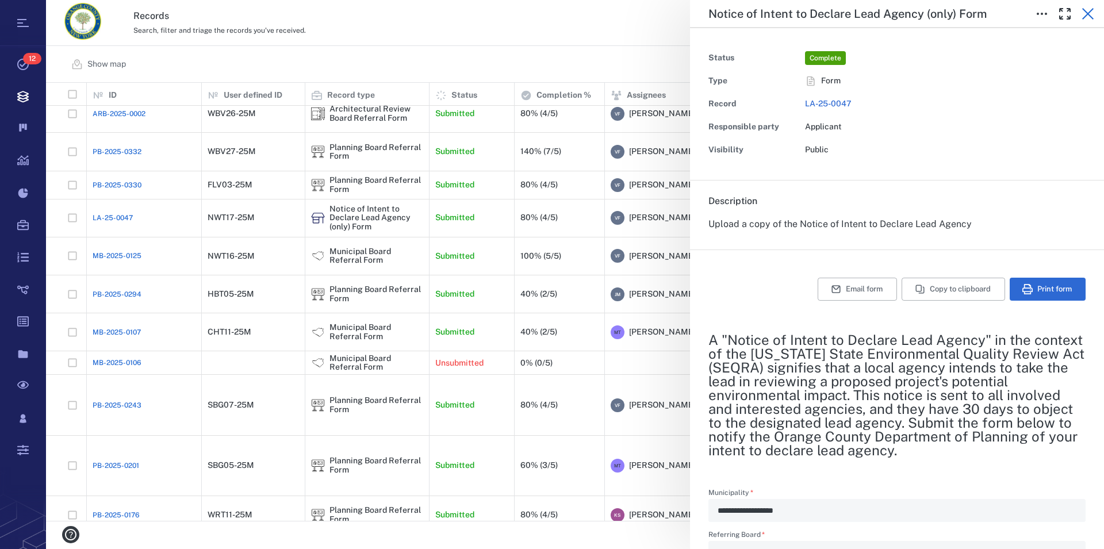
click at [1089, 12] on icon "button" at bounding box center [1088, 14] width 14 height 14
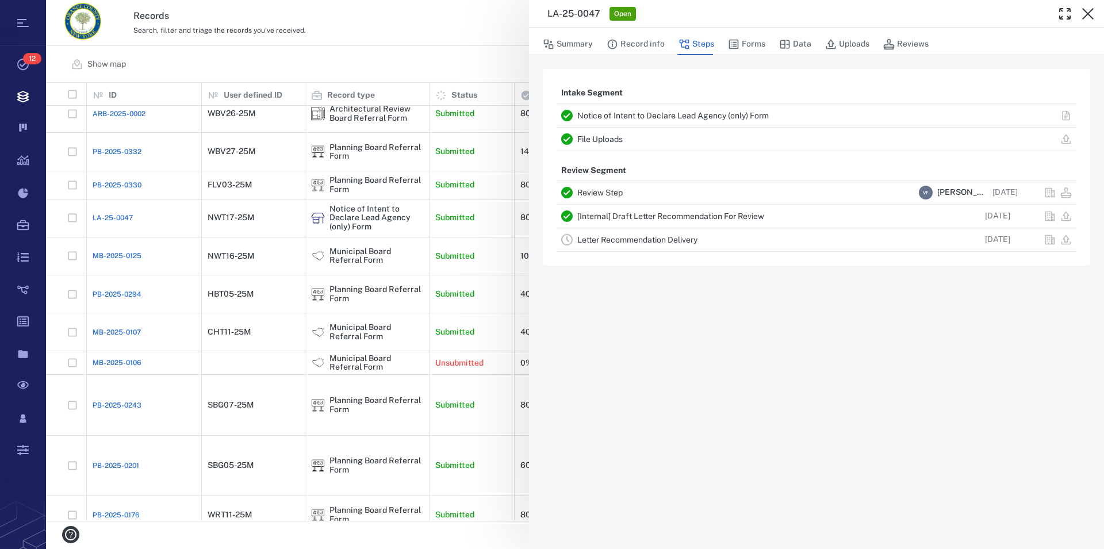
click at [599, 192] on link "Review Step" at bounding box center [599, 192] width 45 height 9
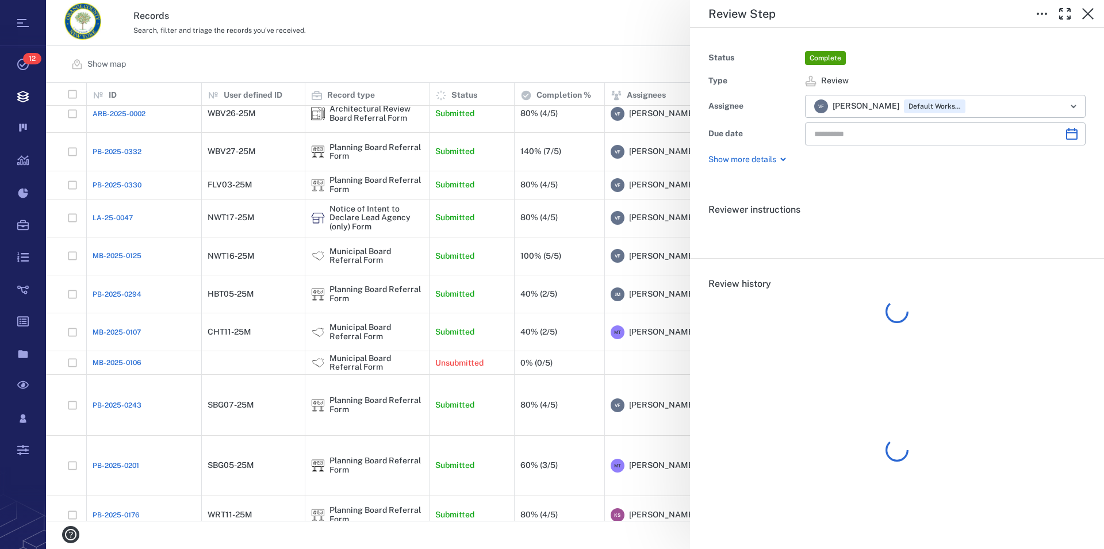
type input "**********"
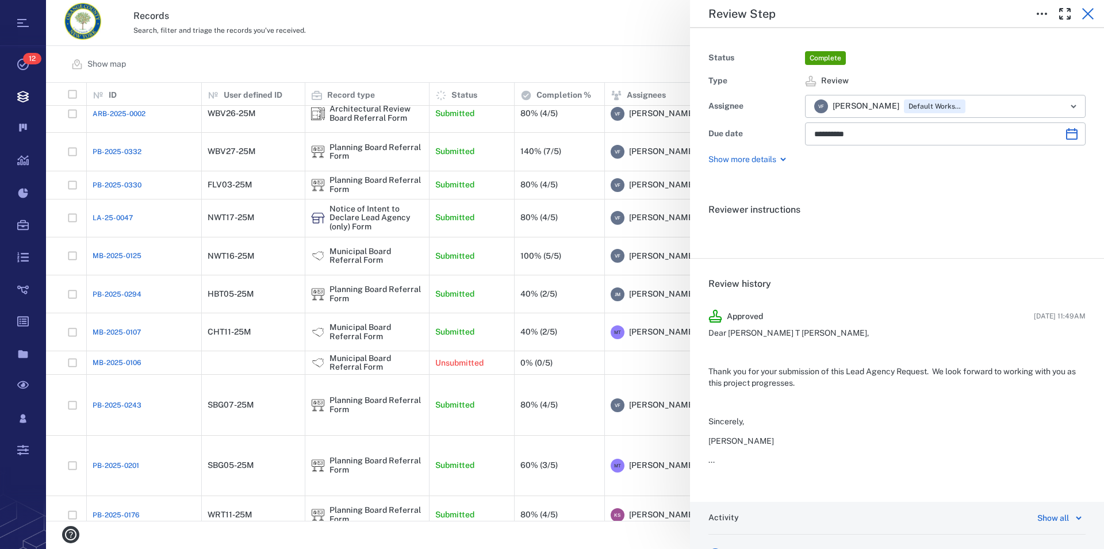
click at [1088, 13] on icon "button" at bounding box center [1088, 14] width 12 height 12
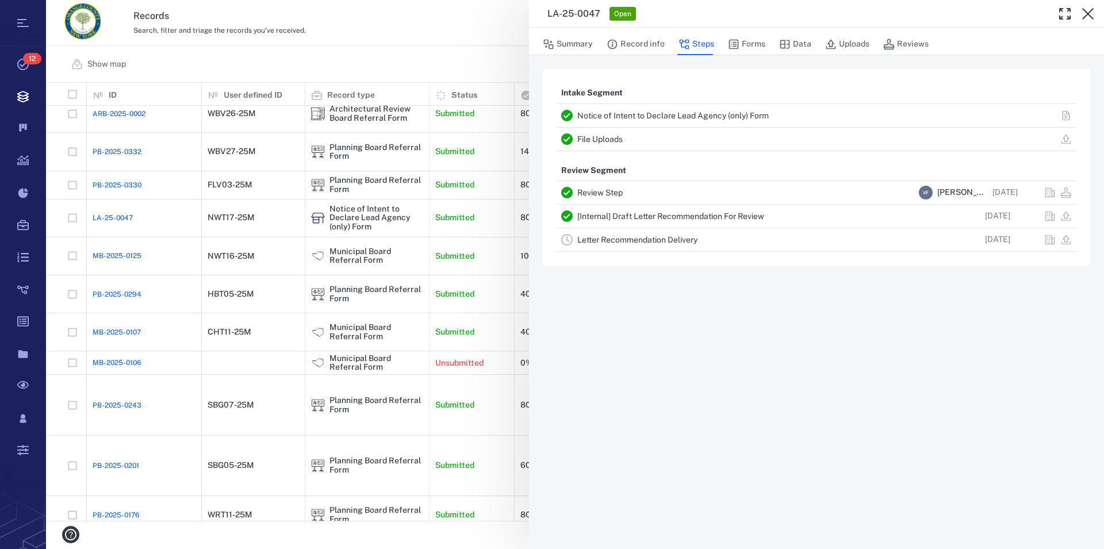
click at [604, 139] on link "File Uploads" at bounding box center [599, 139] width 45 height 9
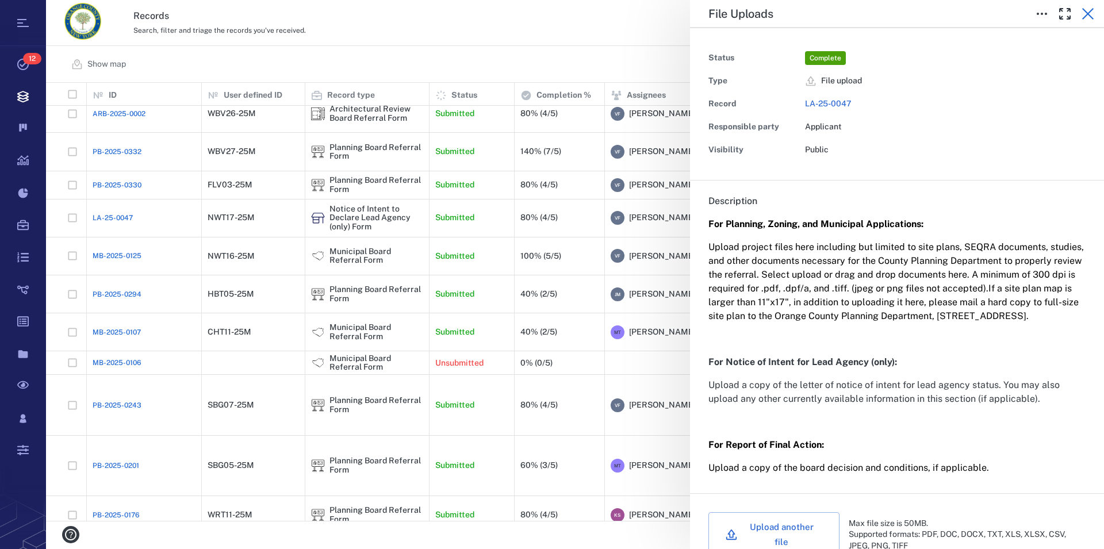
click at [1085, 13] on icon "button" at bounding box center [1088, 14] width 14 height 14
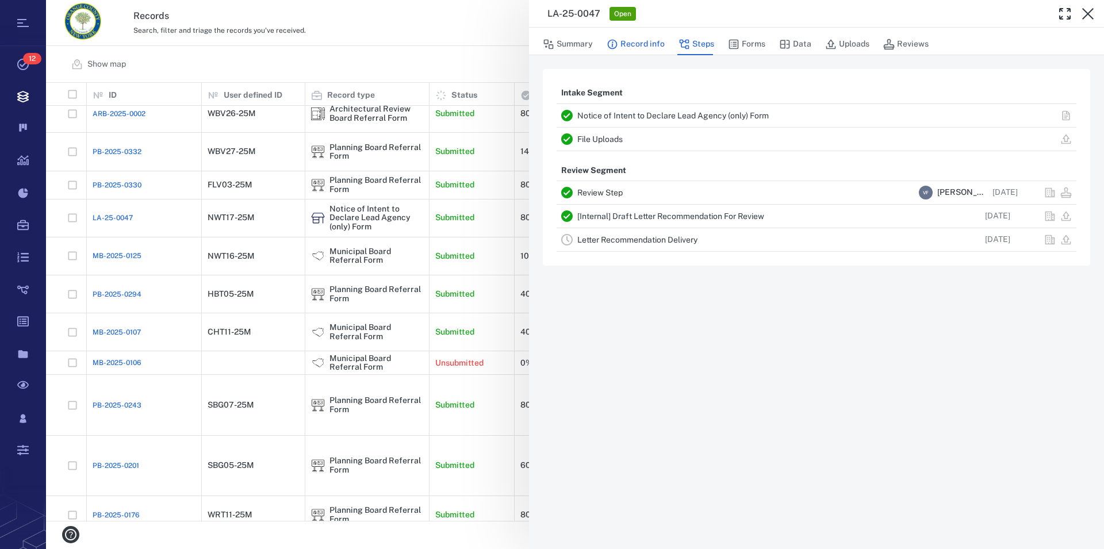
click at [635, 45] on button "Record info" at bounding box center [636, 44] width 58 height 22
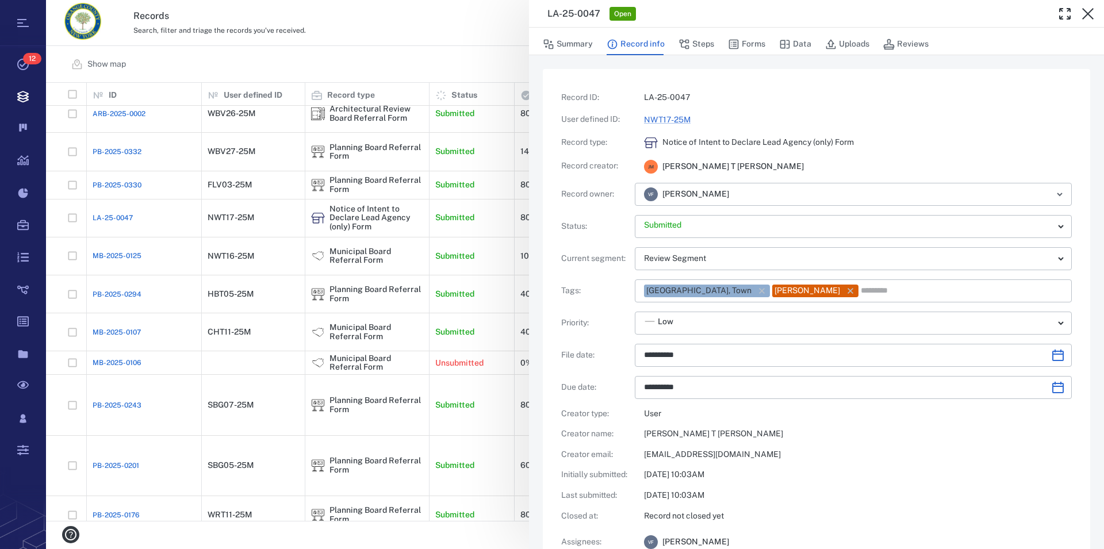
type input "**********"
click at [668, 117] on link "NWT17-25M" at bounding box center [667, 119] width 47 height 9
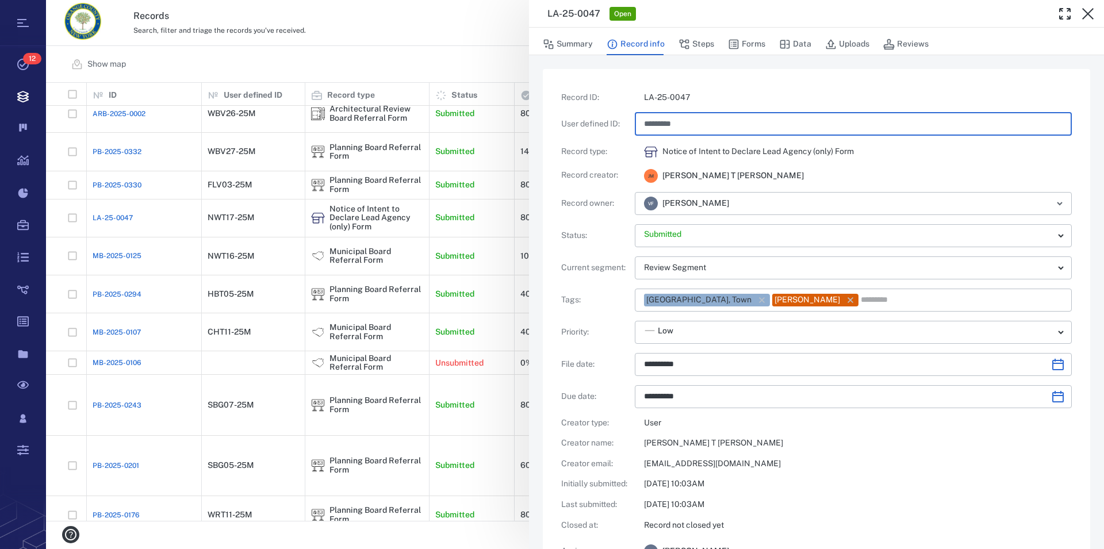
click at [670, 125] on input "*********" at bounding box center [853, 124] width 419 height 23
type input "**********"
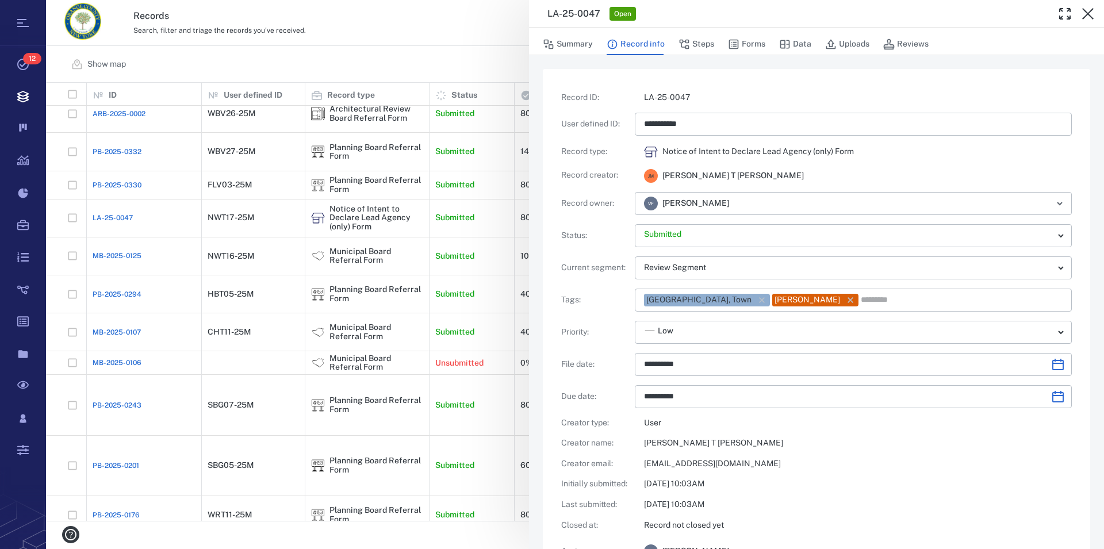
click at [830, 160] on div "**********" at bounding box center [816, 338] width 511 height 492
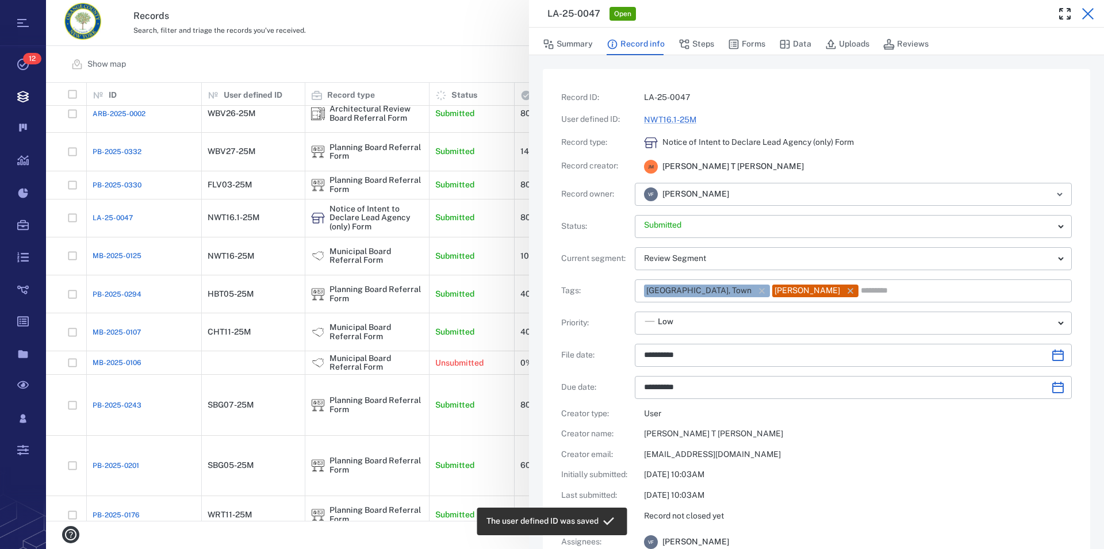
click at [1088, 13] on icon "button" at bounding box center [1088, 14] width 14 height 14
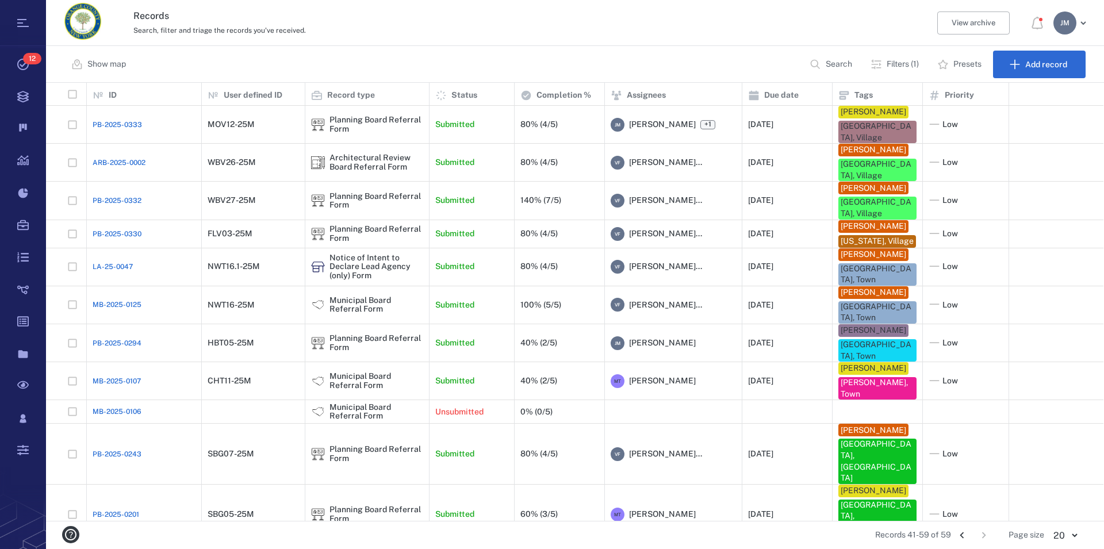
click at [962, 531] on icon "Go to previous page" at bounding box center [962, 535] width 13 height 13
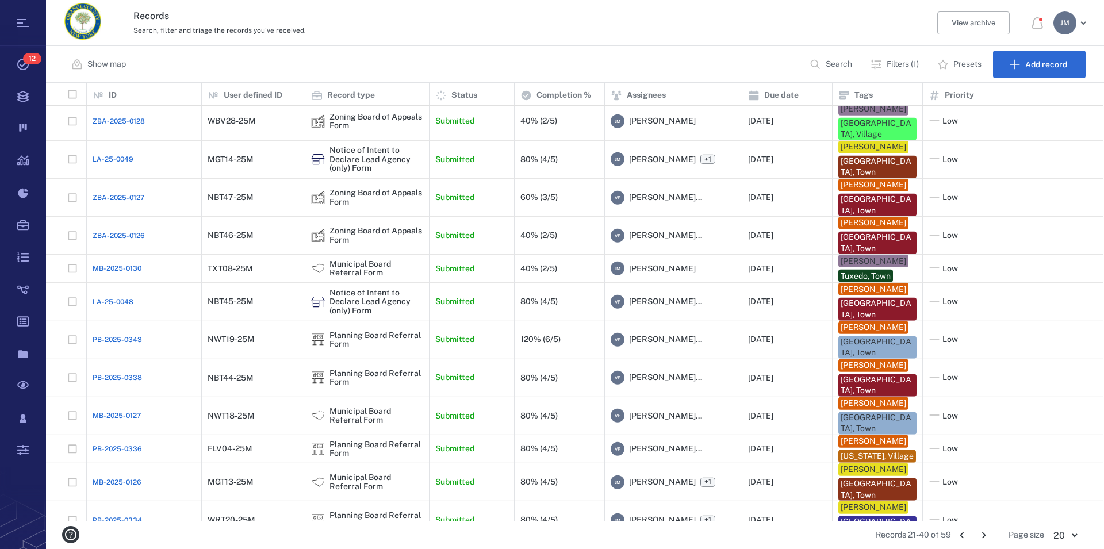
scroll to position [305, 0]
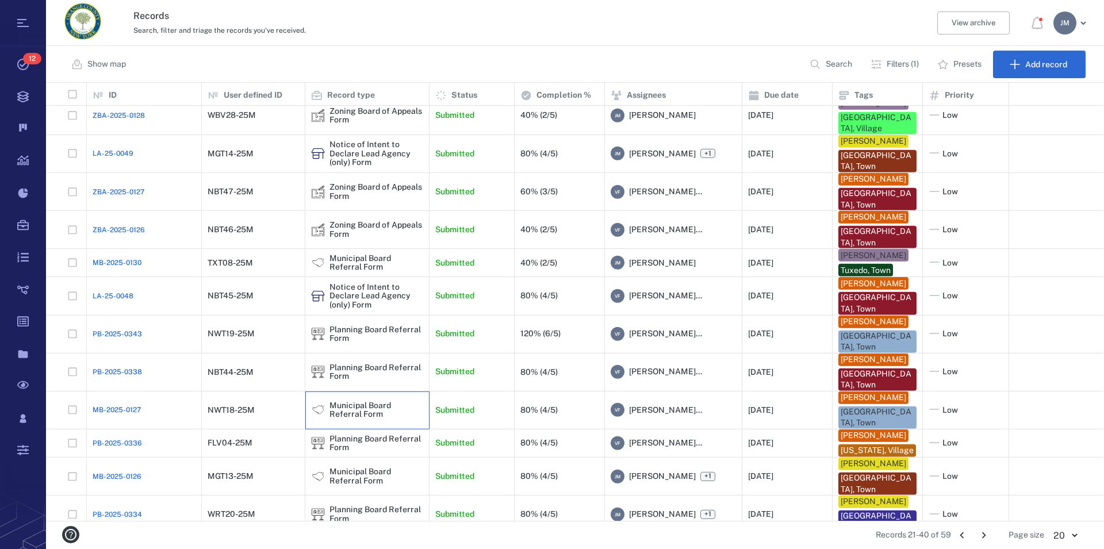
click at [354, 401] on div "Municipal Board Referral Form" at bounding box center [377, 410] width 94 height 18
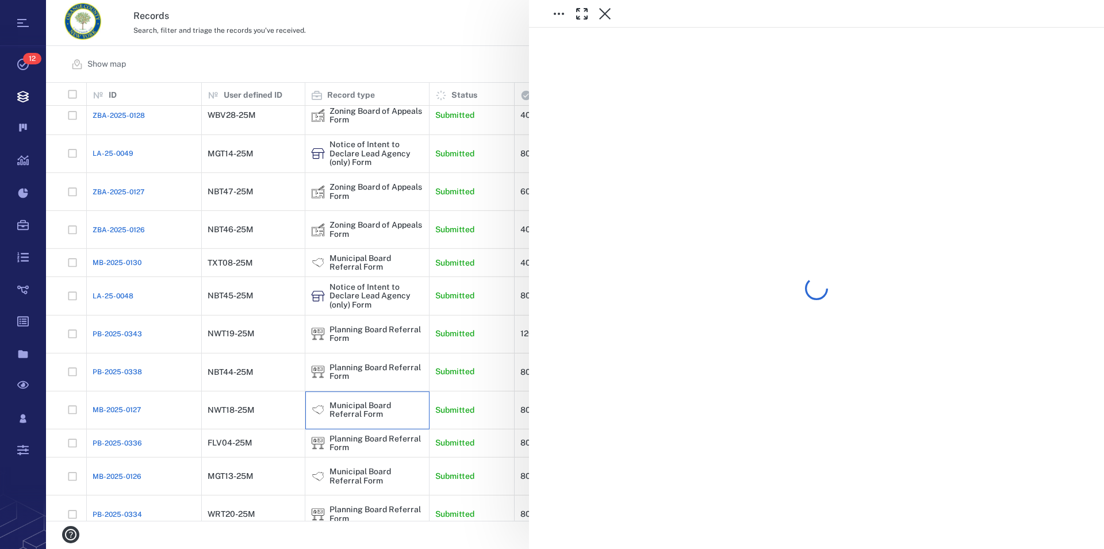
scroll to position [305, 0]
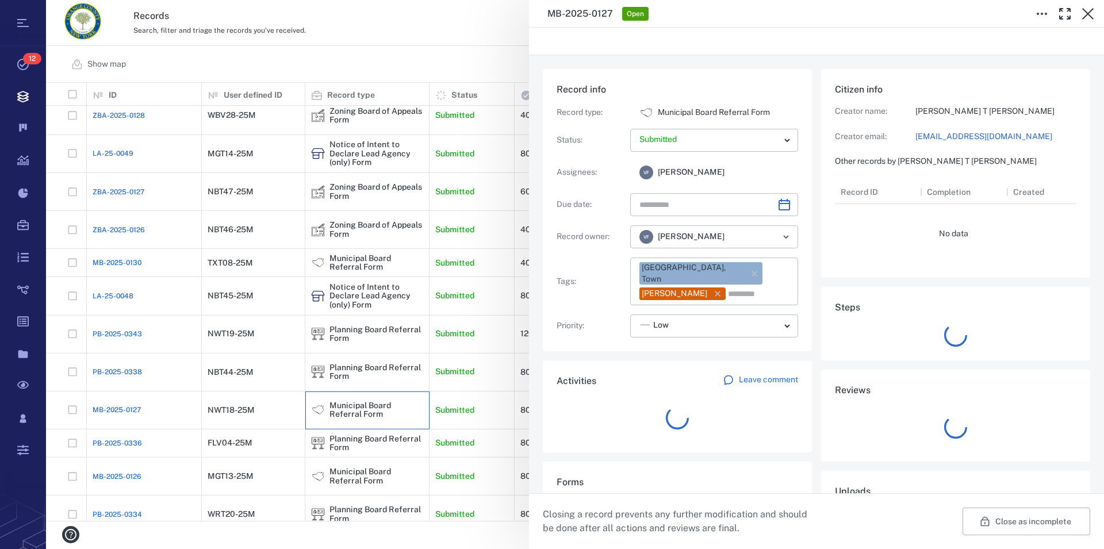
type input "**********"
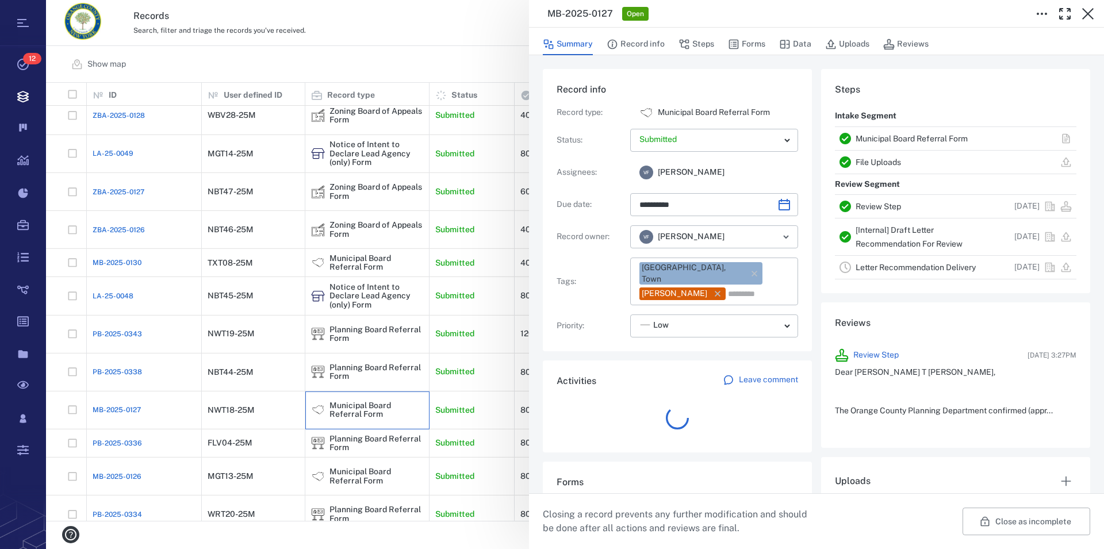
scroll to position [10, 10]
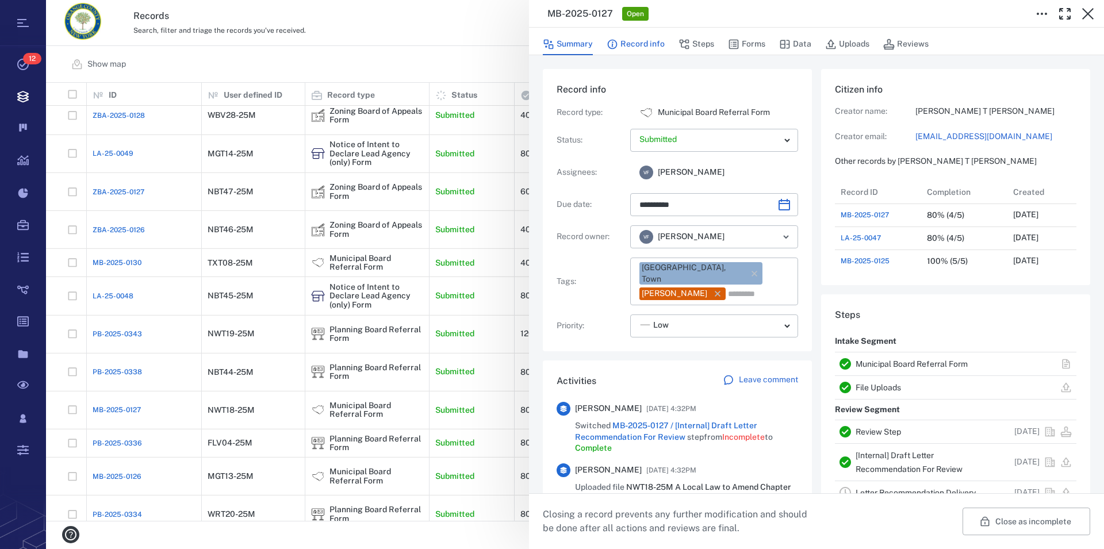
click at [649, 44] on button "Record info" at bounding box center [636, 44] width 58 height 22
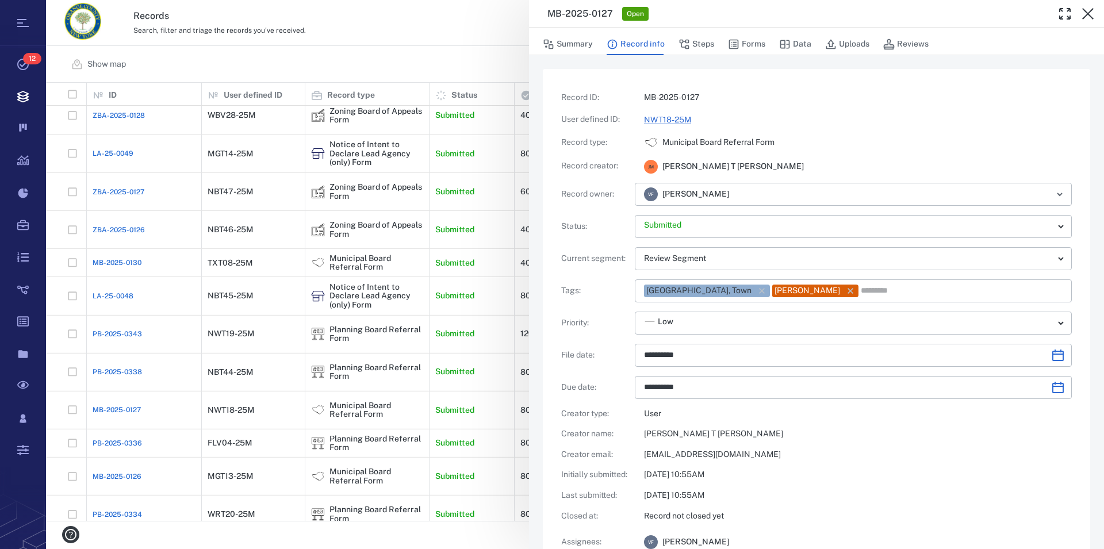
type input "**********"
click at [671, 119] on link "NWT18-25M" at bounding box center [667, 119] width 47 height 9
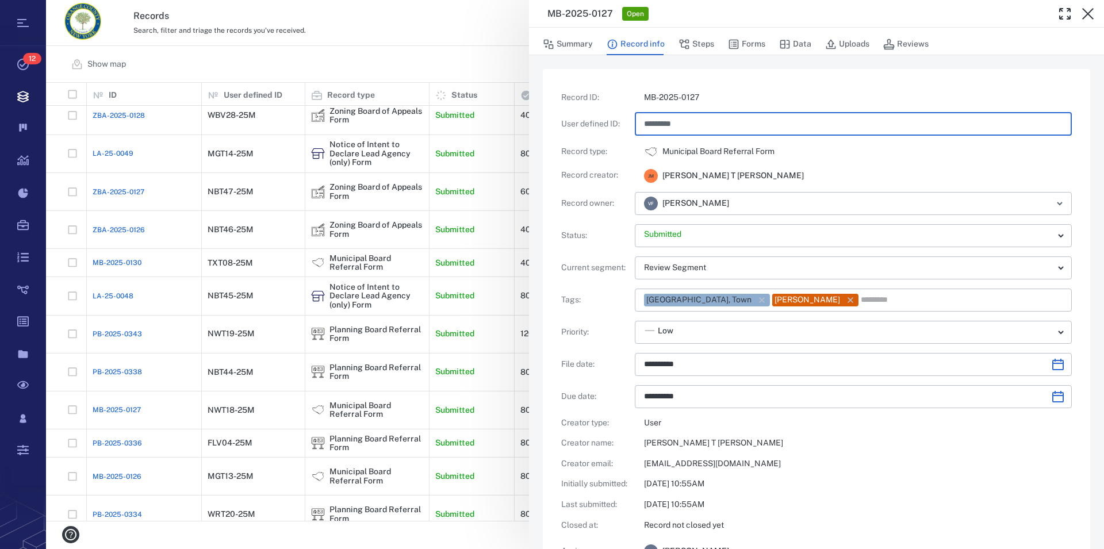
scroll to position [267, 0]
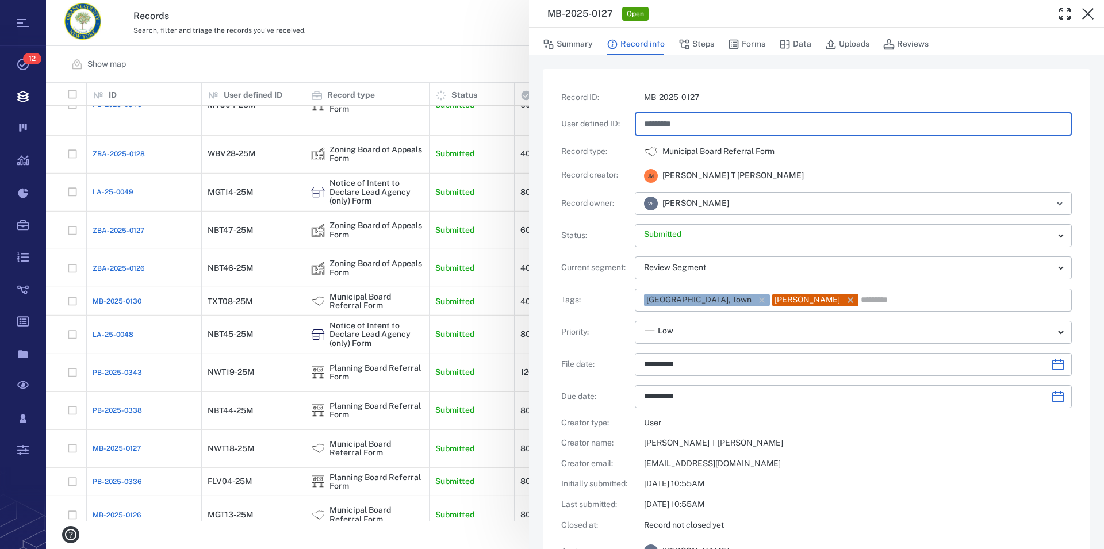
click at [669, 124] on input "*********" at bounding box center [853, 124] width 419 height 23
type input "*********"
click at [936, 152] on div "Municipal Board Referral Form" at bounding box center [858, 152] width 428 height 14
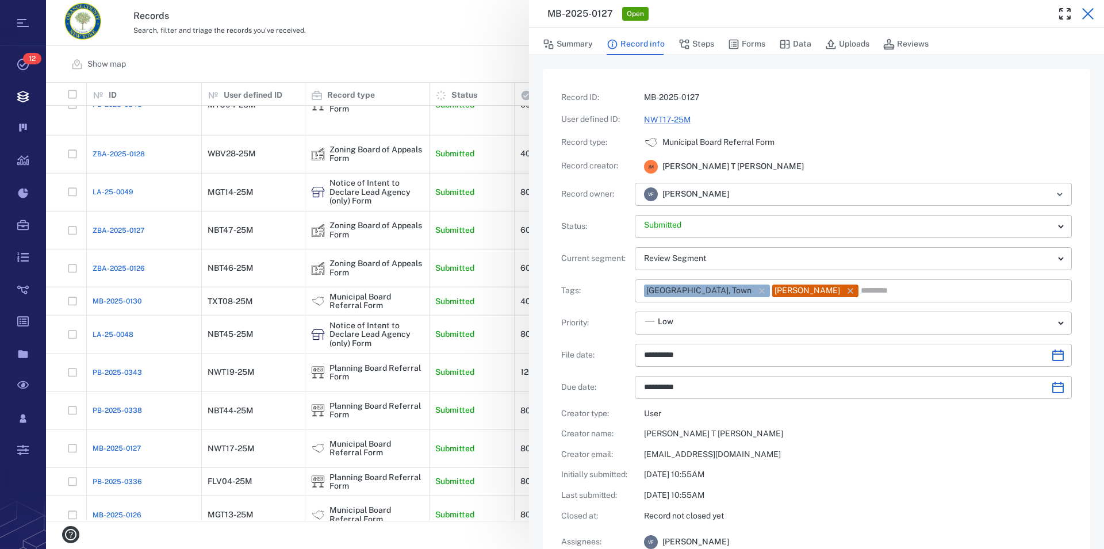
click at [1089, 14] on icon "button" at bounding box center [1088, 14] width 12 height 12
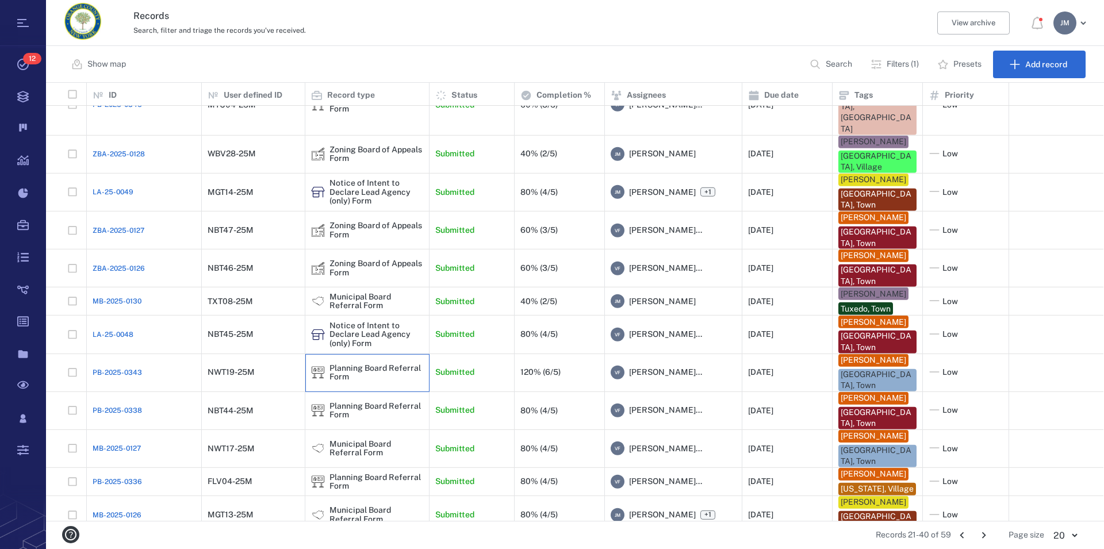
click at [347, 364] on div "Planning Board Referral Form" at bounding box center [377, 373] width 94 height 18
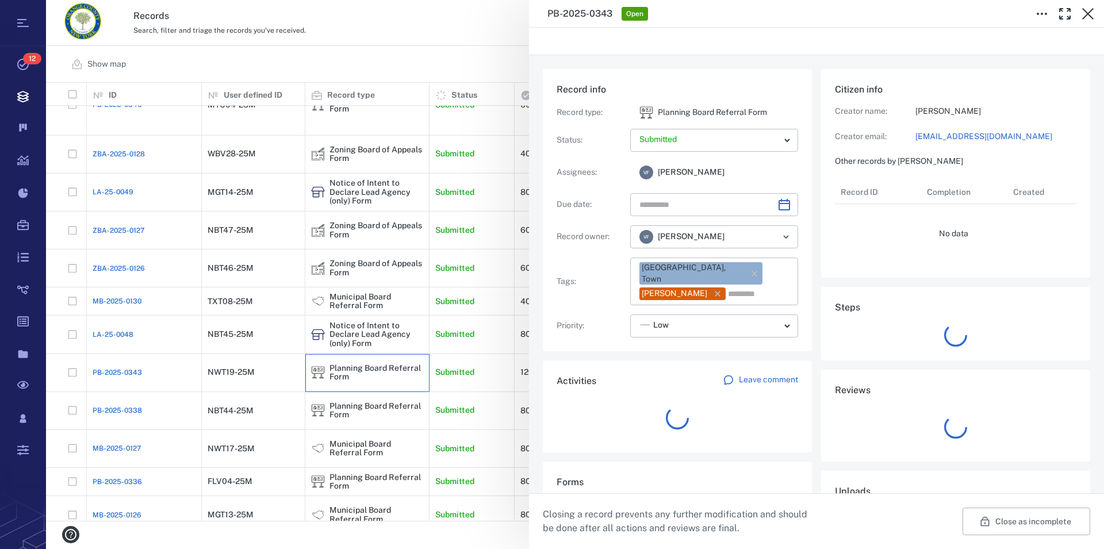
type input "**********"
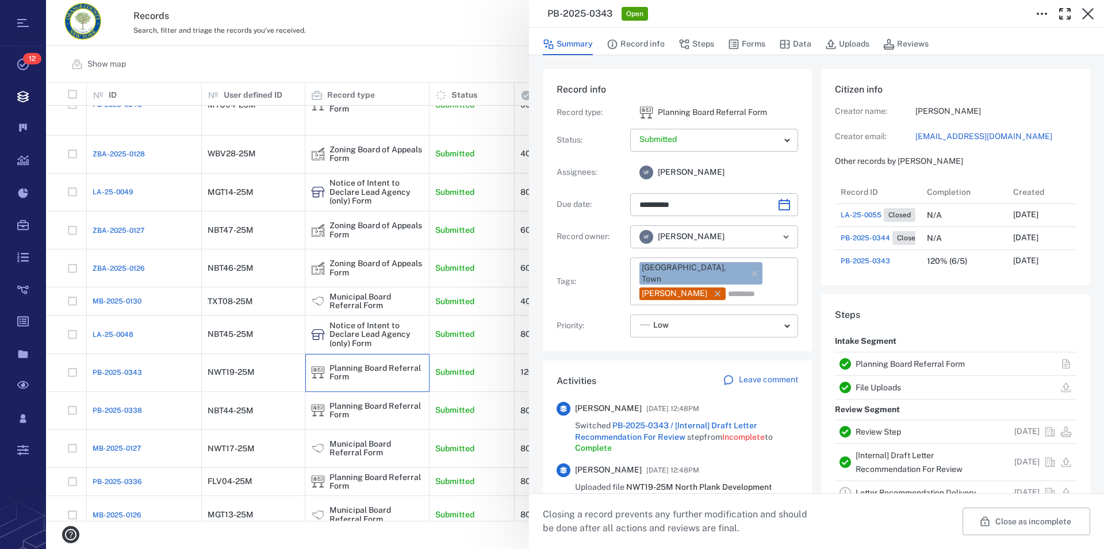
scroll to position [10, 11]
click at [644, 44] on button "Record info" at bounding box center [636, 44] width 58 height 22
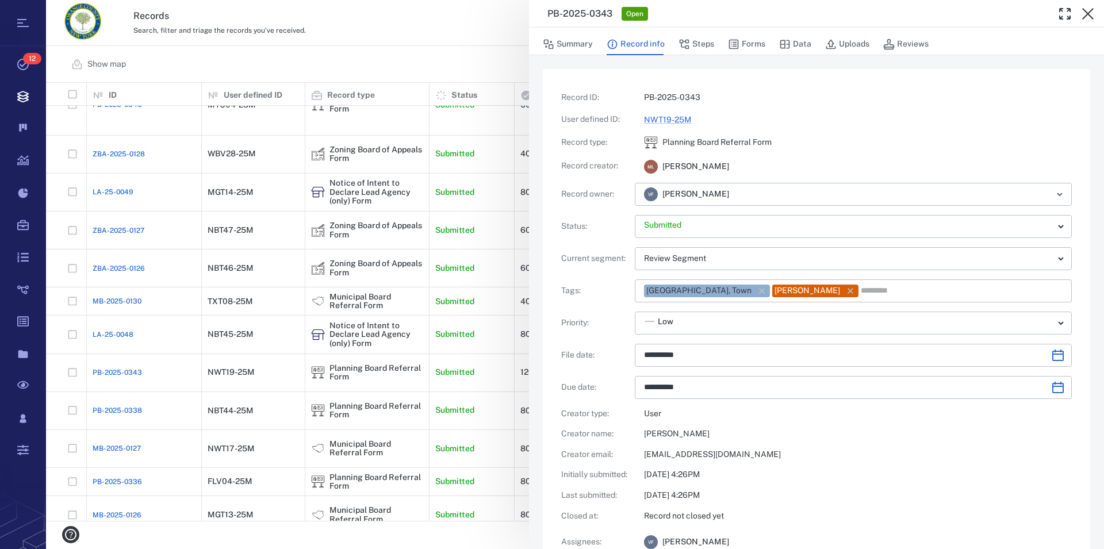
type input "**********"
click at [668, 124] on link "NWT19-25M" at bounding box center [667, 119] width 47 height 9
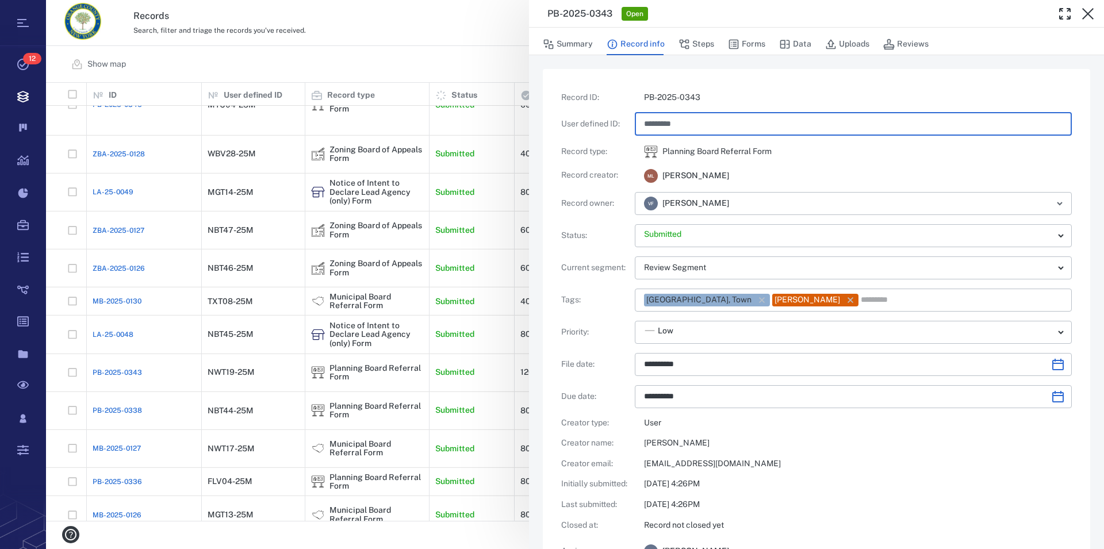
click at [671, 125] on input "*********" at bounding box center [853, 124] width 419 height 23
type input "*********"
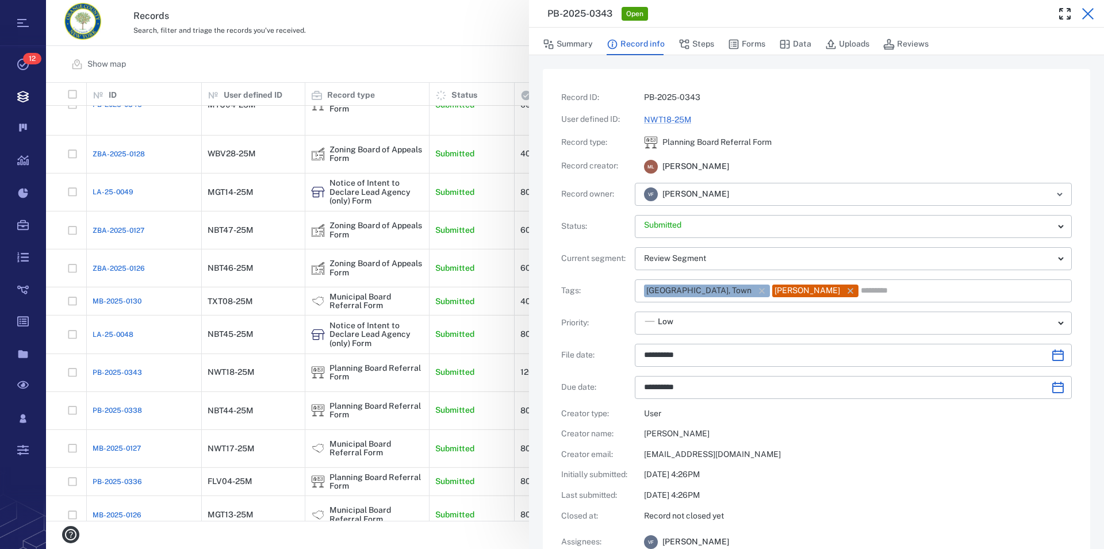
click at [1089, 11] on icon "button" at bounding box center [1088, 14] width 14 height 14
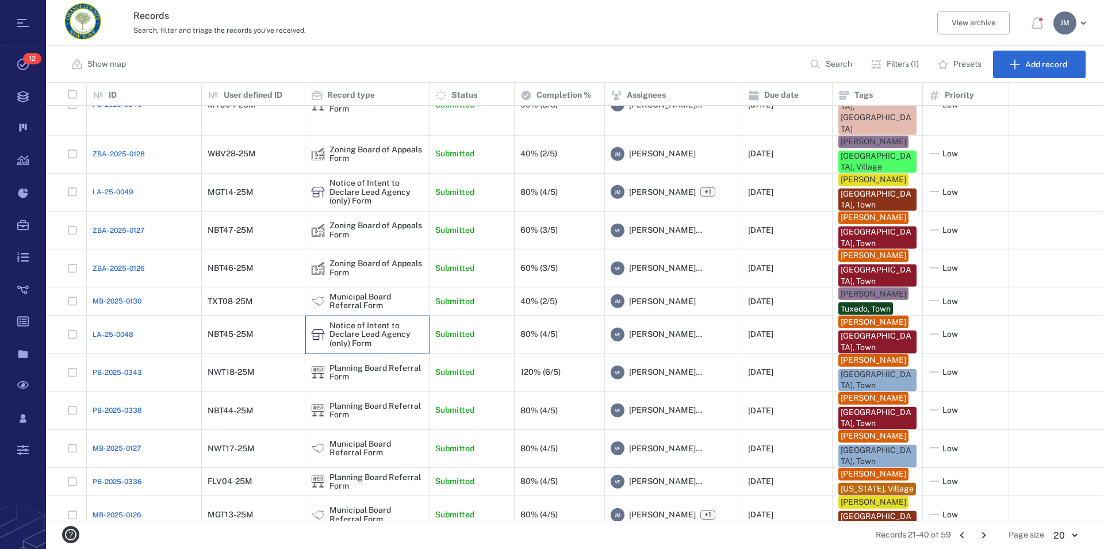
click at [351, 322] on div "Notice of Intent to Declare Lead Agency (only) Form" at bounding box center [377, 335] width 94 height 26
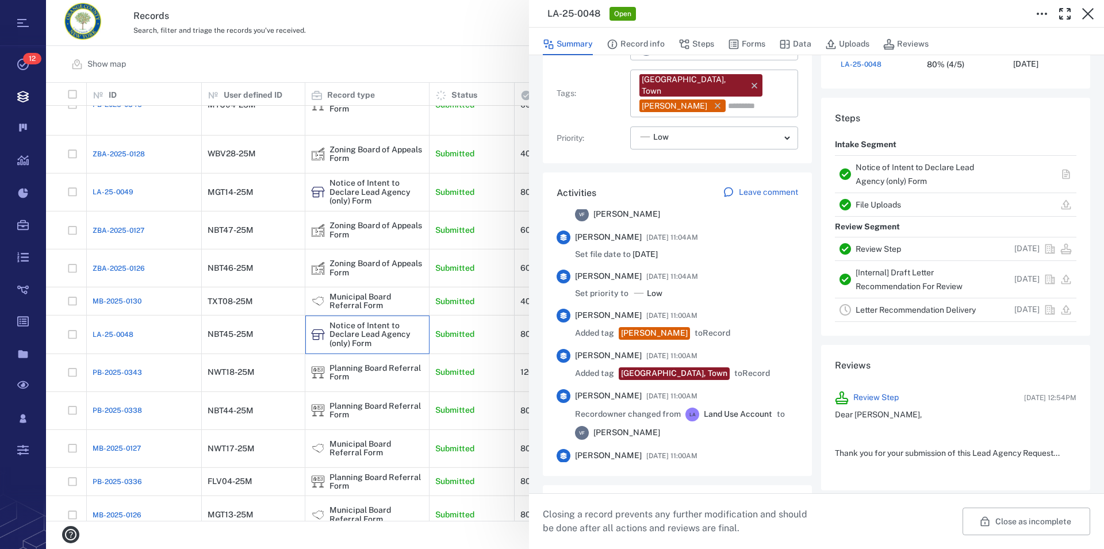
scroll to position [328, 0]
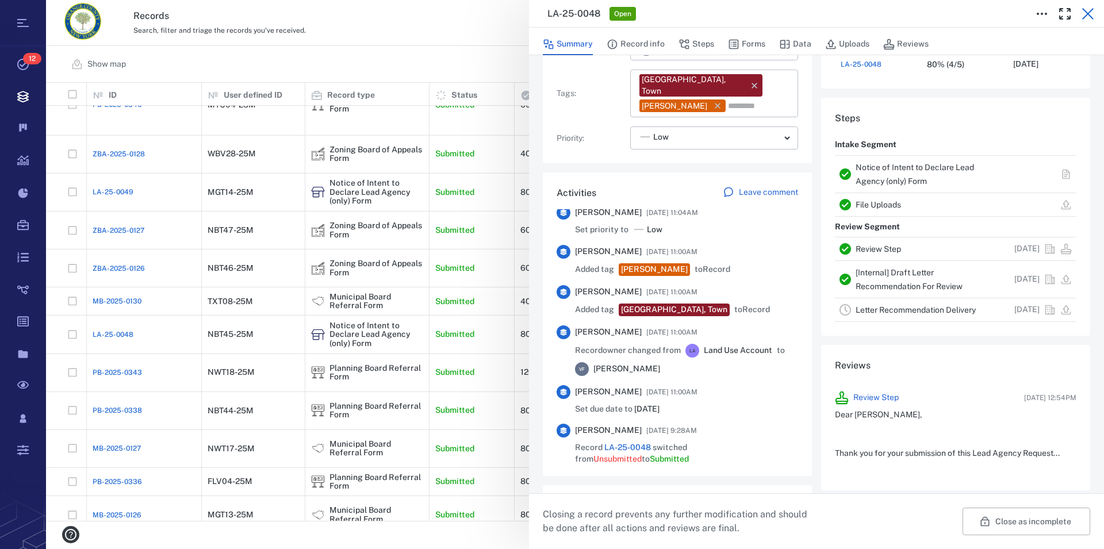
click at [1080, 11] on button "button" at bounding box center [1088, 13] width 23 height 23
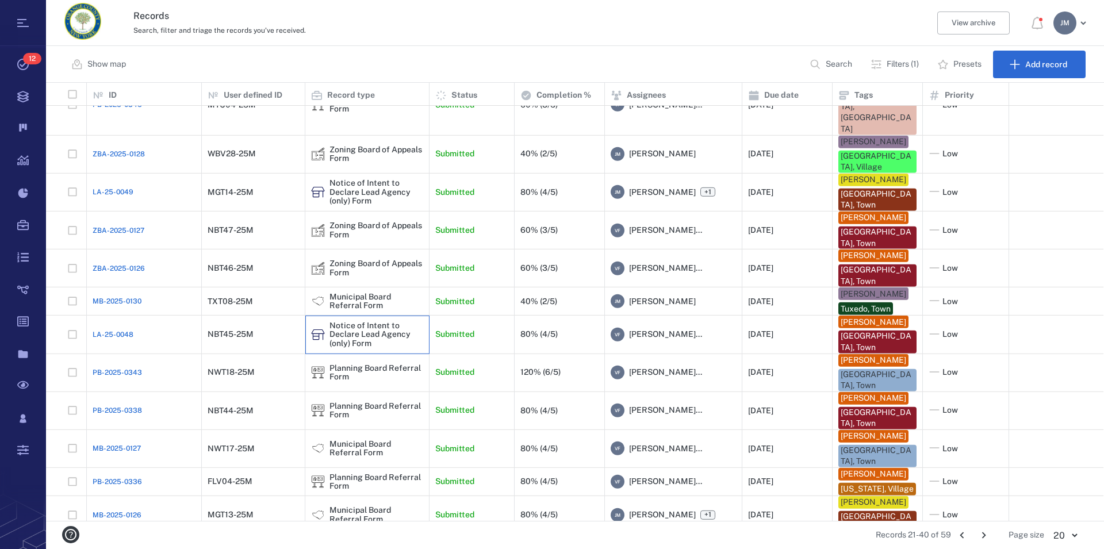
scroll to position [305, 0]
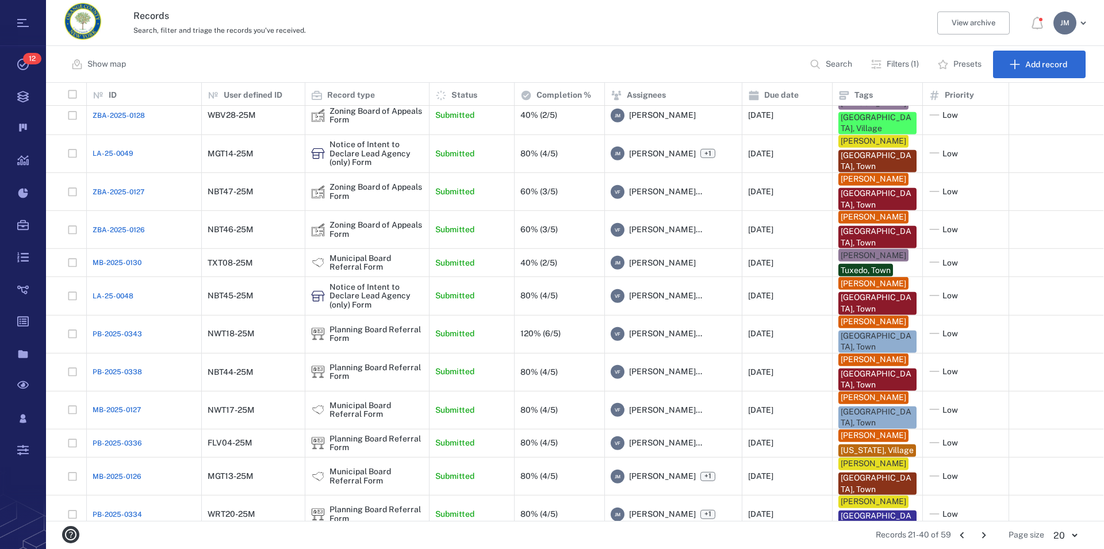
click at [893, 59] on button "Filters (1)" at bounding box center [896, 65] width 64 height 28
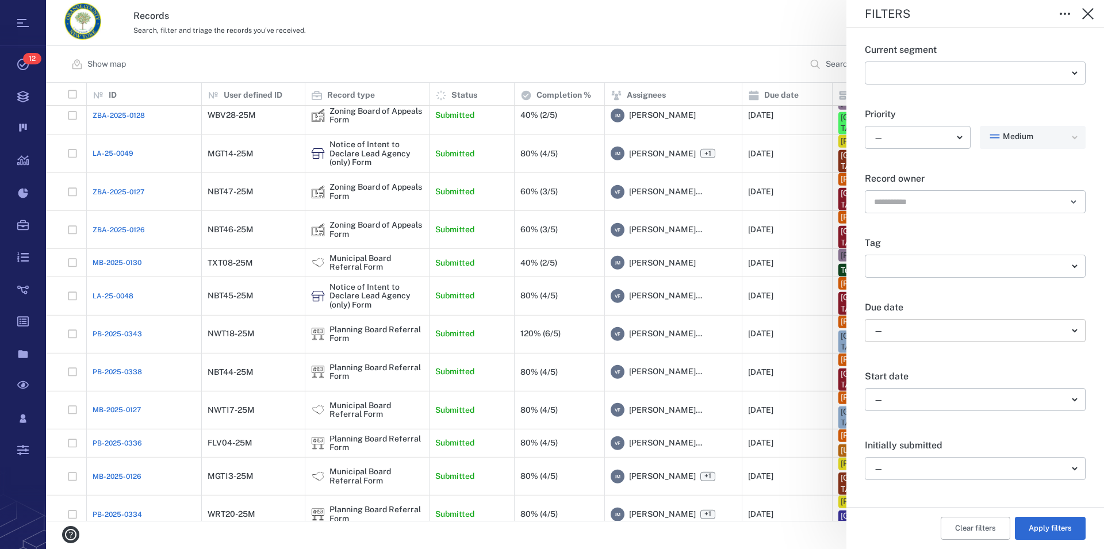
scroll to position [197, 0]
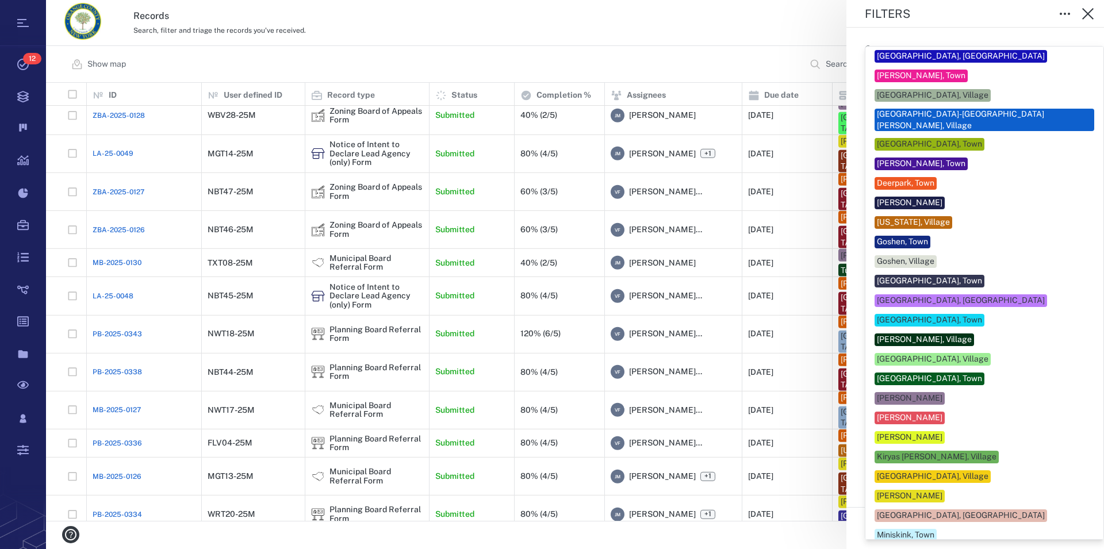
click at [960, 271] on body "Tasks 12 Records Boards Dashboard Reports Record types Guide steps Rules Form b…" at bounding box center [552, 274] width 1104 height 549
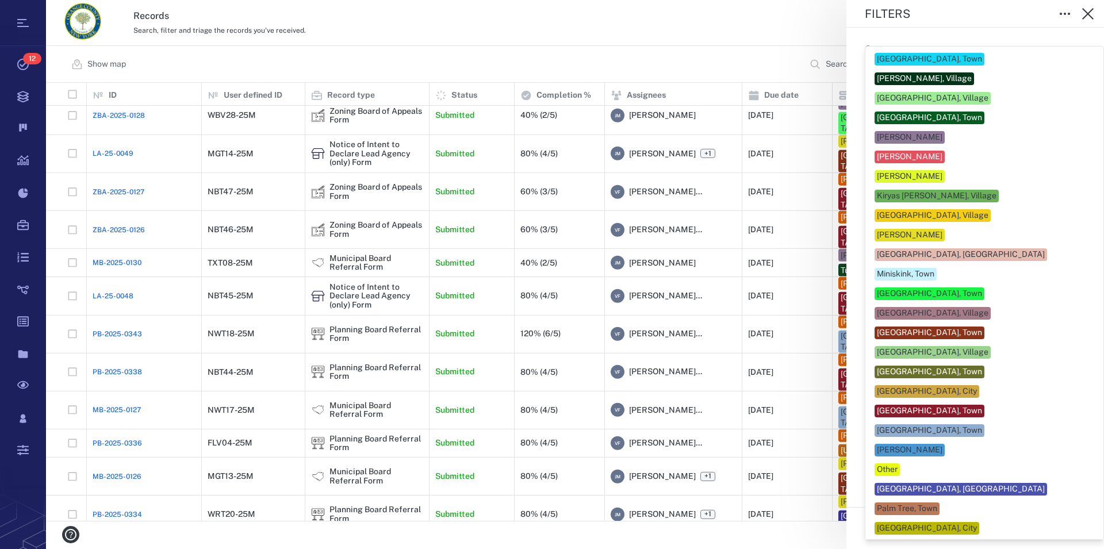
scroll to position [262, 0]
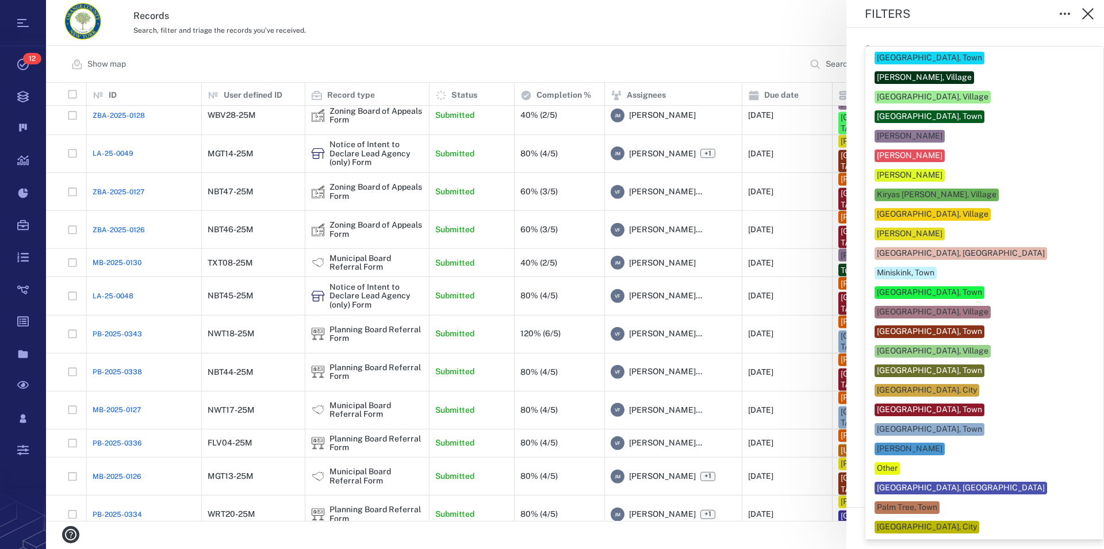
click at [930, 424] on div "[GEOGRAPHIC_DATA], Town" at bounding box center [929, 430] width 105 height 12
type input "**"
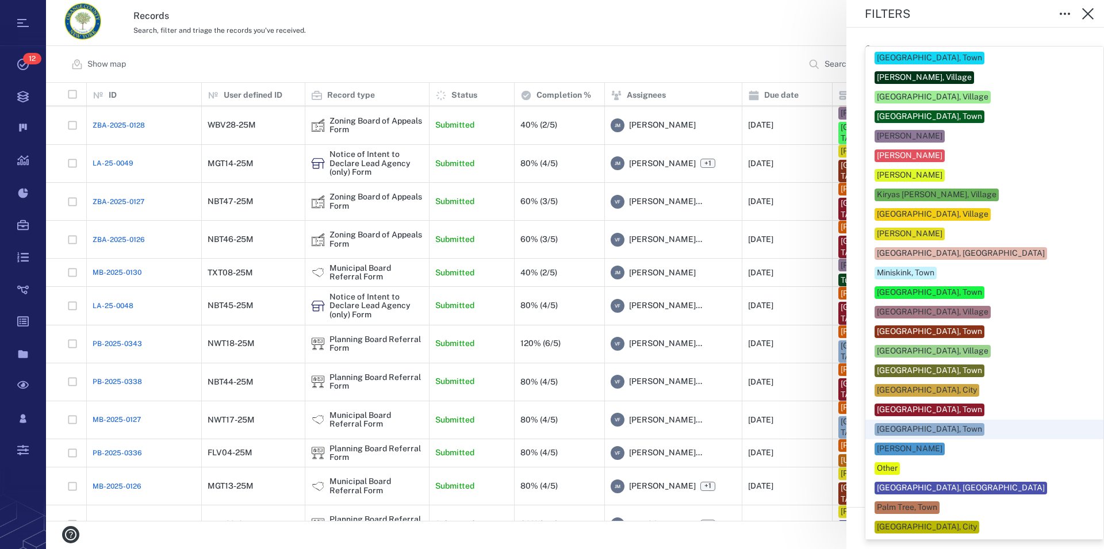
scroll to position [267, 0]
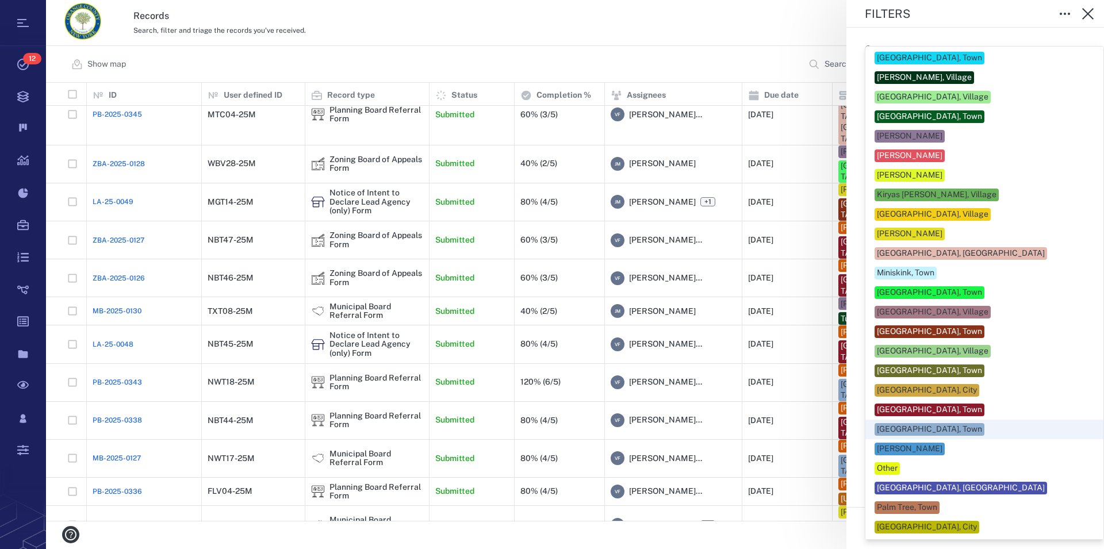
click at [1085, 352] on div at bounding box center [552, 274] width 1104 height 549
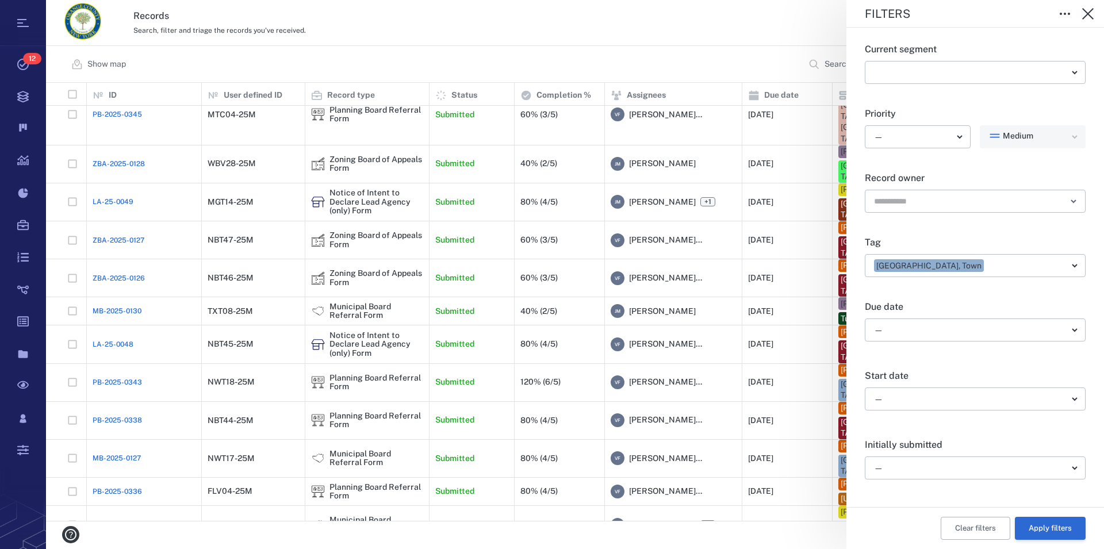
click at [1034, 525] on button "Apply filters" at bounding box center [1050, 528] width 71 height 23
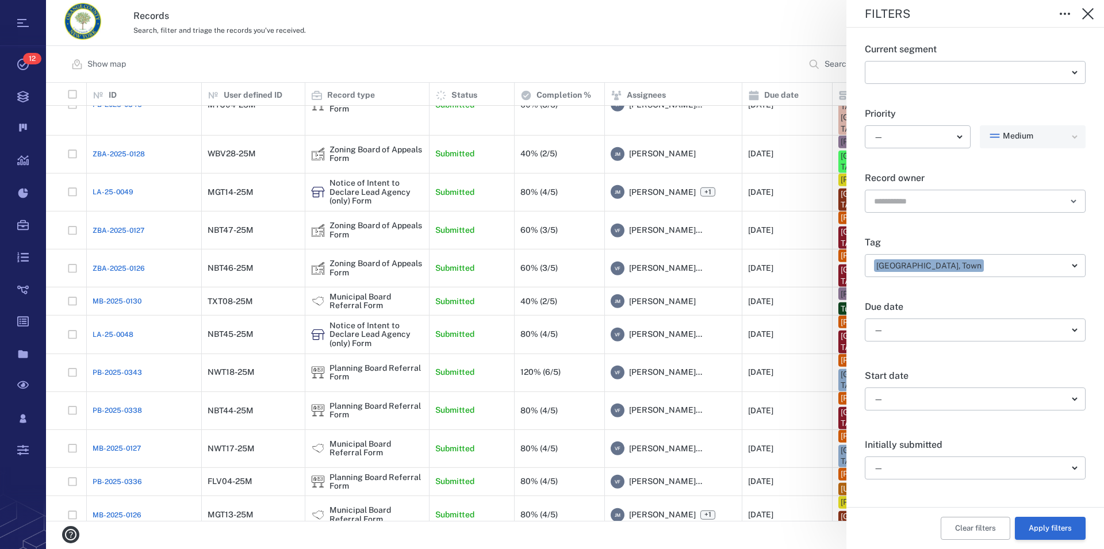
scroll to position [0, 0]
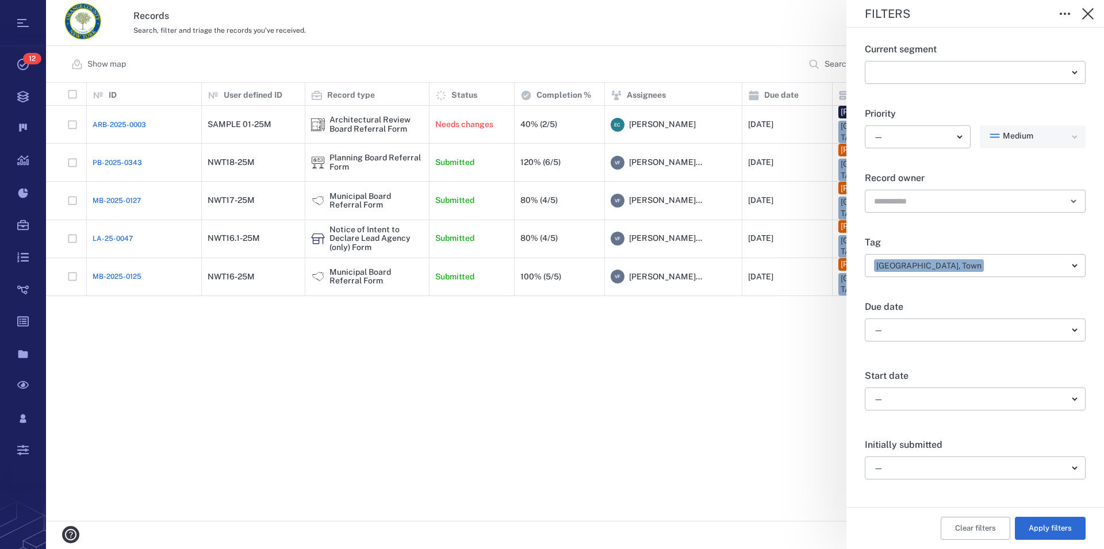
click at [375, 229] on div "Filters Record type ​ ​ Current status ​ ​ Close state Open ***** ​ Current seg…" at bounding box center [575, 274] width 1058 height 549
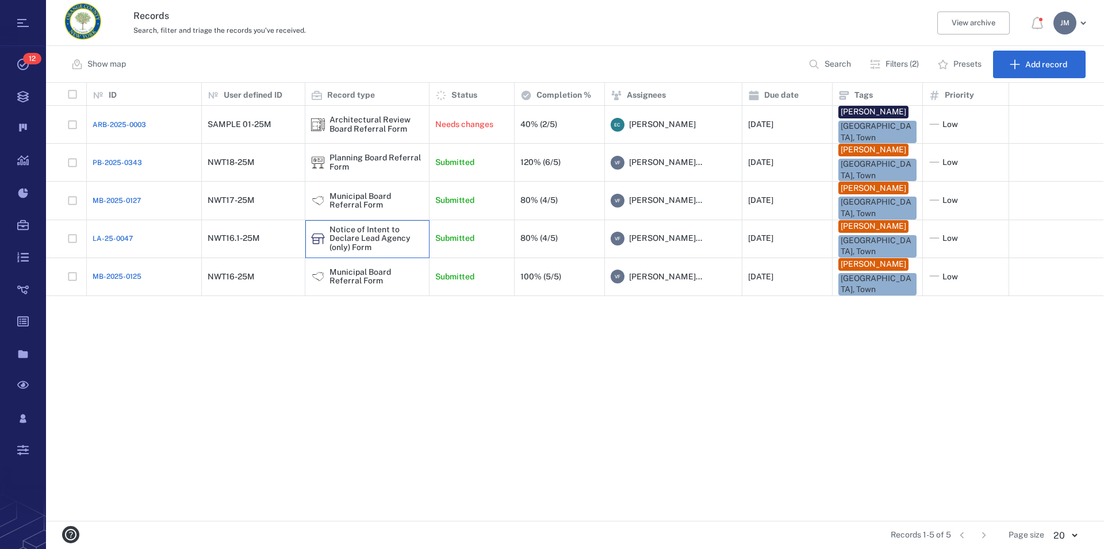
click at [363, 229] on div "Notice of Intent to Declare Lead Agency (only) Form" at bounding box center [377, 238] width 94 height 26
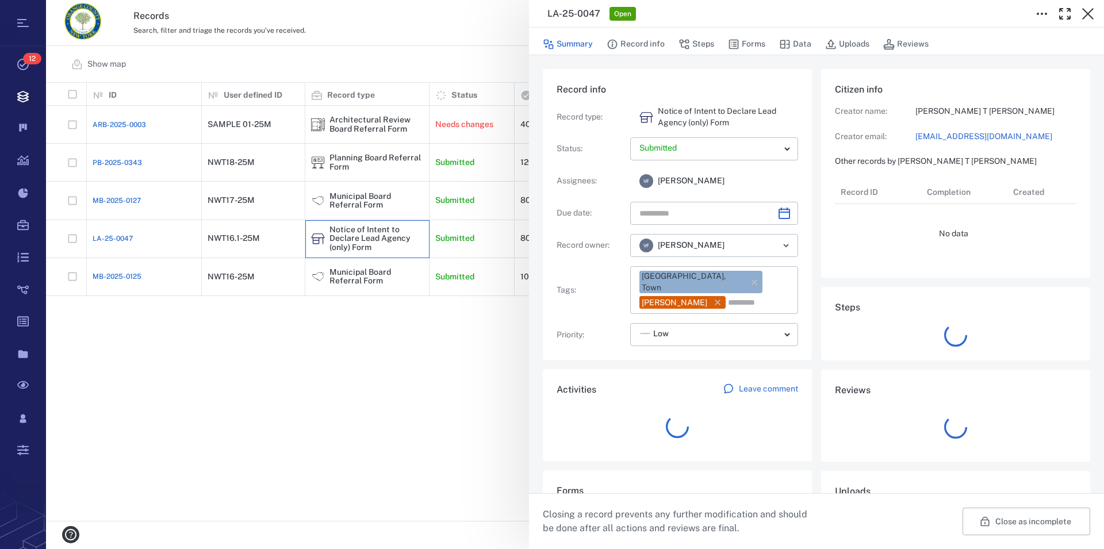
type input "**********"
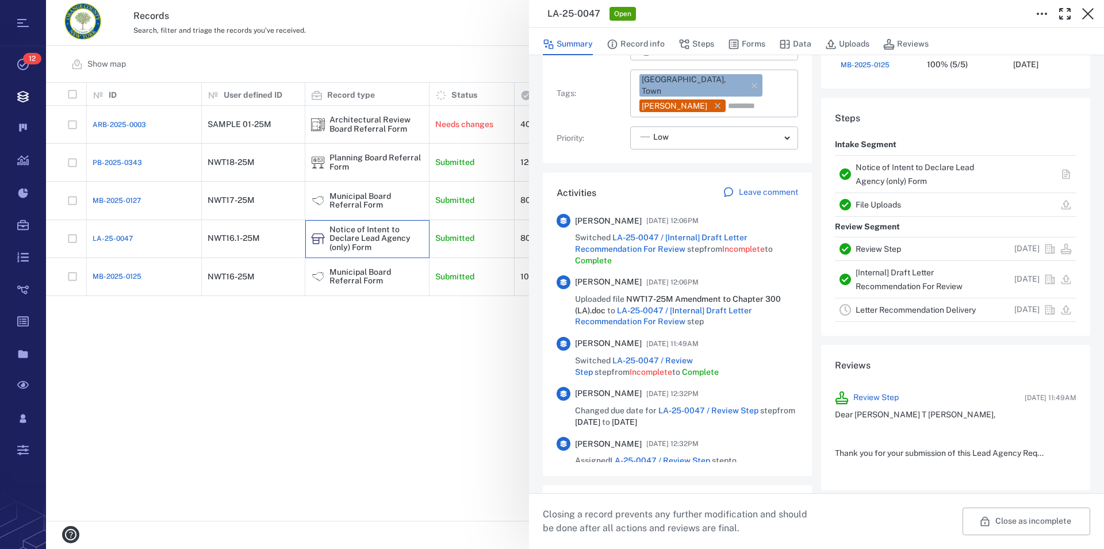
scroll to position [131, 0]
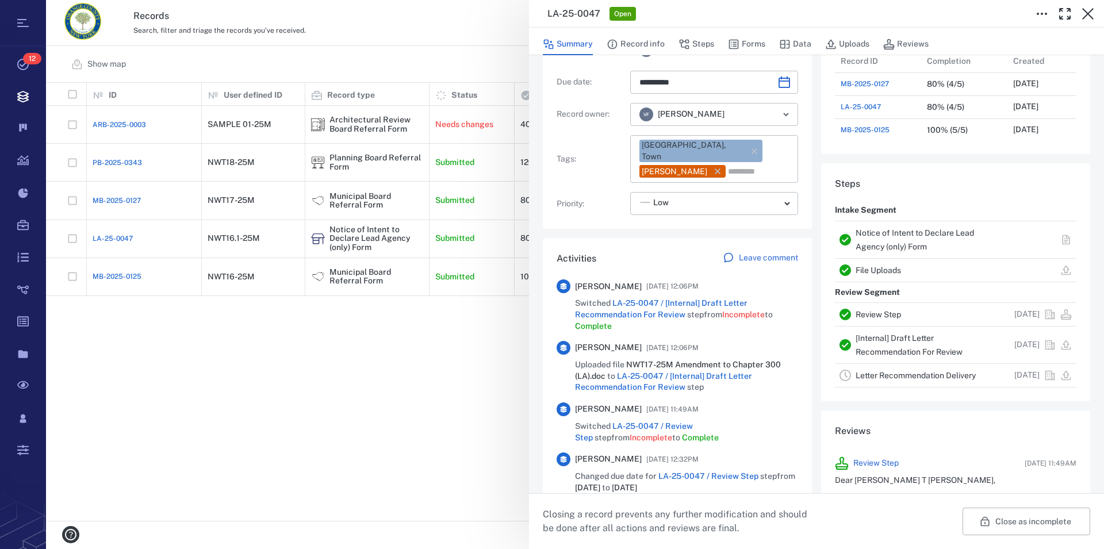
click at [867, 240] on div "Notice of Intent to Declare Lead Agency (only) Form" at bounding box center [927, 240] width 142 height 28
click at [868, 243] on link "Notice of Intent to Declare Lead Agency (only) Form" at bounding box center [915, 239] width 118 height 23
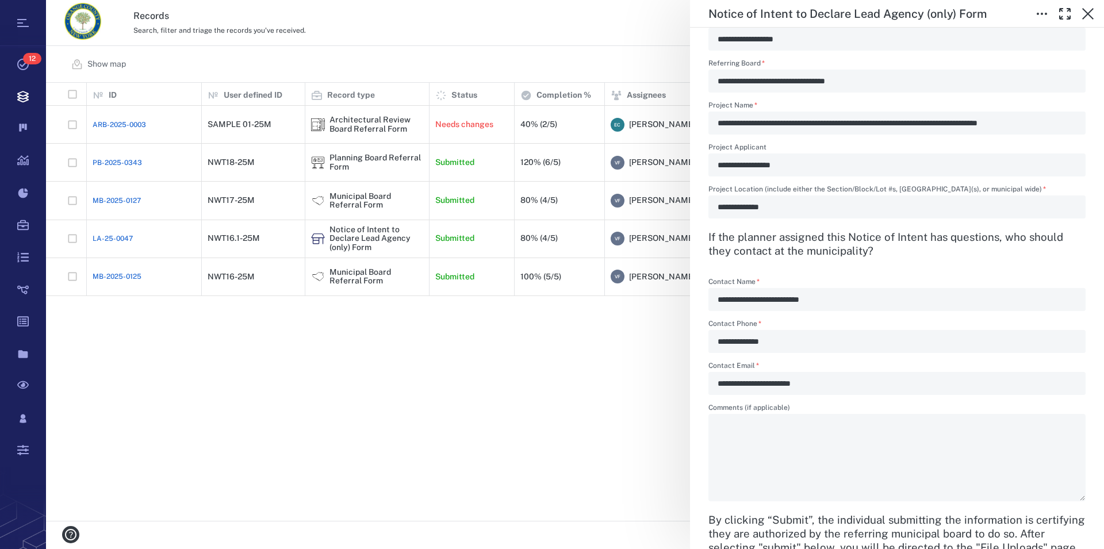
scroll to position [459, 0]
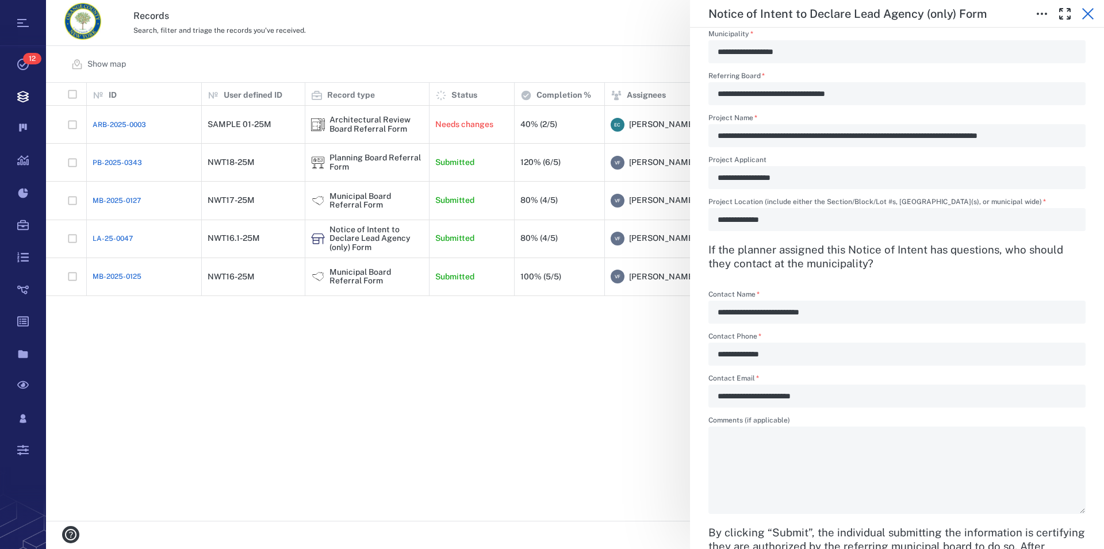
click at [1088, 17] on icon "button" at bounding box center [1088, 14] width 14 height 14
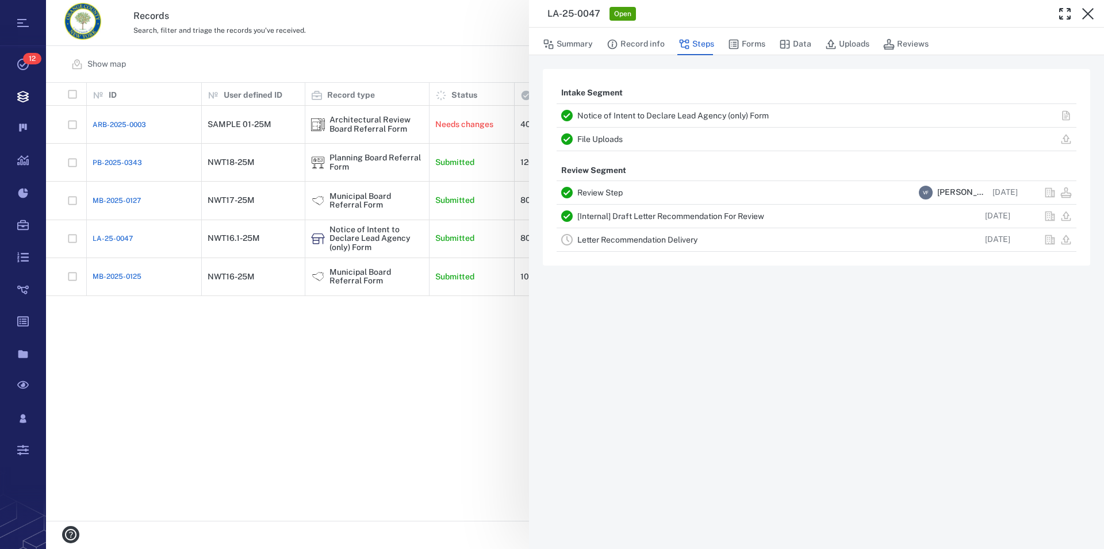
click at [1088, 17] on icon "button" at bounding box center [1088, 14] width 14 height 14
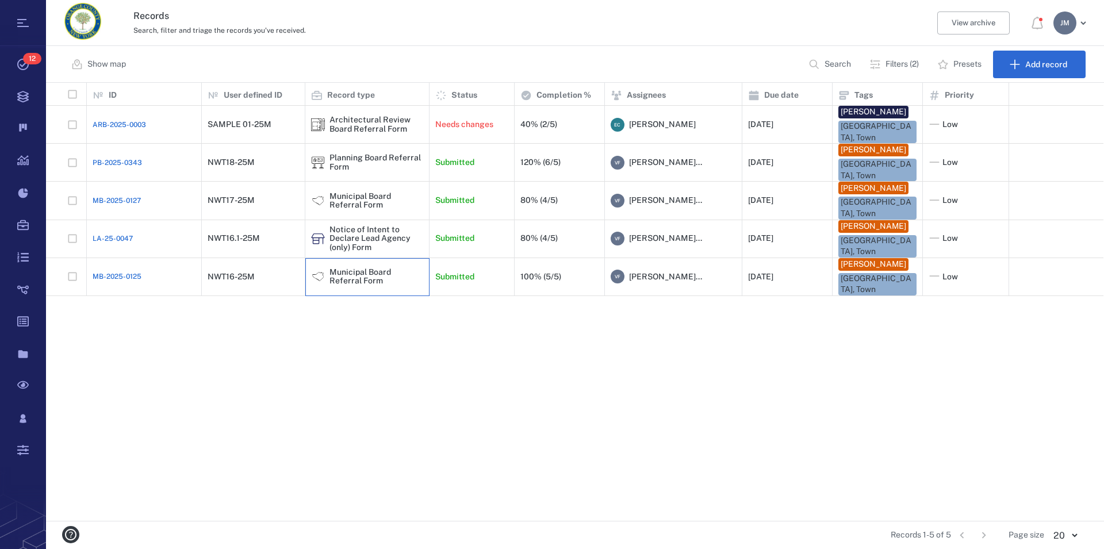
click at [345, 269] on div "Municipal Board Referral Form" at bounding box center [377, 277] width 94 height 18
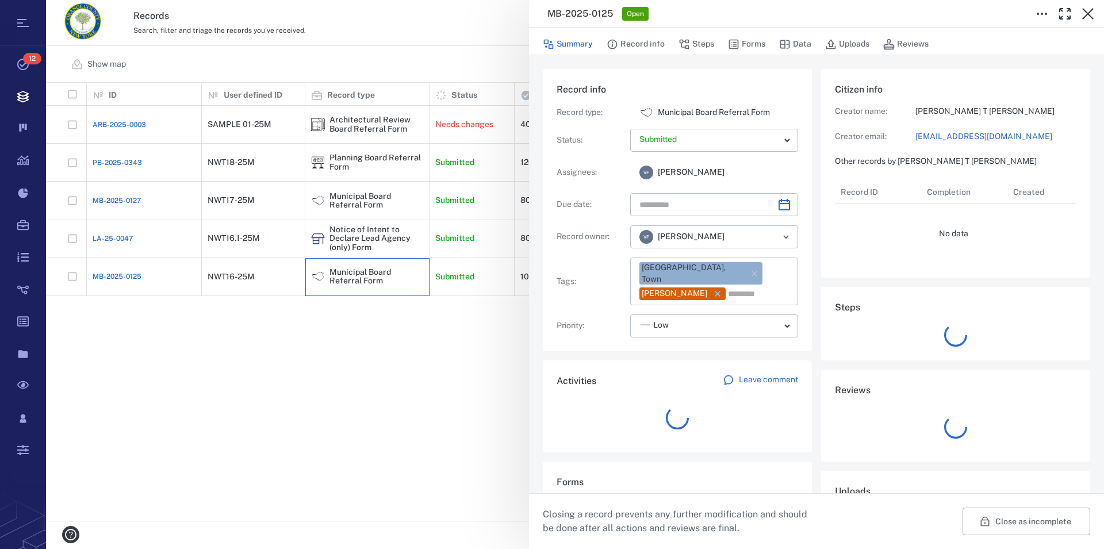
type input "**********"
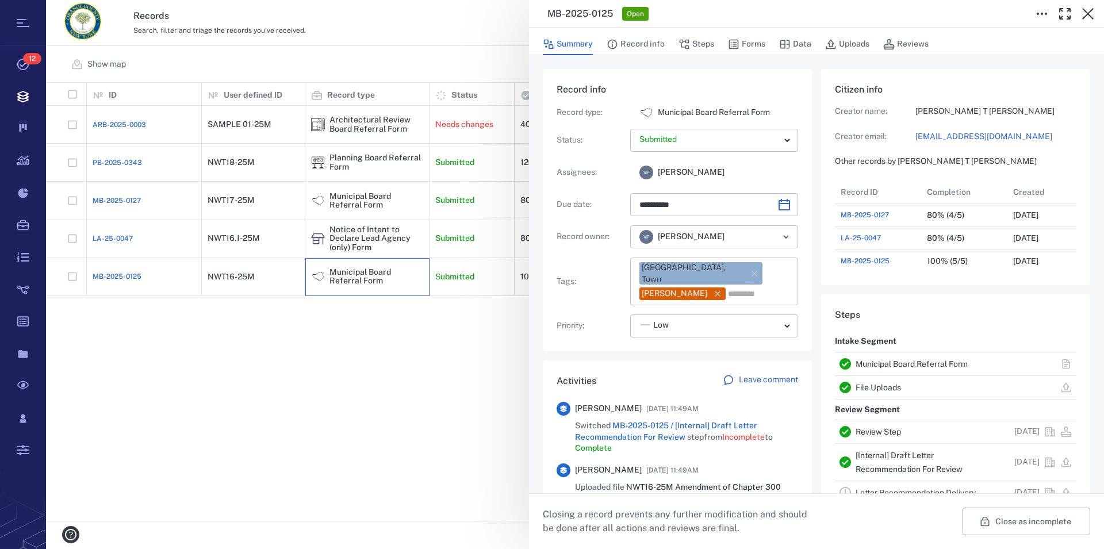
scroll to position [197, 0]
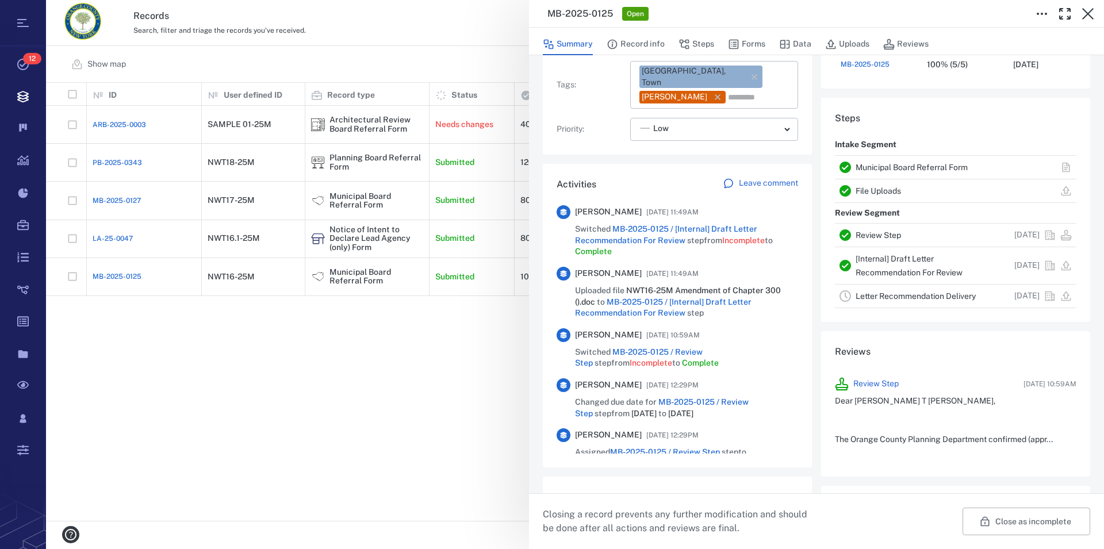
click at [886, 167] on link "Municipal Board Referral Form" at bounding box center [912, 167] width 112 height 9
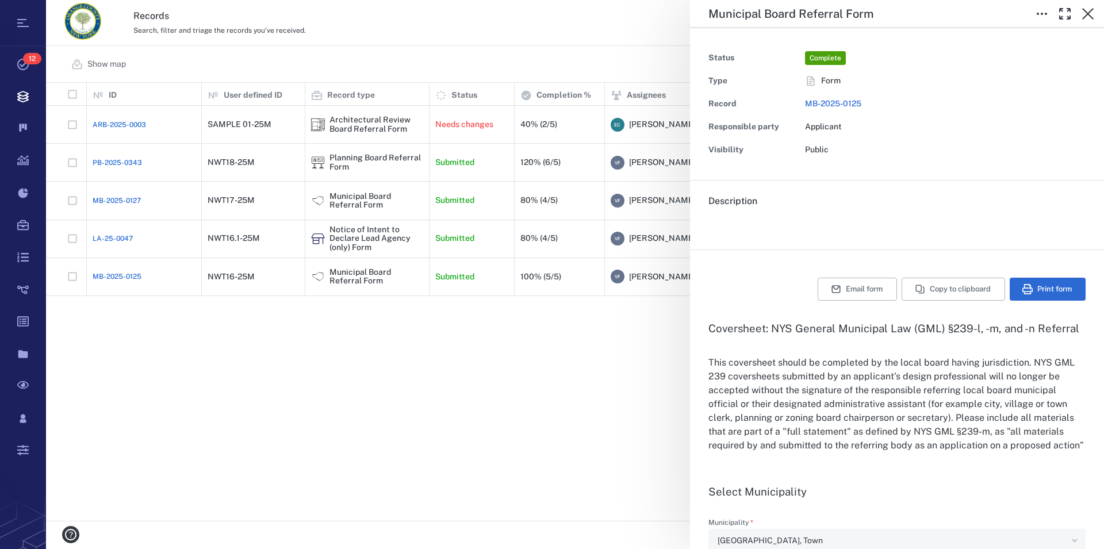
type input "**********"
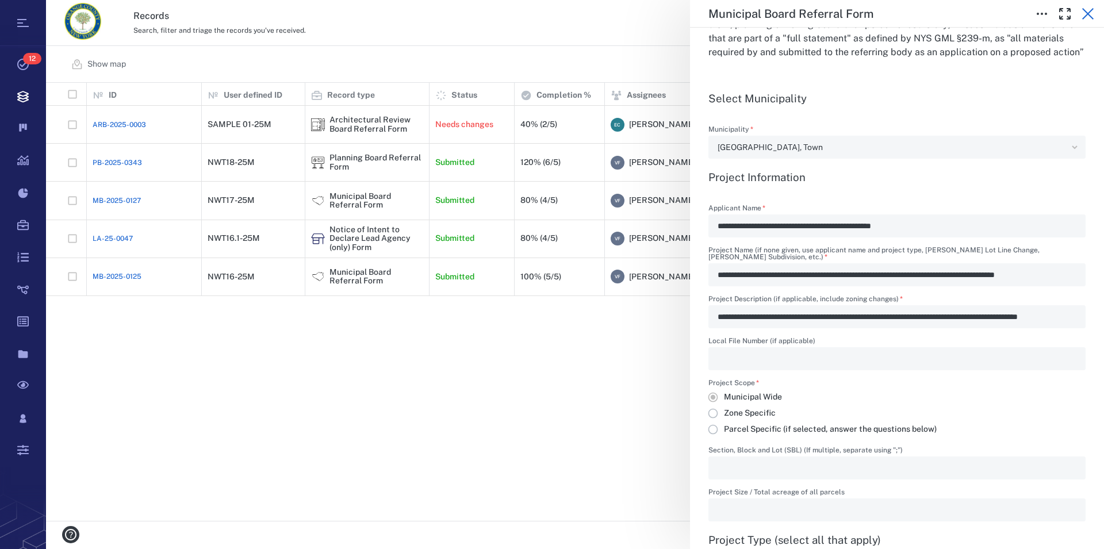
click at [1089, 12] on icon "button" at bounding box center [1088, 14] width 14 height 14
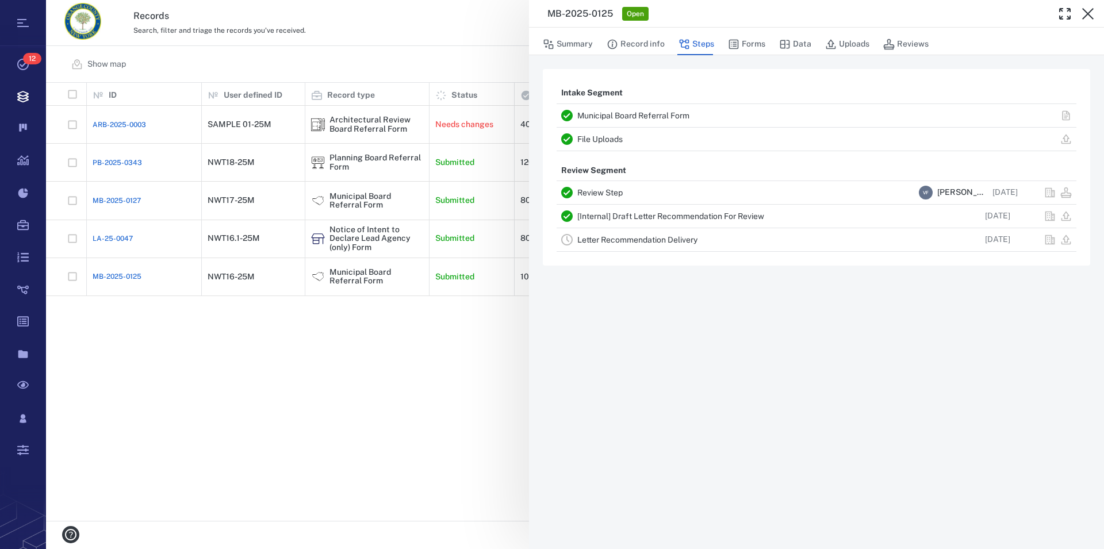
click at [1089, 12] on icon "button" at bounding box center [1088, 14] width 14 height 14
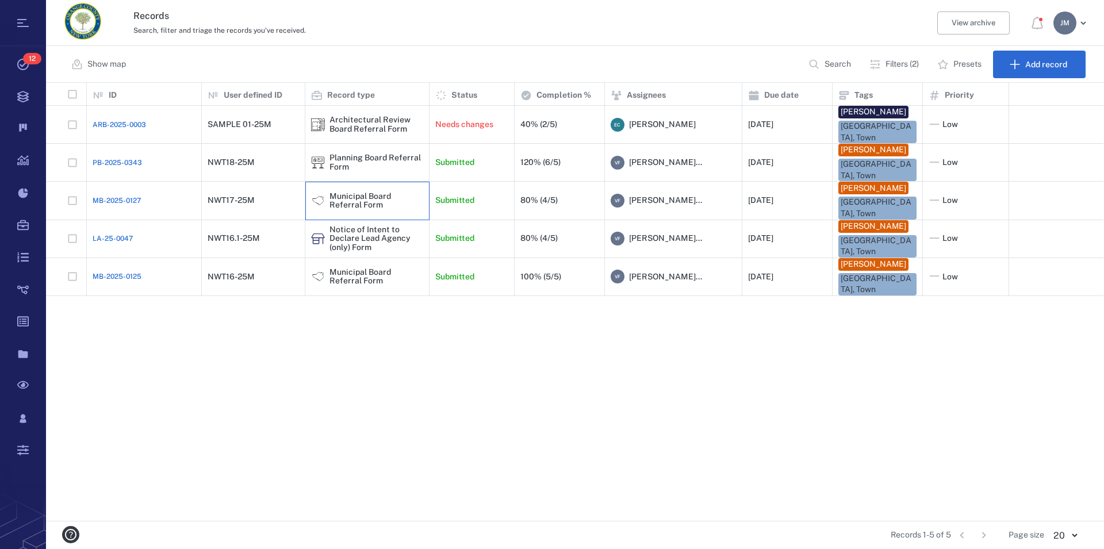
click at [350, 192] on div "Municipal Board Referral Form" at bounding box center [377, 201] width 94 height 18
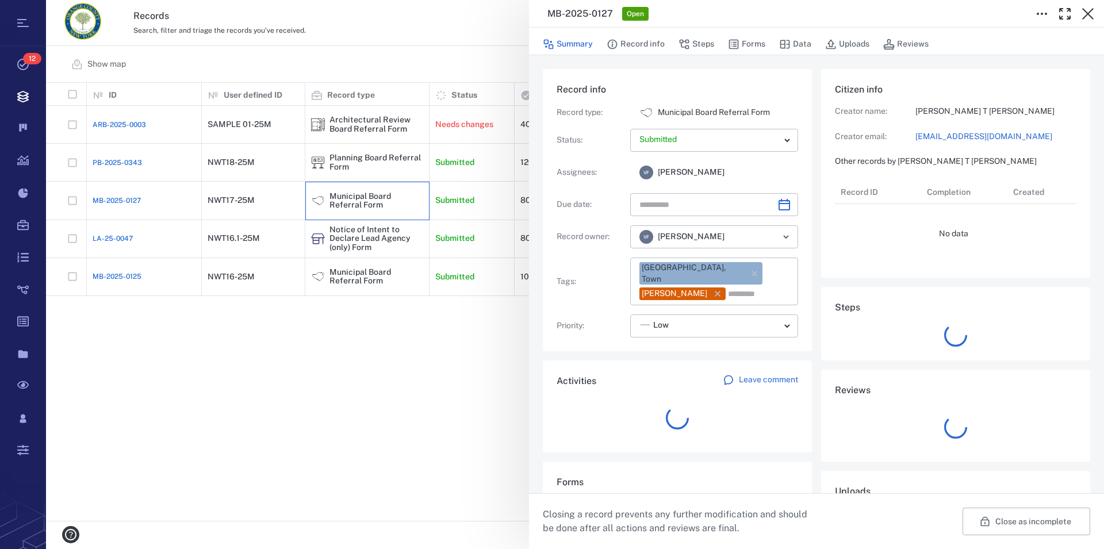
type input "**********"
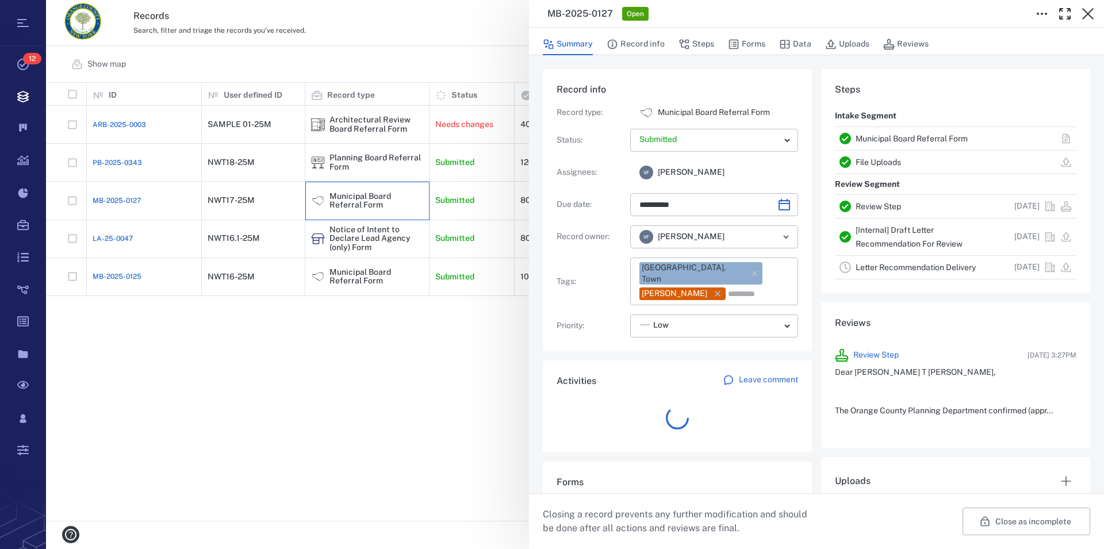
scroll to position [161, 217]
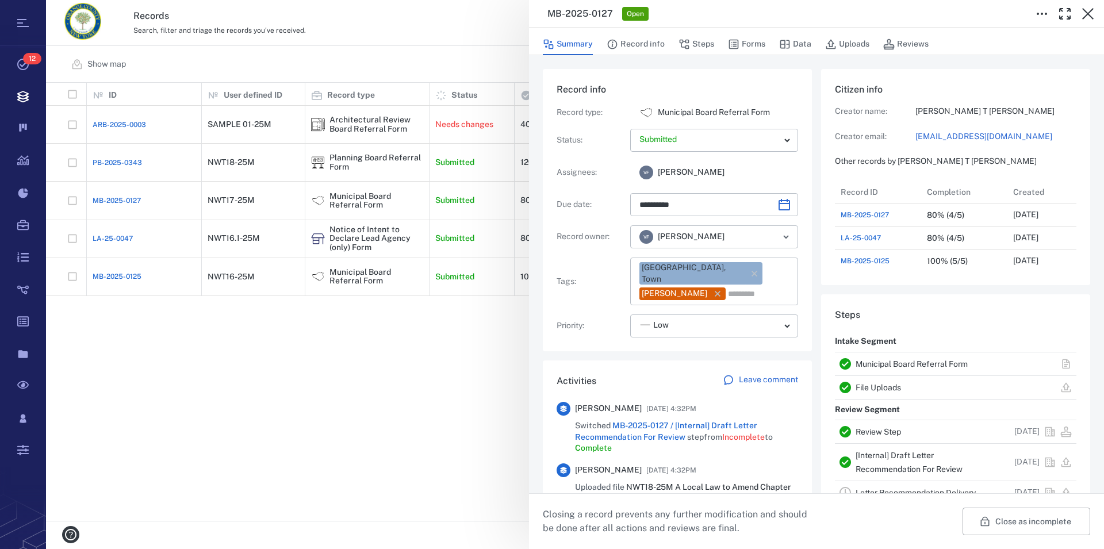
click at [921, 360] on link "Municipal Board Referral Form" at bounding box center [912, 363] width 112 height 9
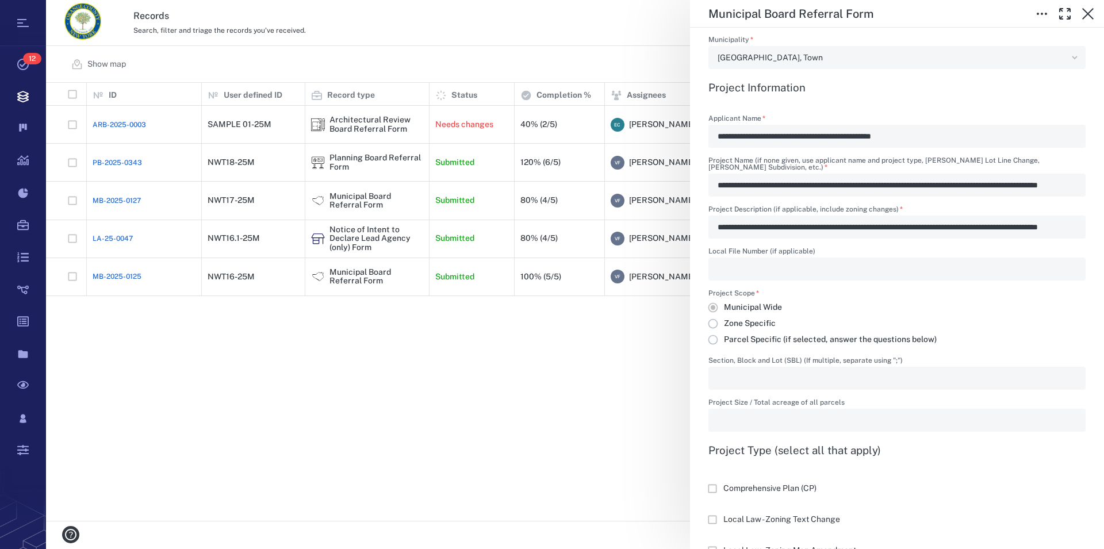
scroll to position [459, 0]
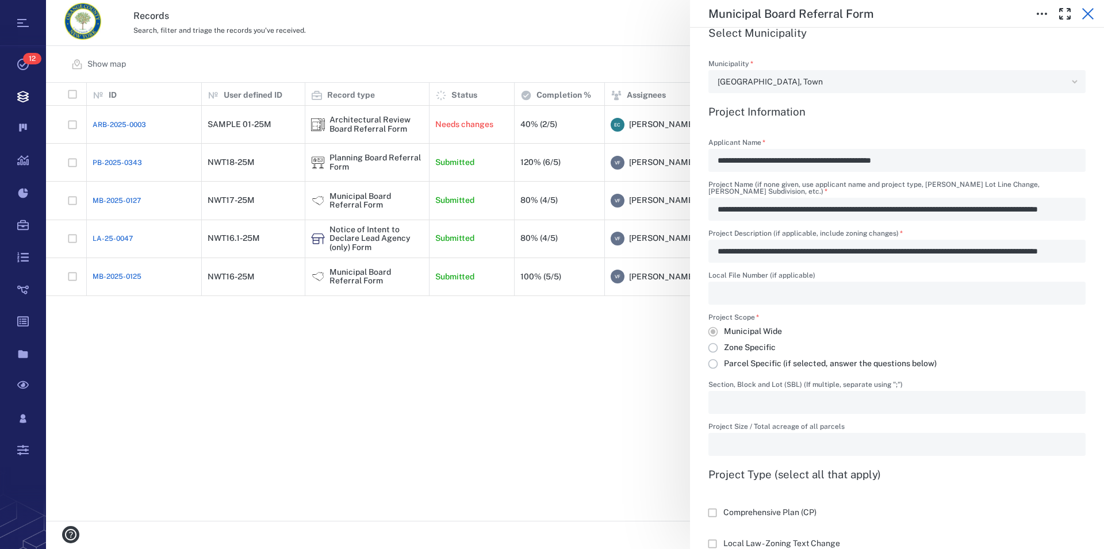
click at [1088, 11] on icon "button" at bounding box center [1088, 14] width 14 height 14
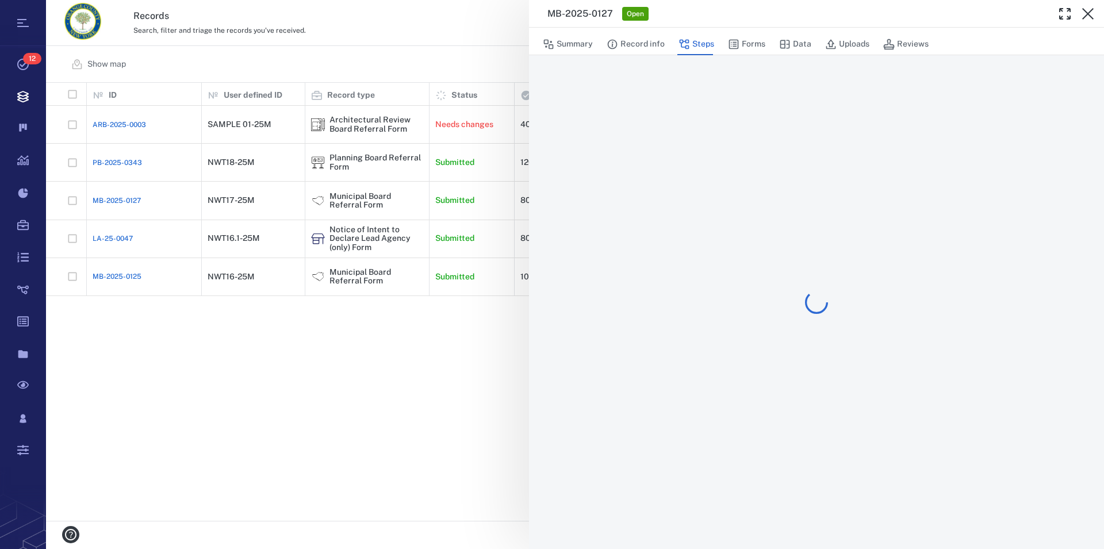
click at [1088, 11] on icon "button" at bounding box center [1088, 14] width 14 height 14
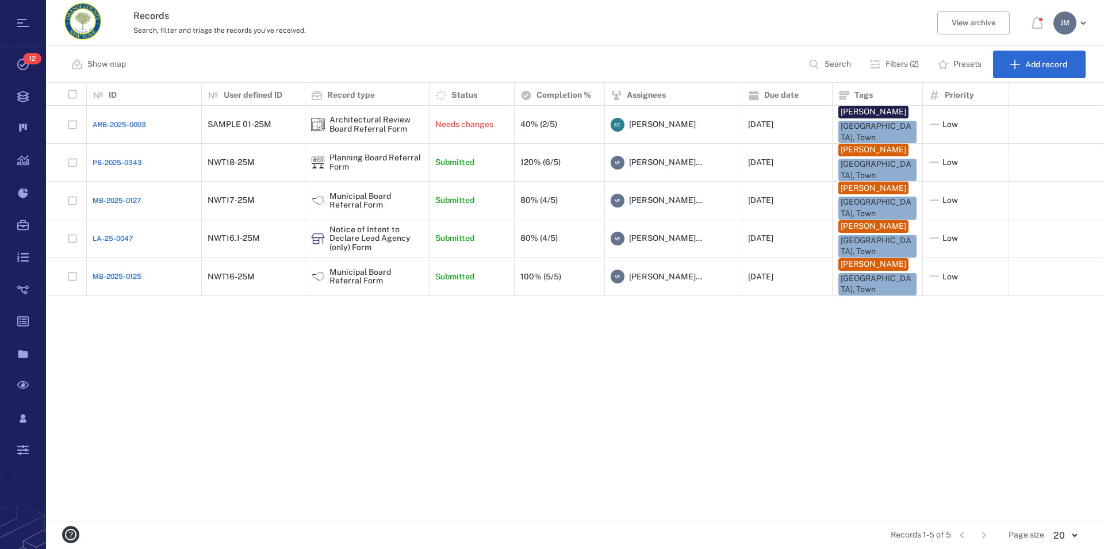
click at [914, 62] on p "Filters (2)" at bounding box center [902, 65] width 33 height 12
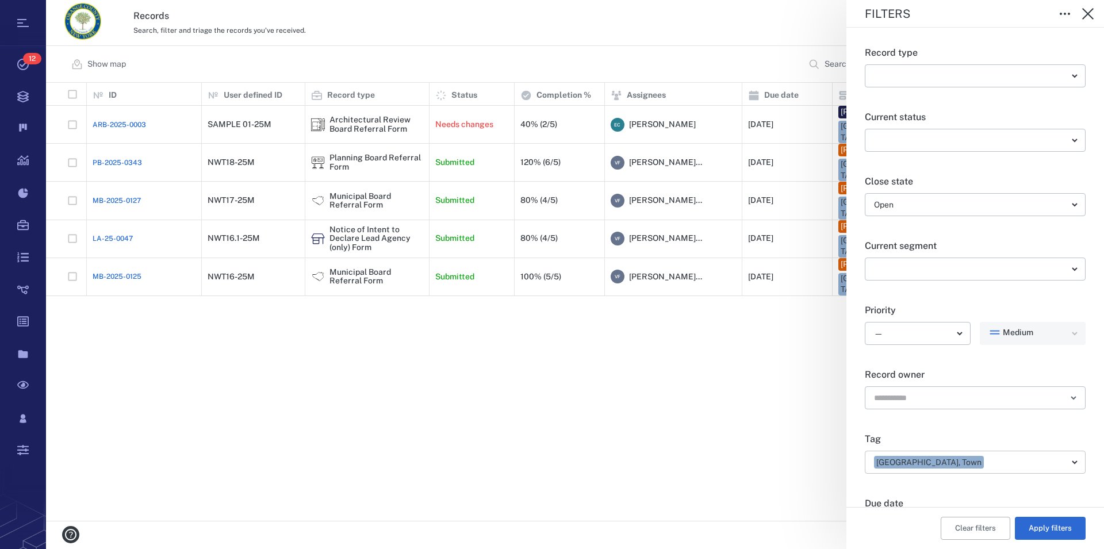
click at [1027, 456] on body "Tasks 12 Records Boards Dashboard Reports Record types Guide steps Rules Form b…" at bounding box center [552, 274] width 1104 height 549
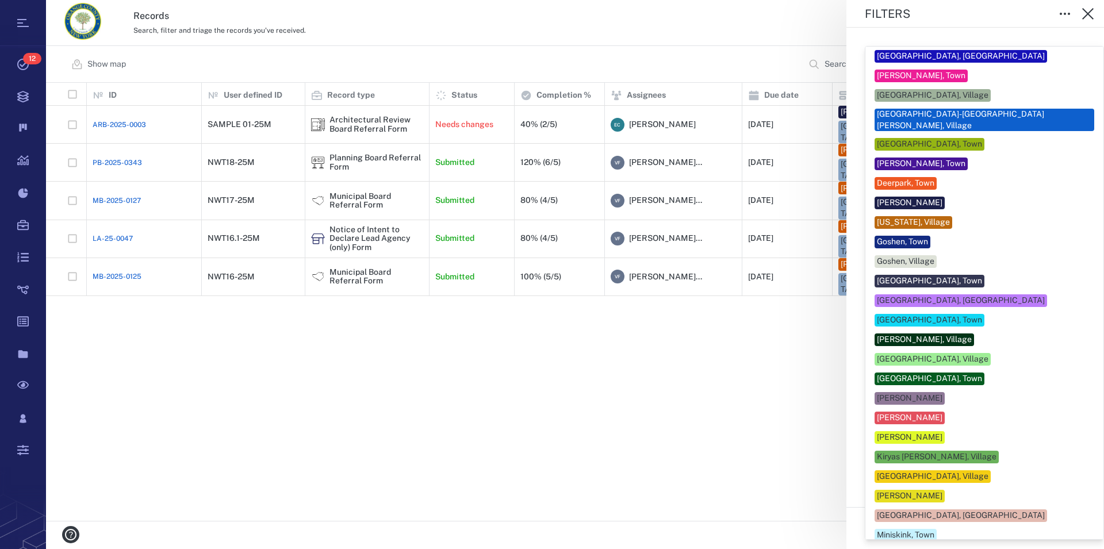
scroll to position [389, 0]
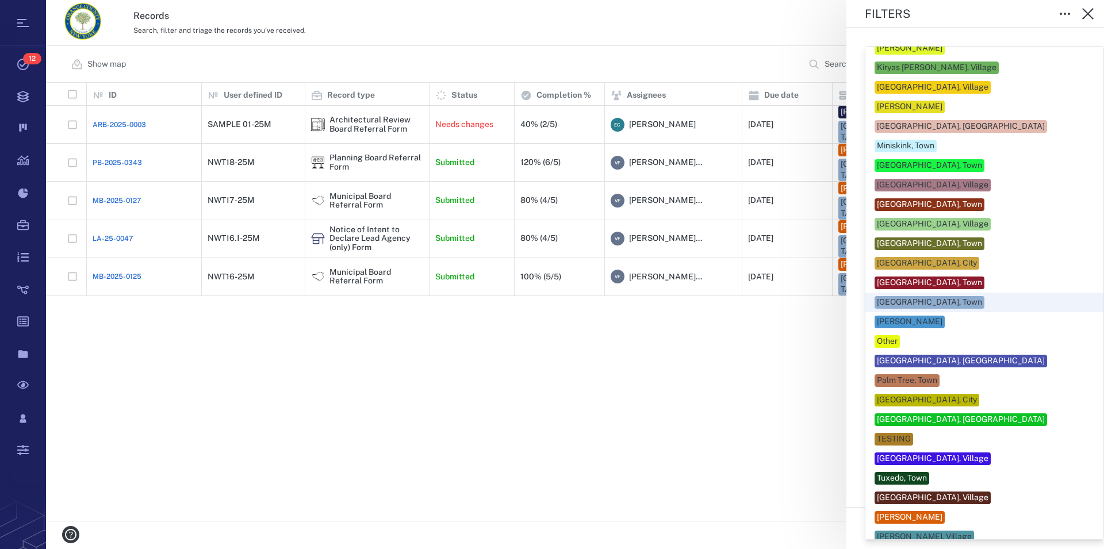
click at [929, 297] on div "[GEOGRAPHIC_DATA], Town" at bounding box center [929, 303] width 105 height 12
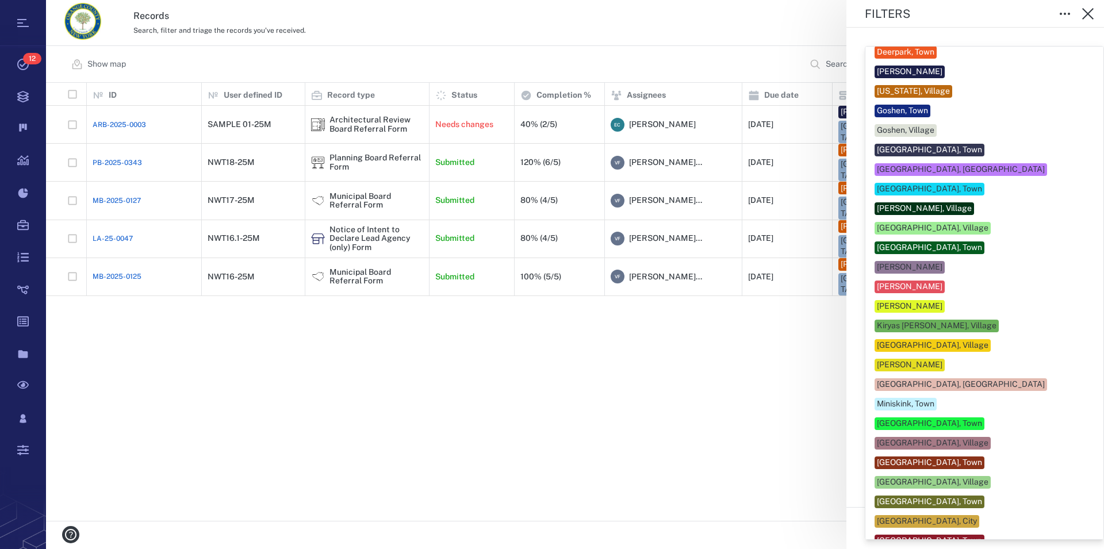
scroll to position [262, 0]
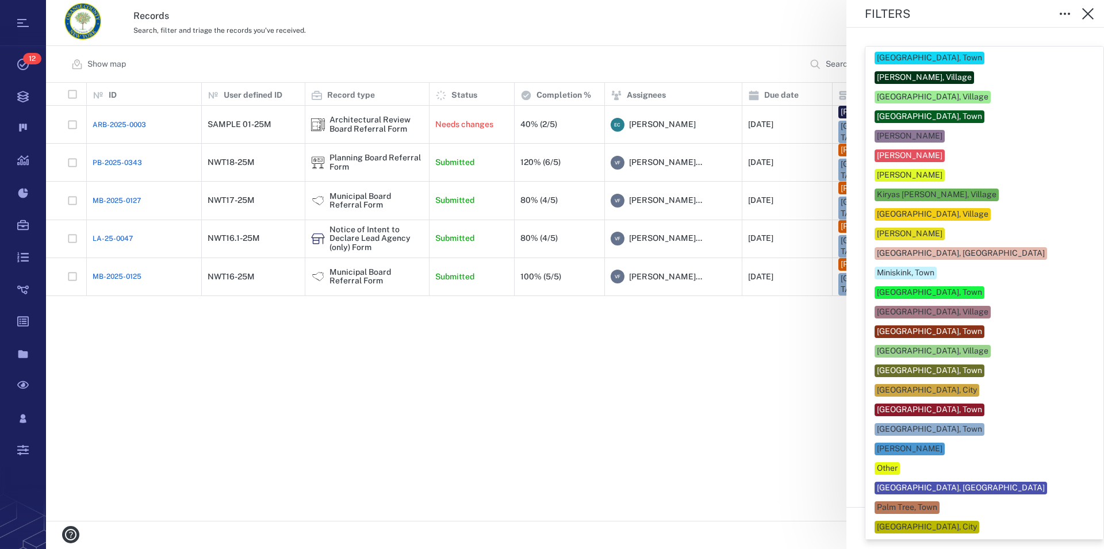
click at [914, 404] on div "[GEOGRAPHIC_DATA], Town" at bounding box center [929, 410] width 105 height 12
type input "**"
click at [1088, 396] on div at bounding box center [552, 274] width 1104 height 549
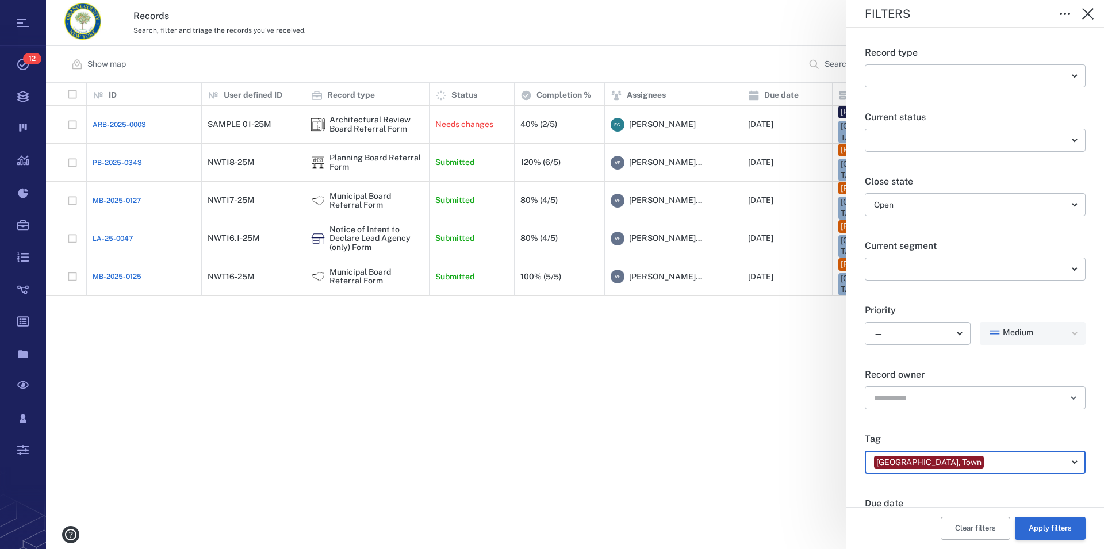
click at [1043, 521] on button "Apply filters" at bounding box center [1050, 528] width 71 height 23
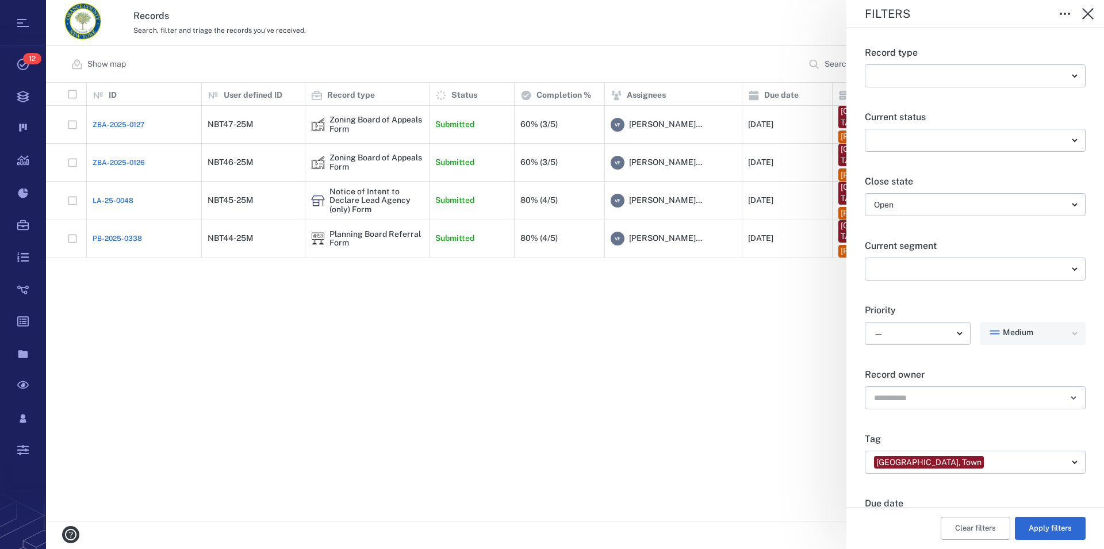
click at [349, 193] on div "Filters Record type ​ ​ Current status ​ ​ Close state Open ***** ​ Current seg…" at bounding box center [575, 274] width 1058 height 549
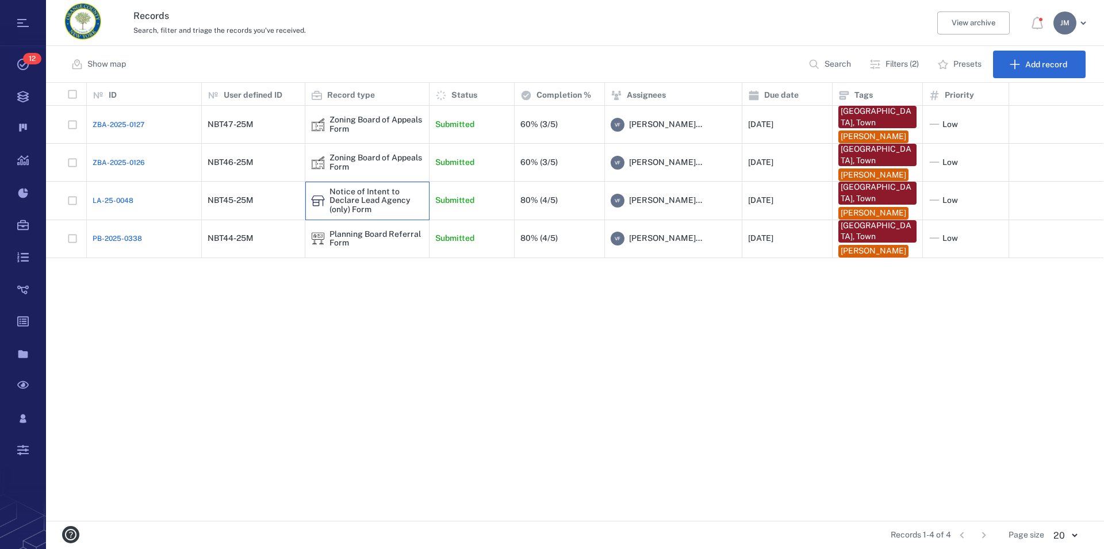
click at [347, 211] on div "Notice of Intent to Declare Lead Agency (only) Form" at bounding box center [377, 200] width 94 height 26
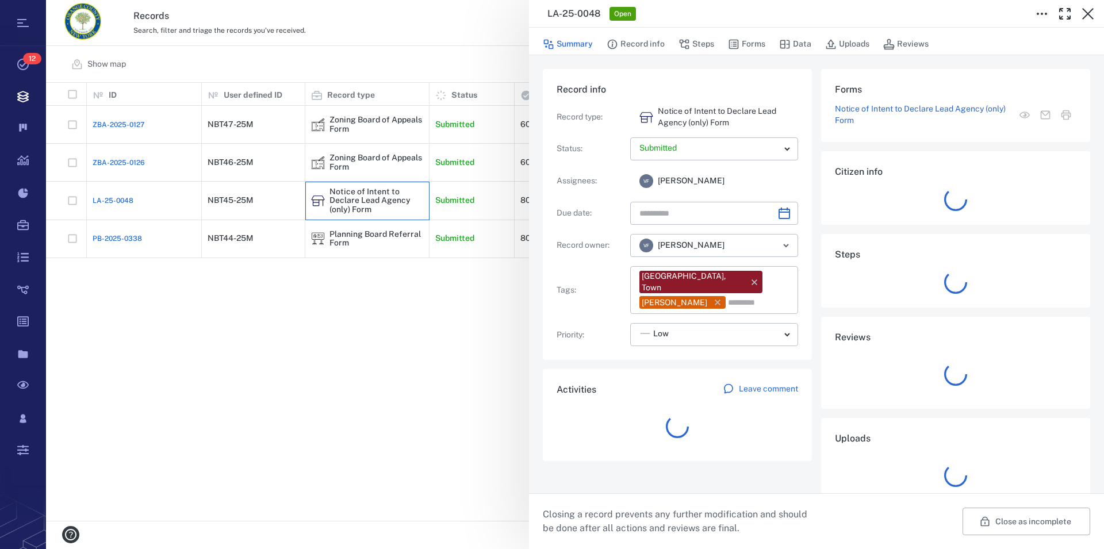
type input "**********"
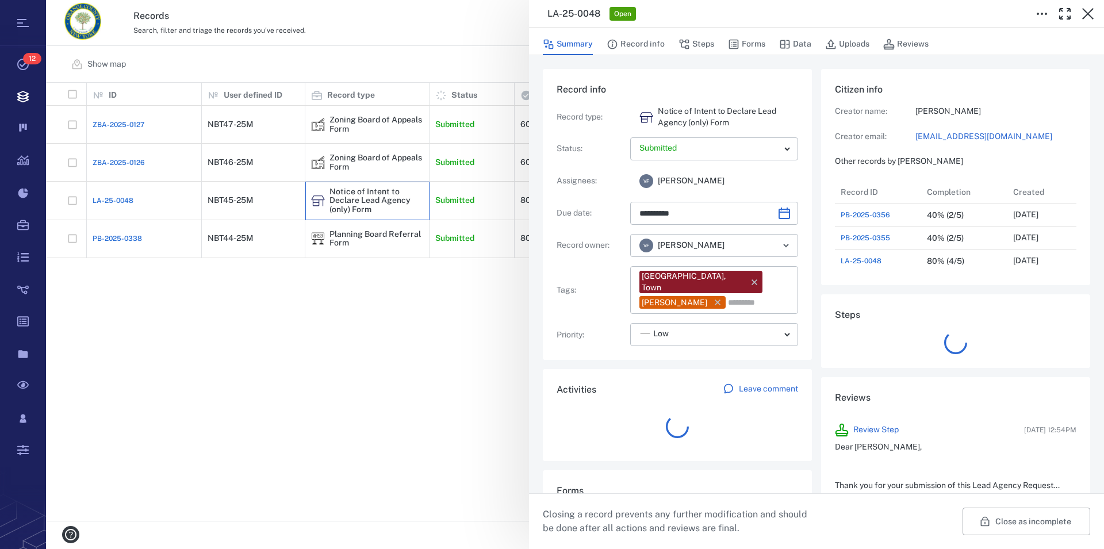
scroll to position [10, 11]
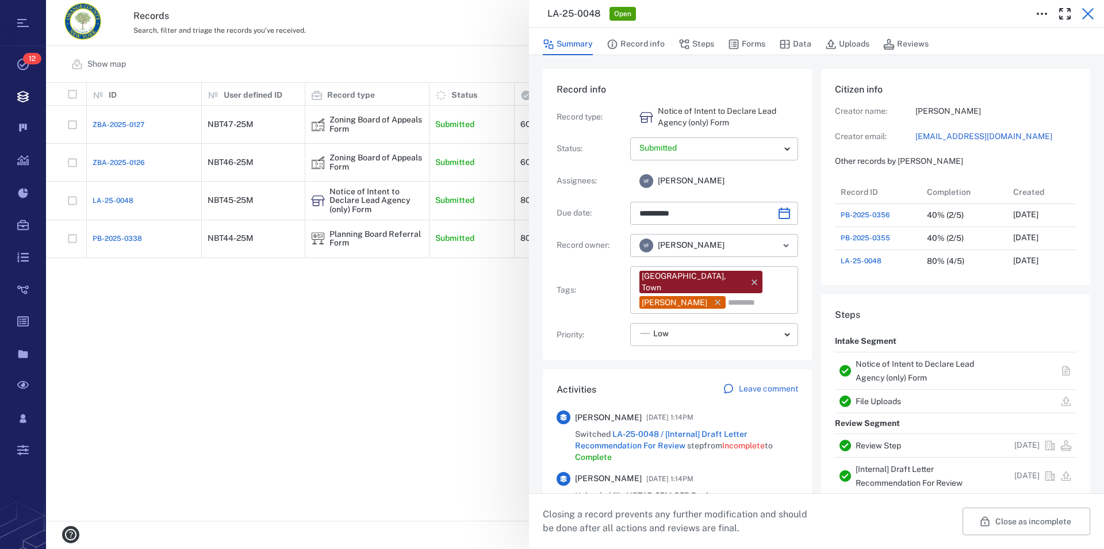
click at [1088, 7] on icon "button" at bounding box center [1088, 14] width 14 height 14
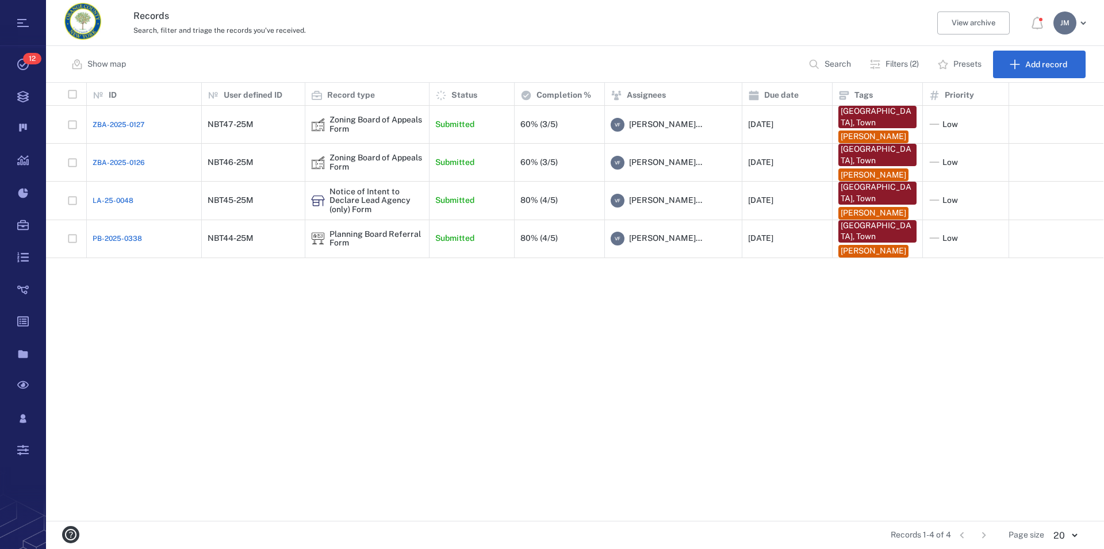
click at [889, 64] on p "Filters (2)" at bounding box center [902, 65] width 33 height 12
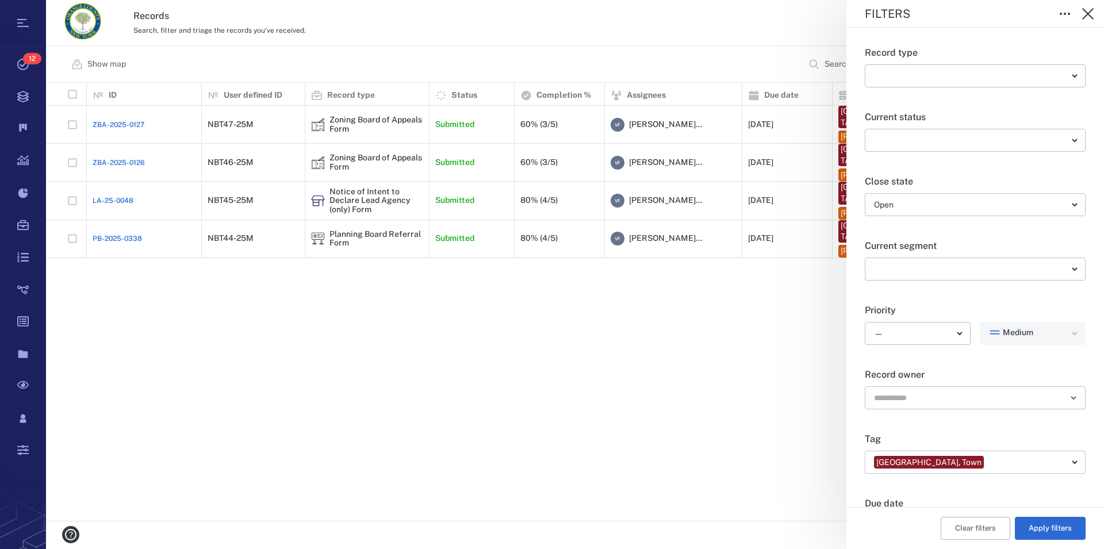
click at [1019, 464] on body "Tasks 12 Records Boards Dashboard Reports Record types Guide steps Rules Form b…" at bounding box center [552, 274] width 1104 height 549
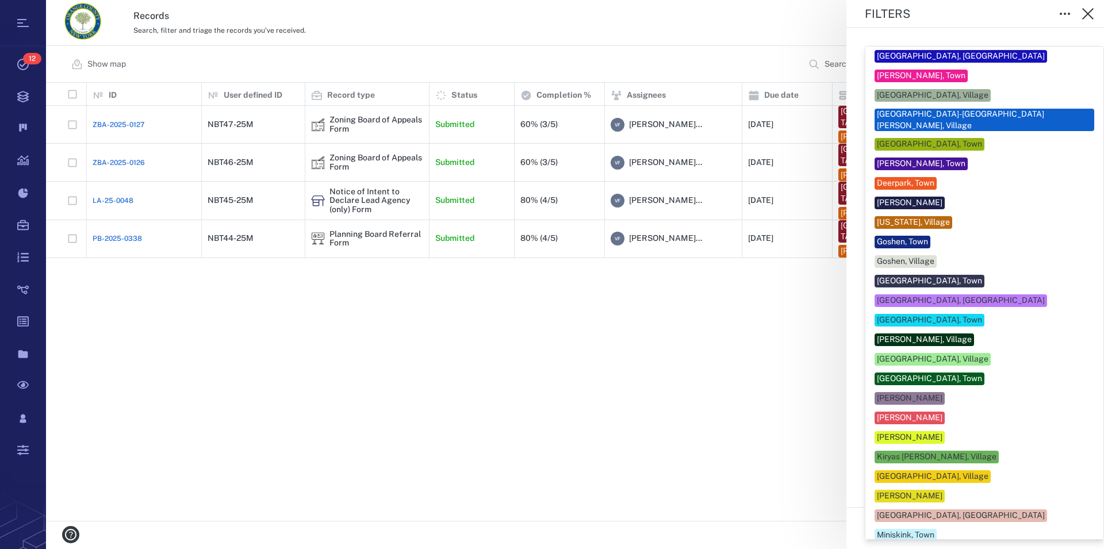
scroll to position [369, 0]
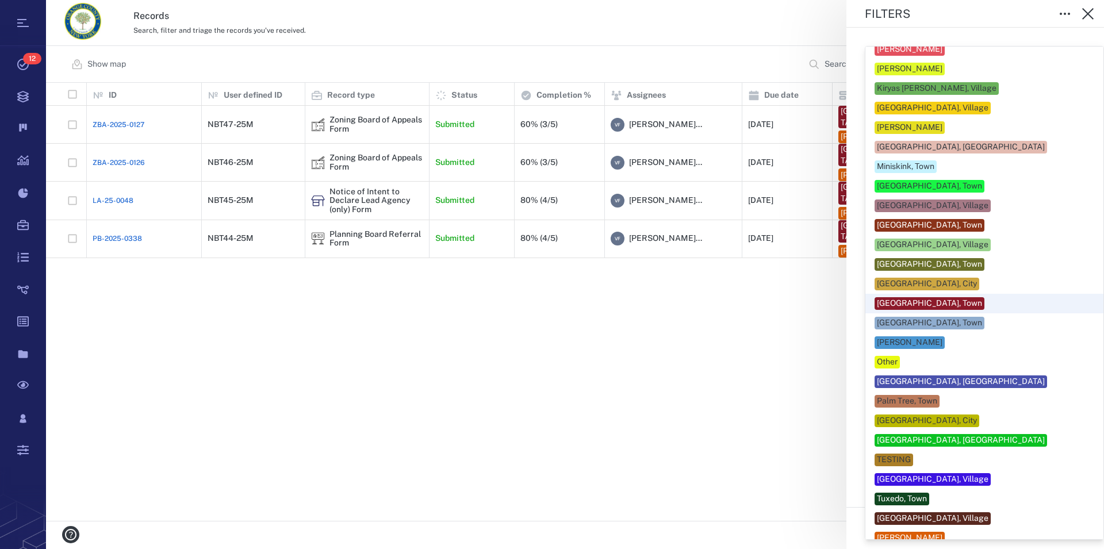
click at [951, 297] on div "[GEOGRAPHIC_DATA], Town" at bounding box center [985, 303] width 220 height 13
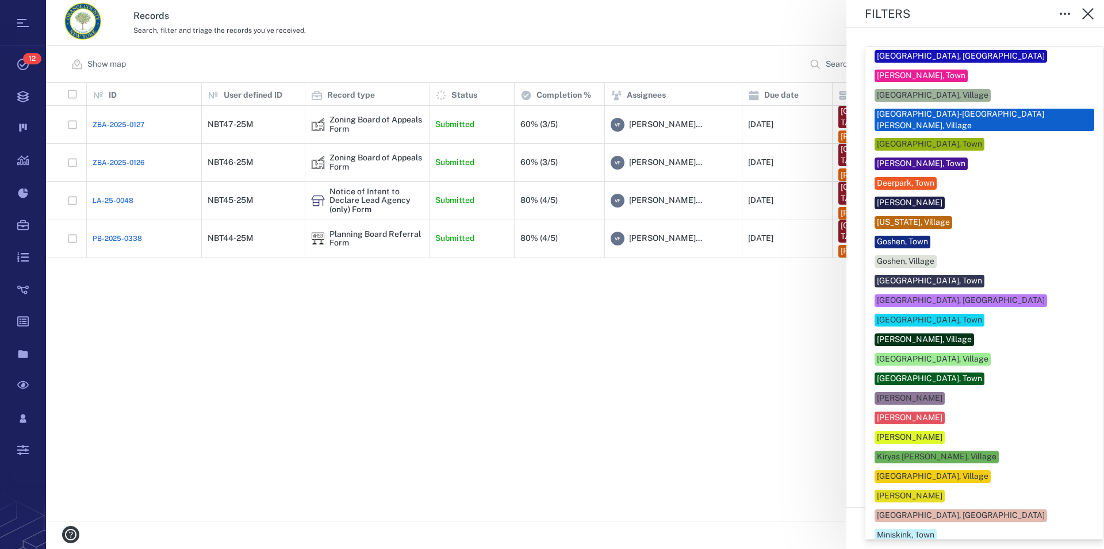
click at [1082, 335] on div at bounding box center [552, 274] width 1104 height 549
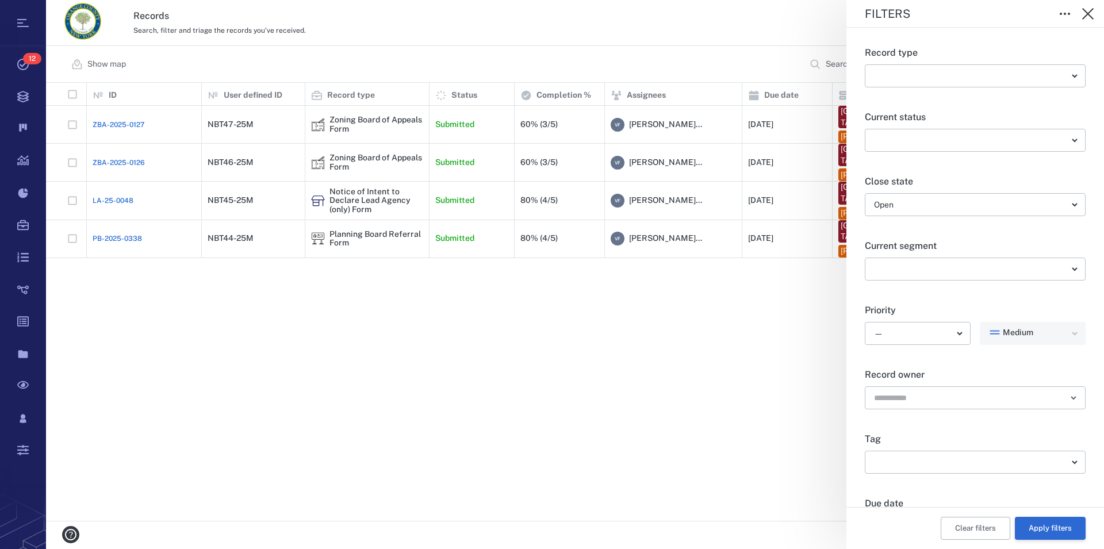
click at [1042, 534] on button "Apply filters" at bounding box center [1050, 528] width 71 height 23
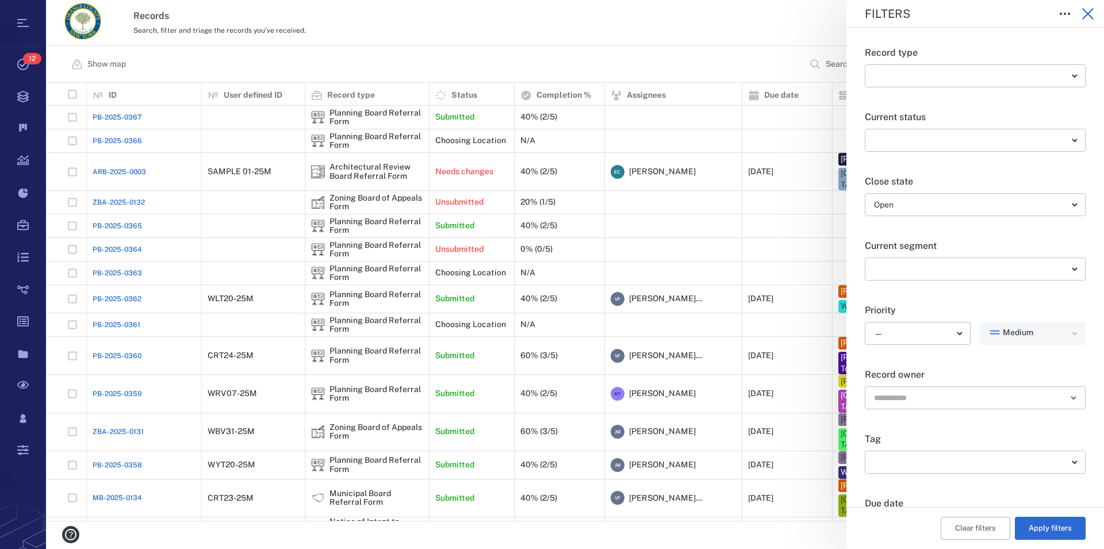
click at [1086, 13] on icon "button" at bounding box center [1088, 14] width 12 height 12
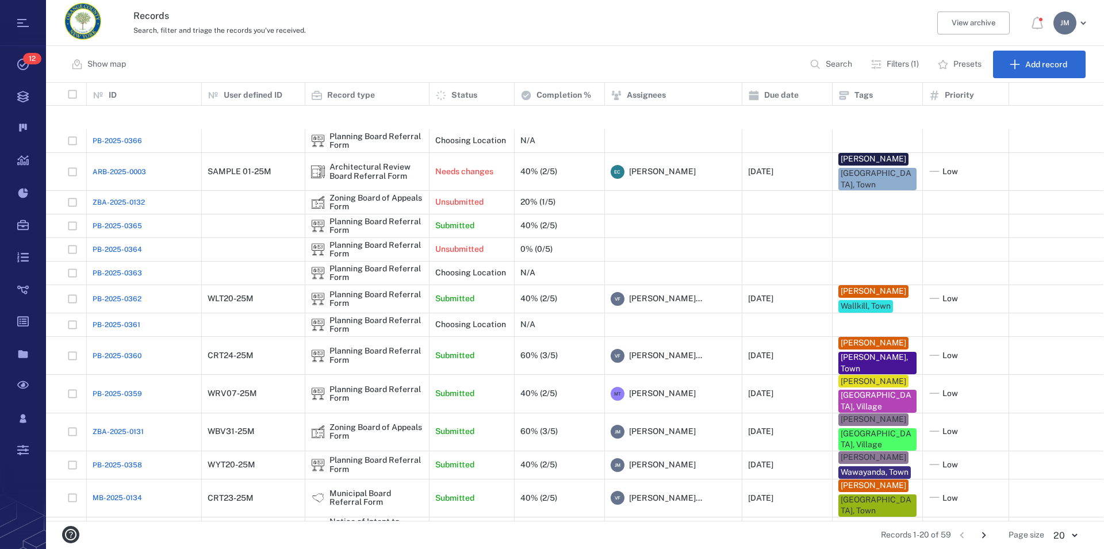
scroll to position [141, 0]
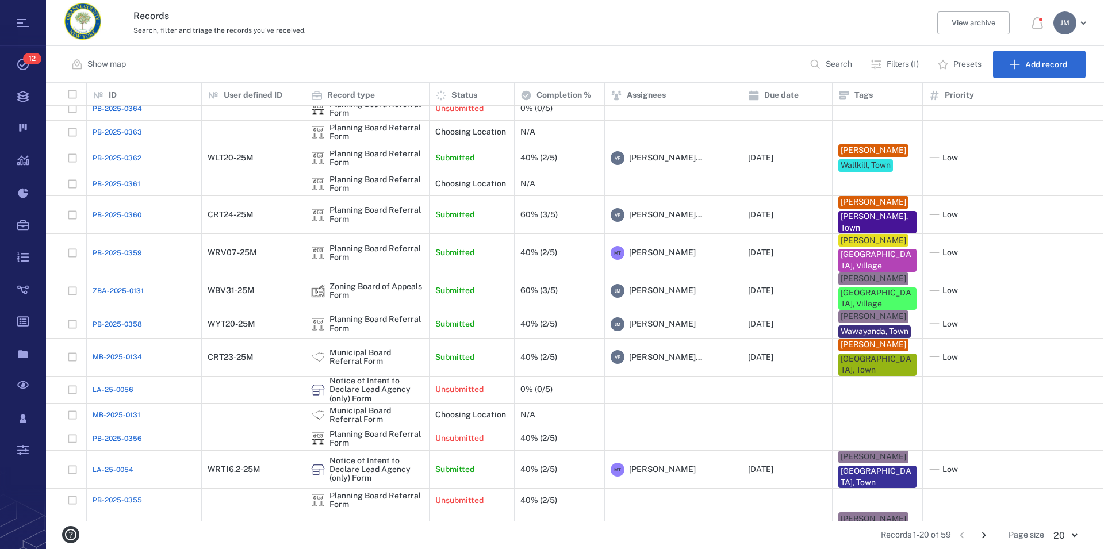
click at [984, 534] on icon "Go to next page" at bounding box center [984, 535] width 13 height 13
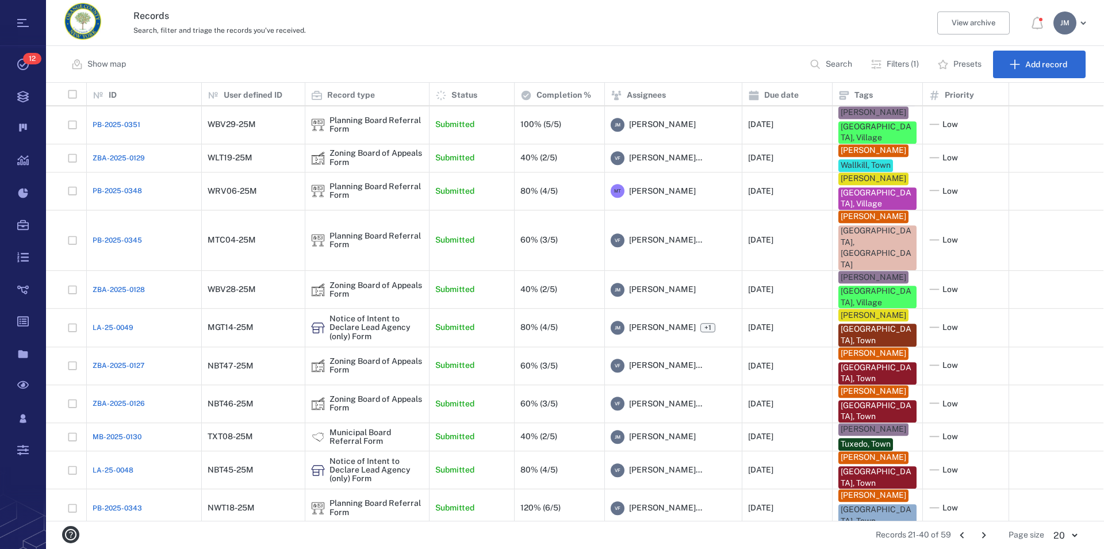
scroll to position [206, 0]
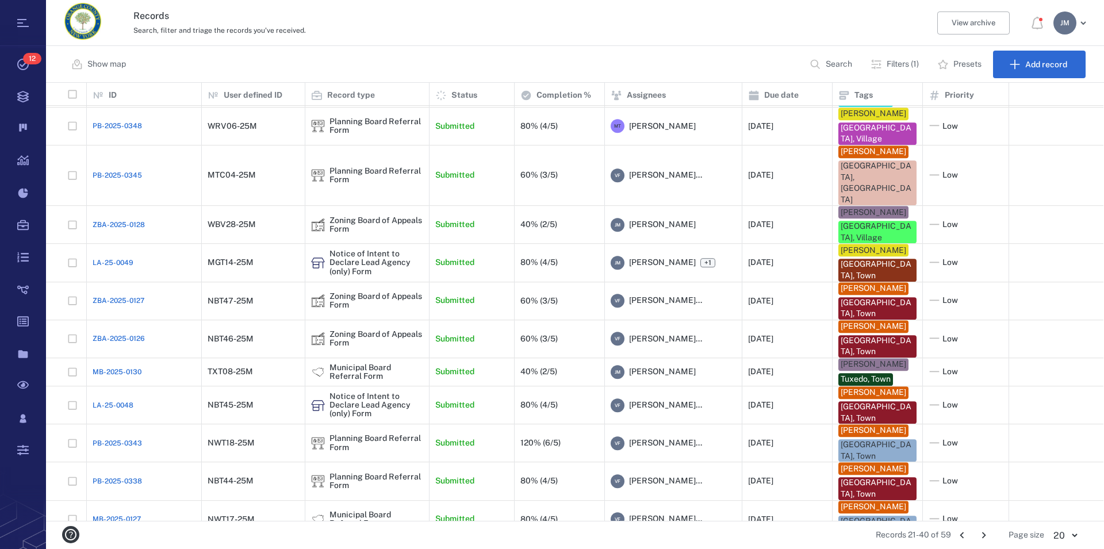
click at [984, 534] on icon "Go to next page" at bounding box center [984, 535] width 13 height 13
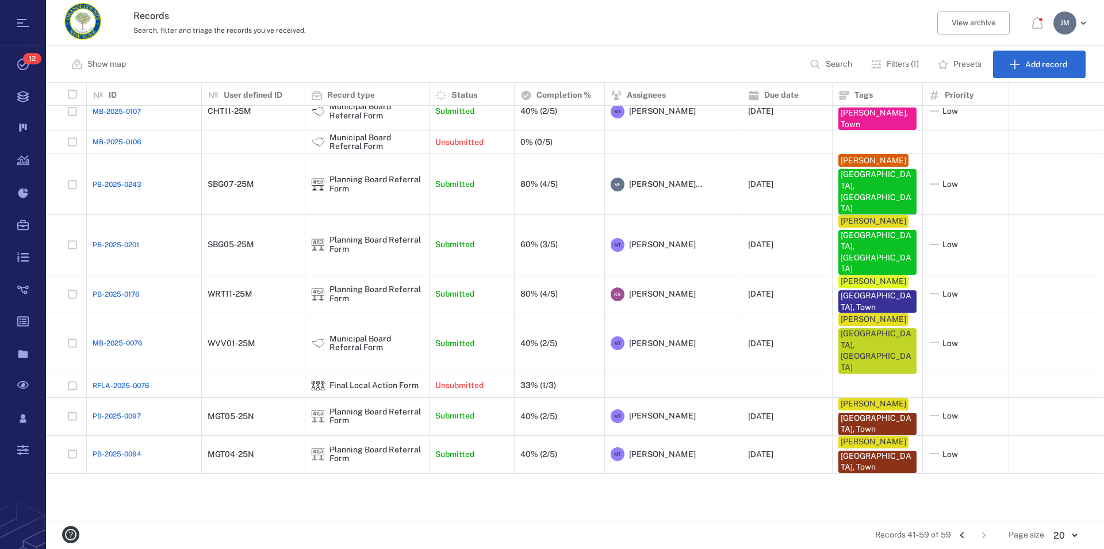
scroll to position [0, 0]
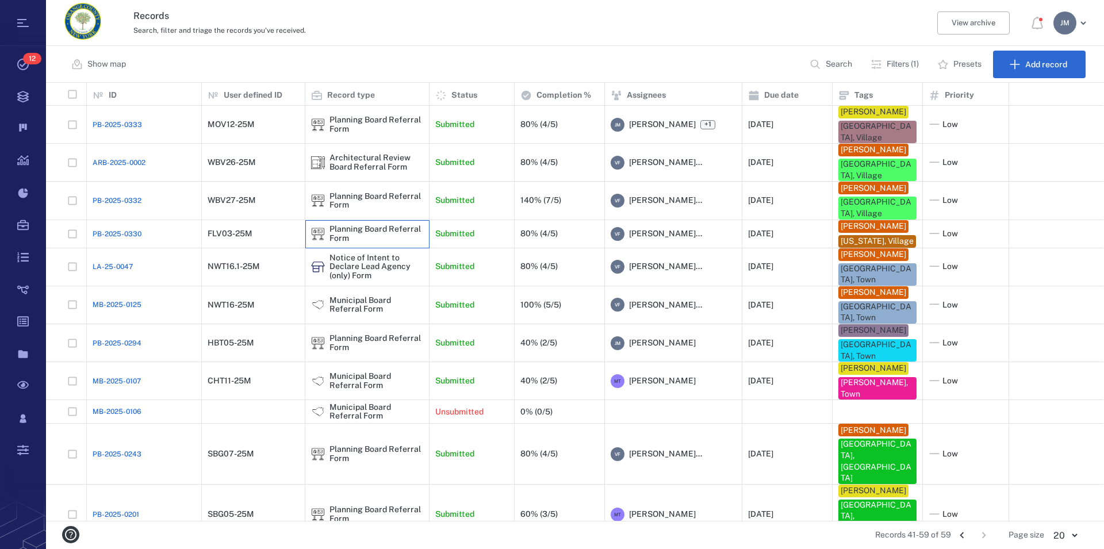
click at [350, 236] on div "Planning Board Referral Form" at bounding box center [377, 234] width 94 height 18
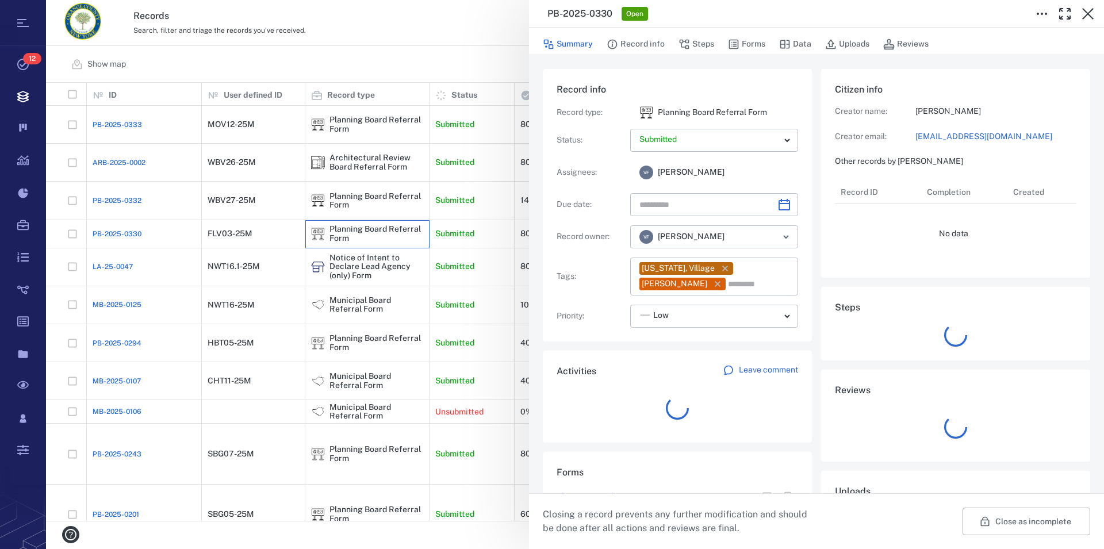
type input "**********"
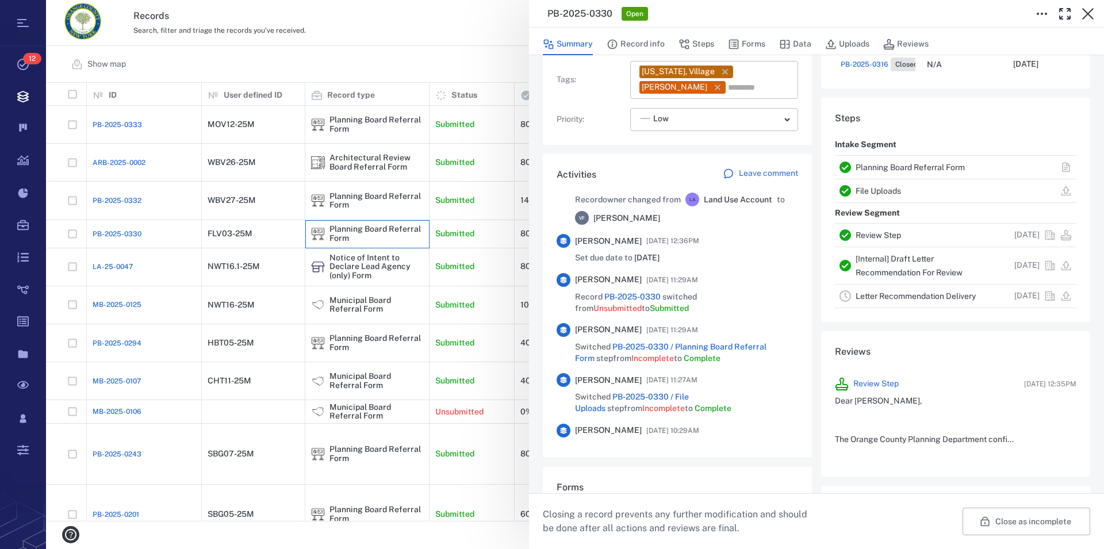
scroll to position [1021, 0]
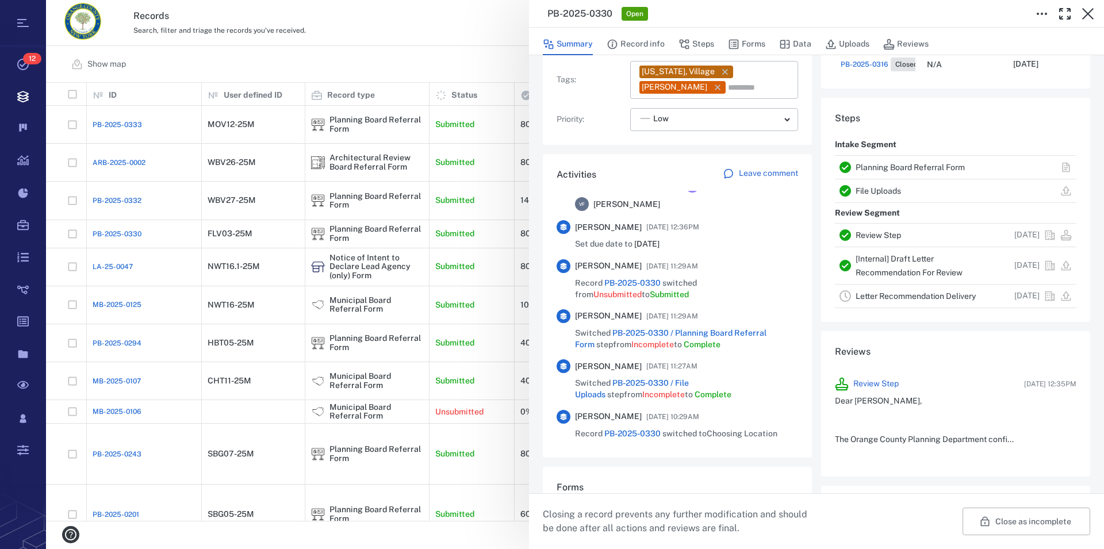
click at [930, 167] on link "Planning Board Referral Form" at bounding box center [910, 167] width 109 height 9
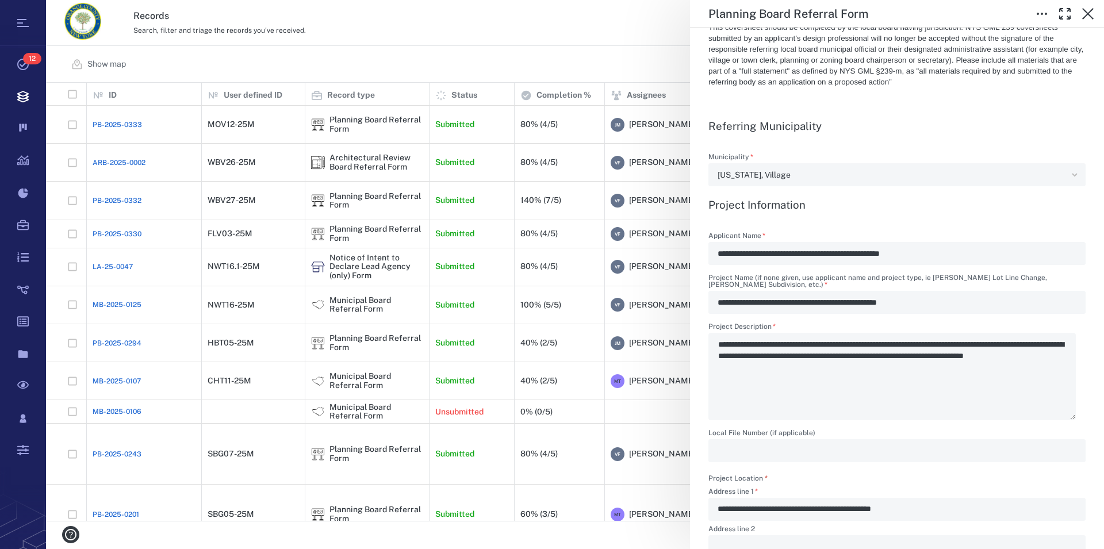
scroll to position [393, 0]
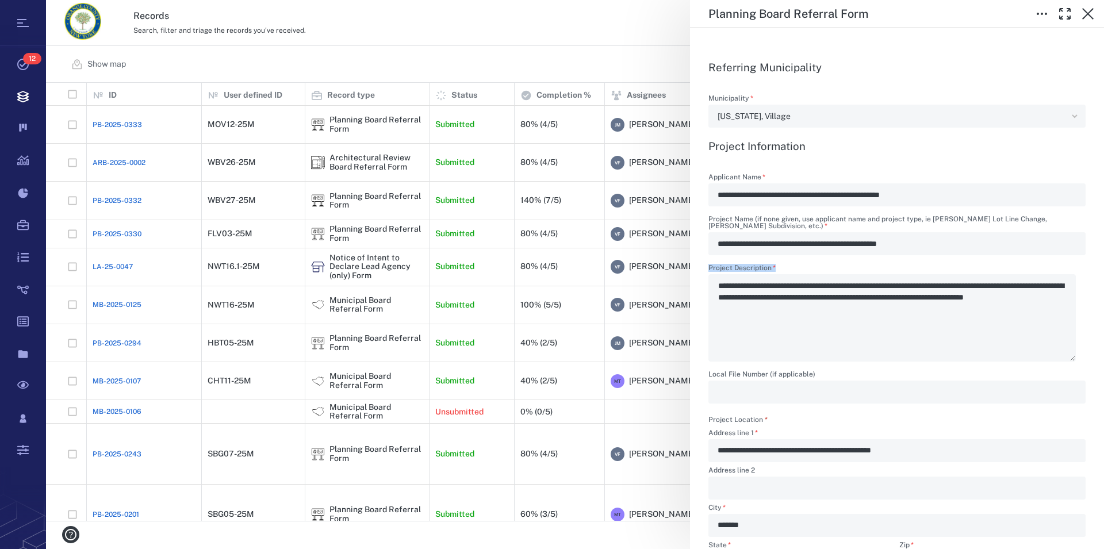
drag, startPoint x: 725, startPoint y: 285, endPoint x: 936, endPoint y: 286, distance: 211.1
click at [936, 286] on div "**********" at bounding box center [897, 313] width 377 height 97
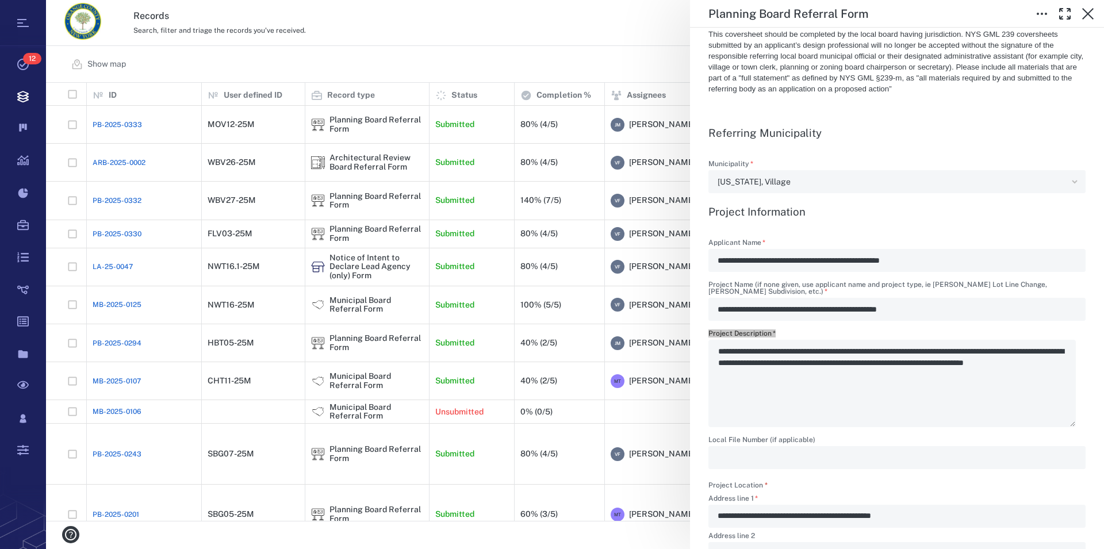
scroll to position [262, 0]
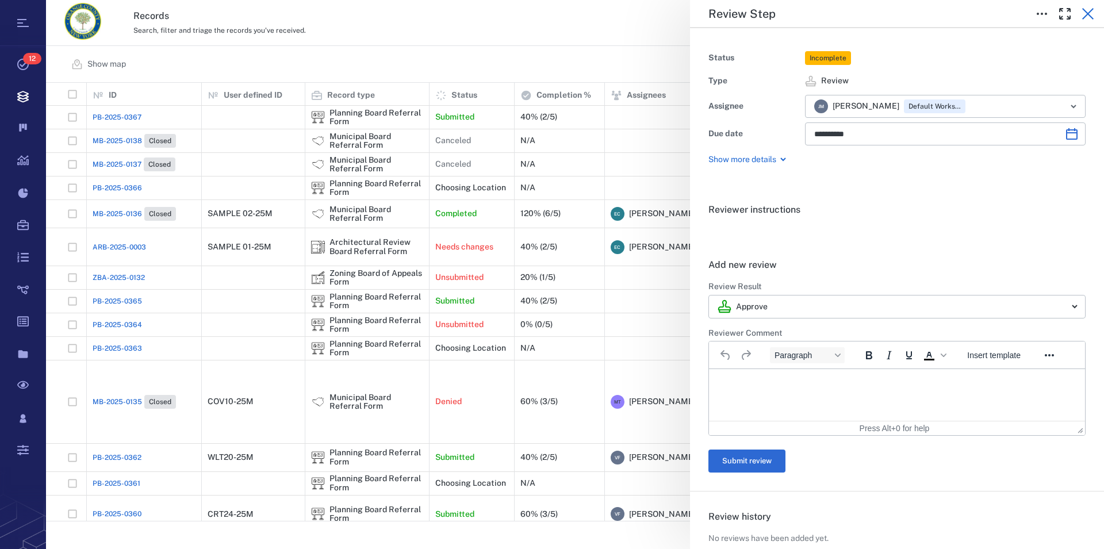
click at [1086, 16] on icon "button" at bounding box center [1088, 14] width 12 height 12
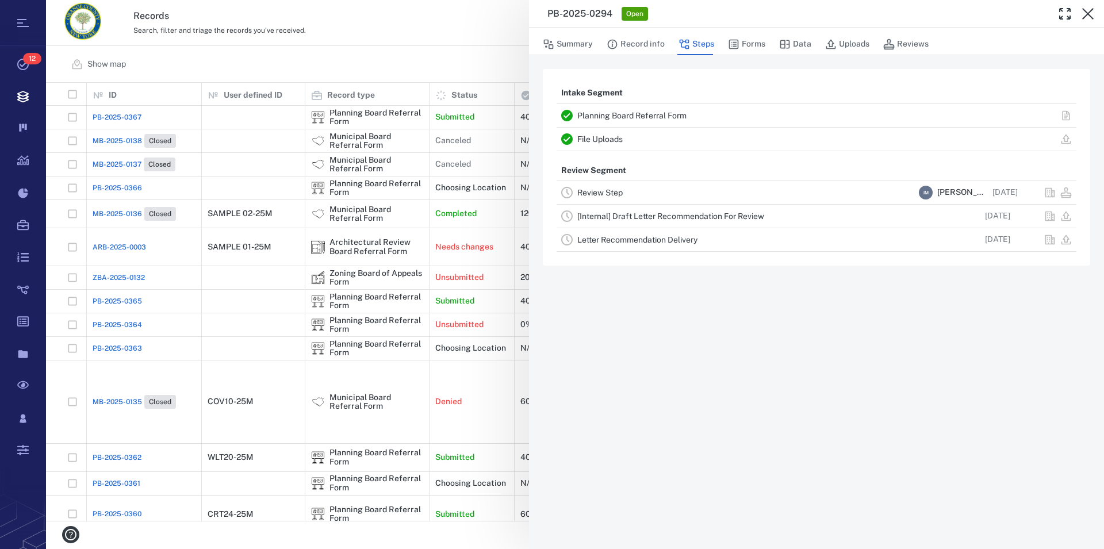
click at [656, 117] on link "Planning Board Referral Form" at bounding box center [631, 115] width 109 height 9
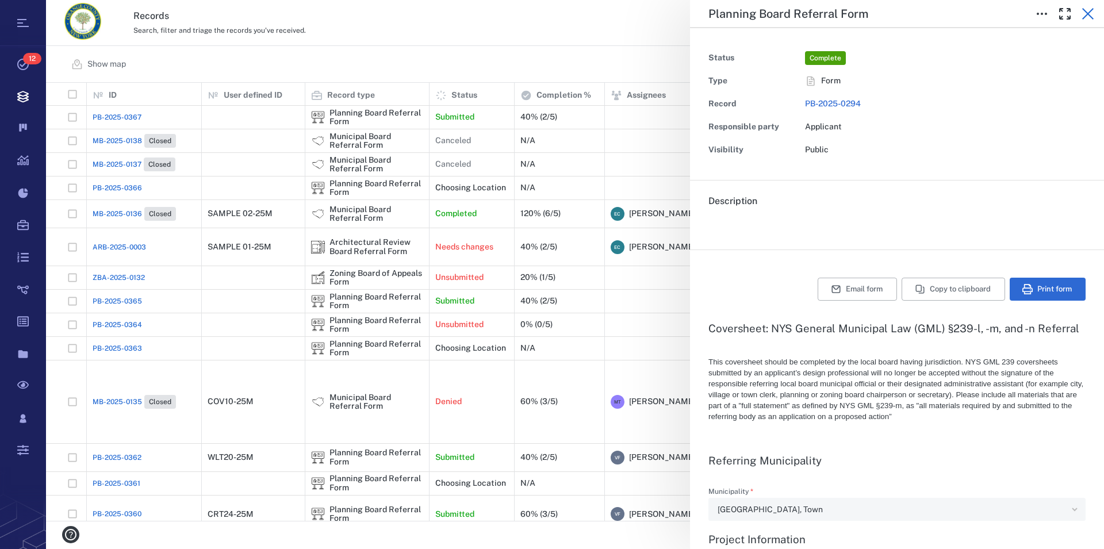
click at [1086, 18] on icon "button" at bounding box center [1088, 14] width 14 height 14
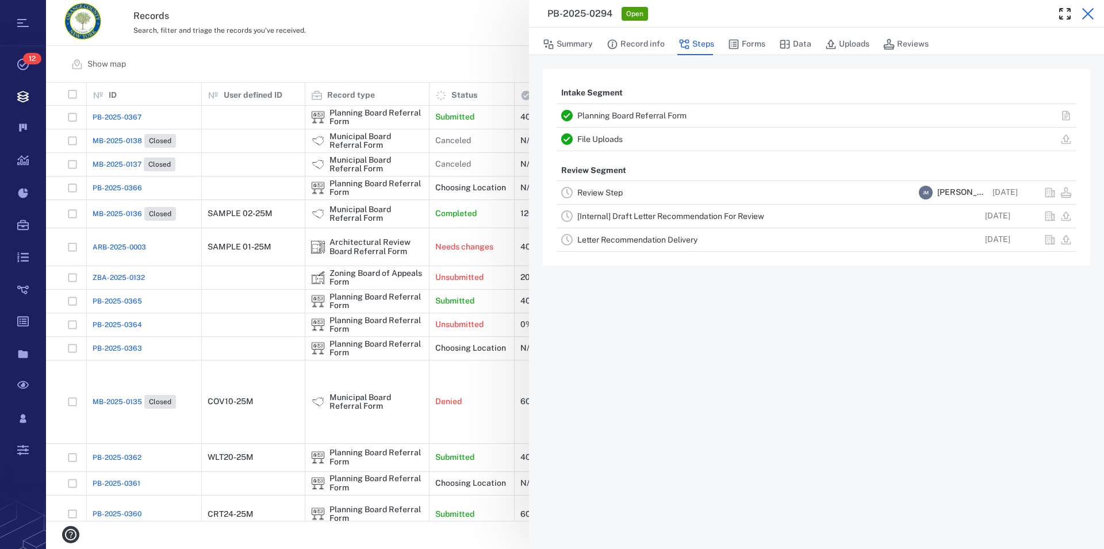
click at [1089, 16] on icon "button" at bounding box center [1088, 14] width 14 height 14
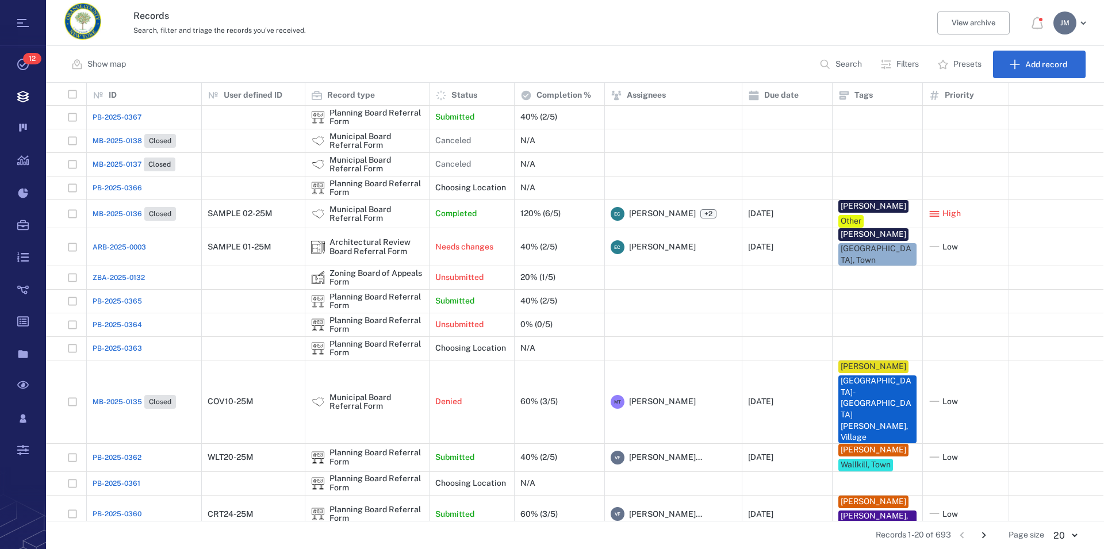
click at [855, 68] on p "Search" at bounding box center [849, 65] width 26 height 12
click at [899, 64] on p "Filters" at bounding box center [908, 65] width 22 height 12
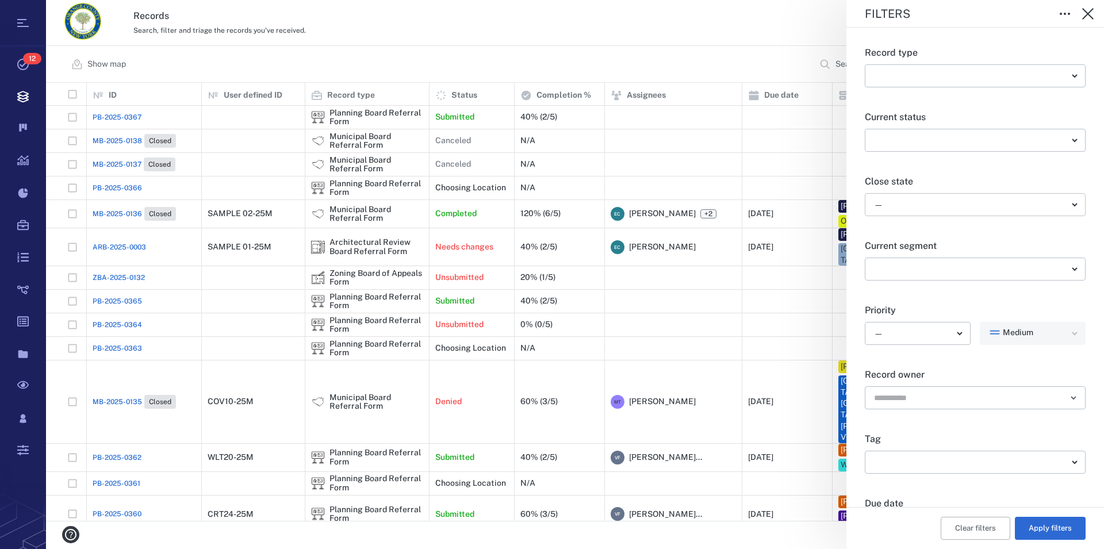
click at [897, 206] on body "Tasks 12 Records Boards Dashboard Reports Record types Guide steps Rules Form b…" at bounding box center [552, 274] width 1104 height 549
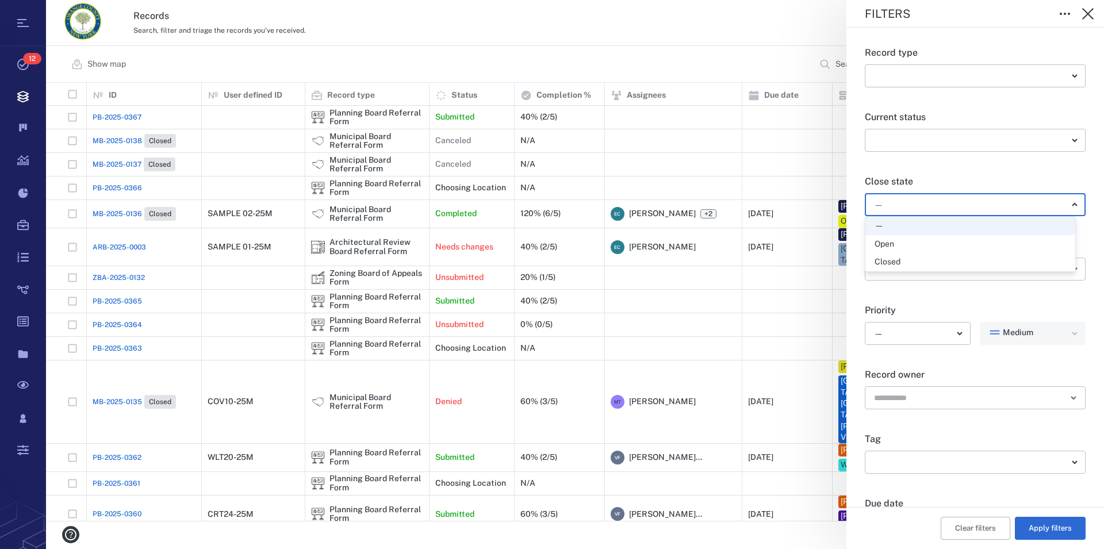
click at [887, 243] on div "Open" at bounding box center [885, 245] width 20 height 12
type input "*****"
click at [1047, 531] on button "Apply filters" at bounding box center [1050, 528] width 71 height 23
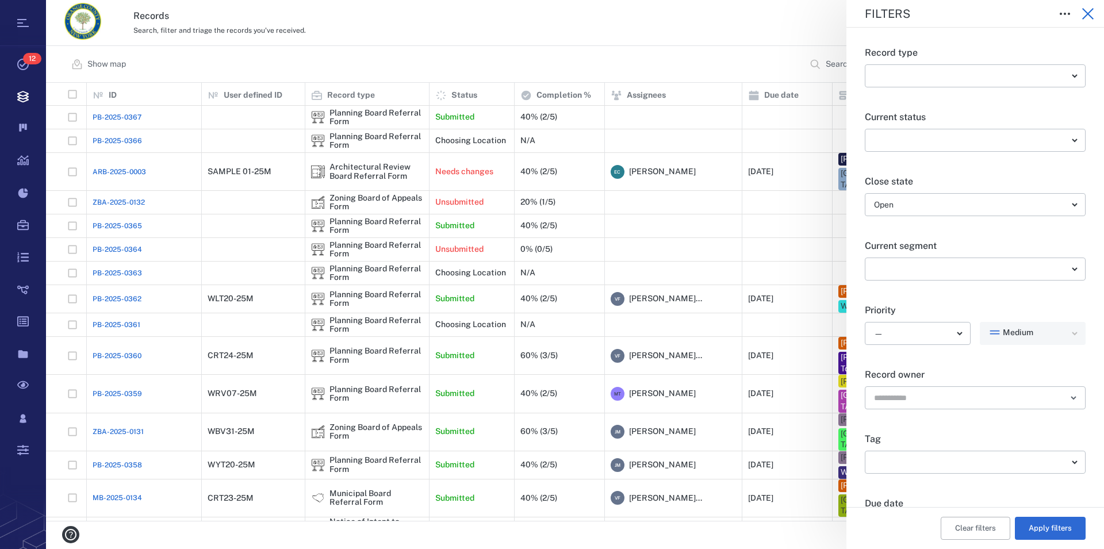
click at [1088, 12] on icon "button" at bounding box center [1088, 14] width 14 height 14
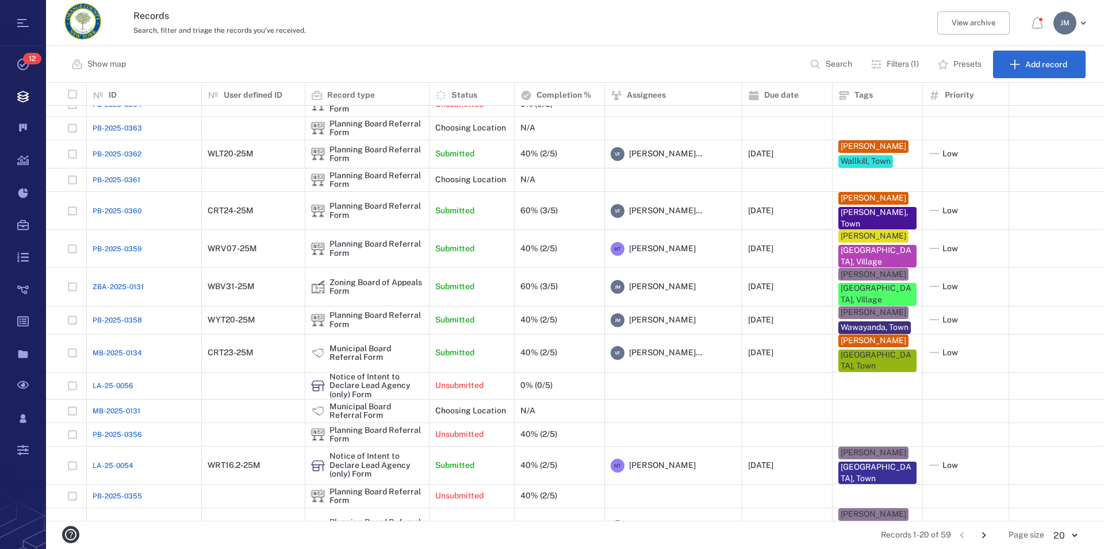
scroll to position [141, 0]
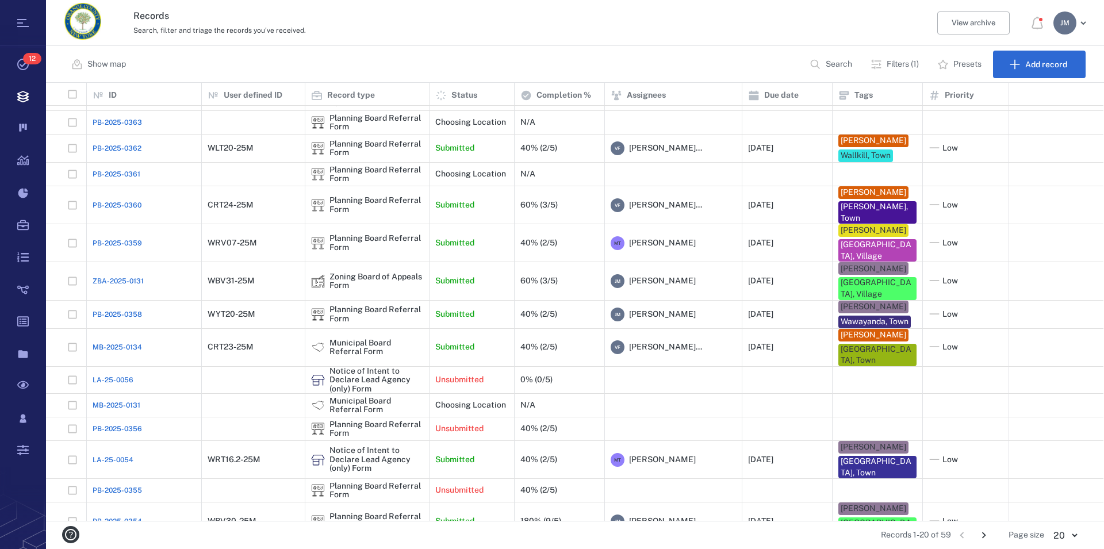
click at [983, 534] on icon "Go to next page" at bounding box center [984, 535] width 13 height 13
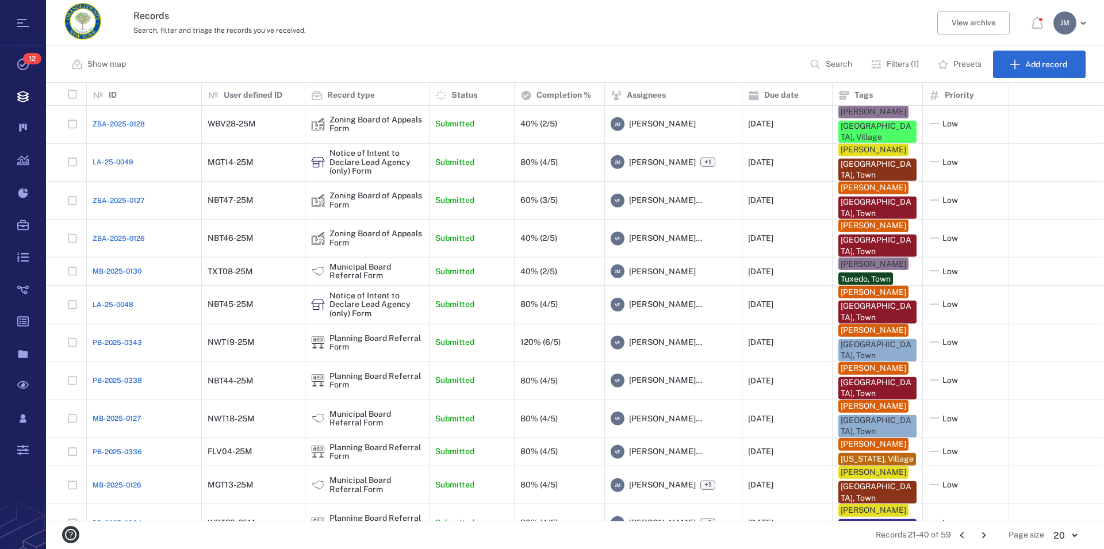
scroll to position [305, 0]
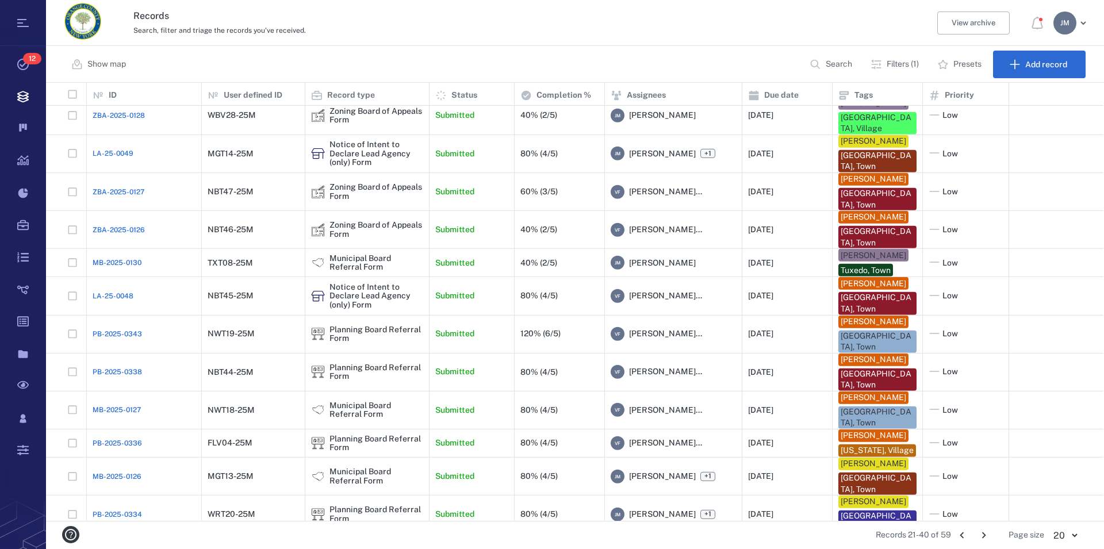
click at [986, 533] on icon "Go to next page" at bounding box center [984, 535] width 13 height 13
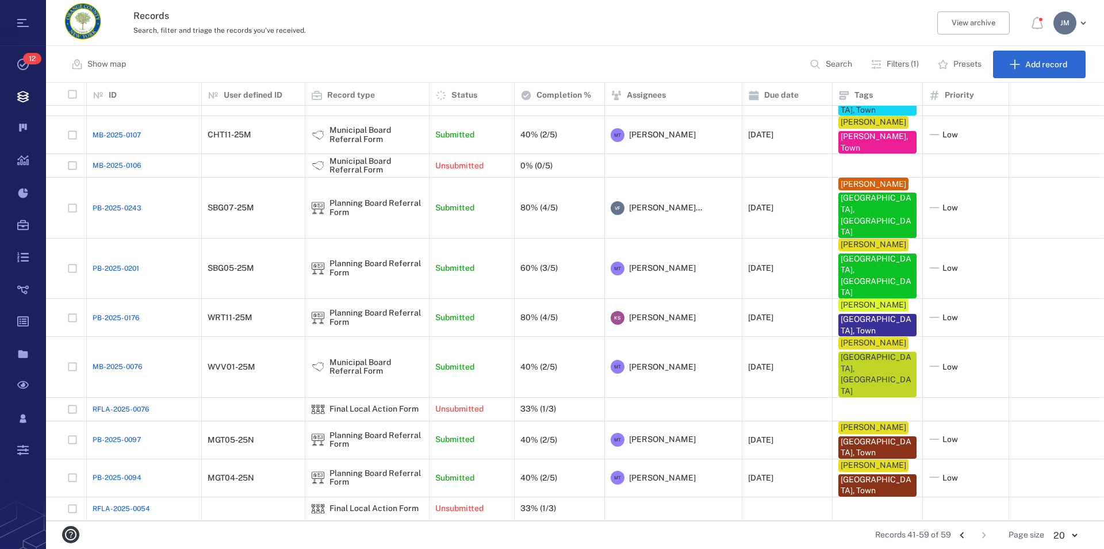
scroll to position [0, 0]
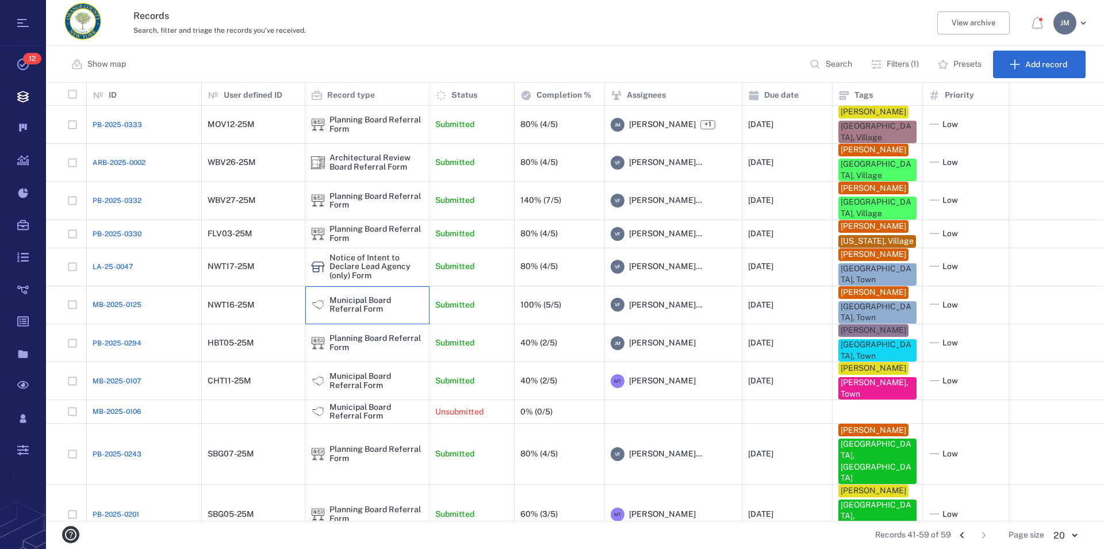
click at [359, 305] on div "Municipal Board Referral Form" at bounding box center [367, 304] width 112 height 23
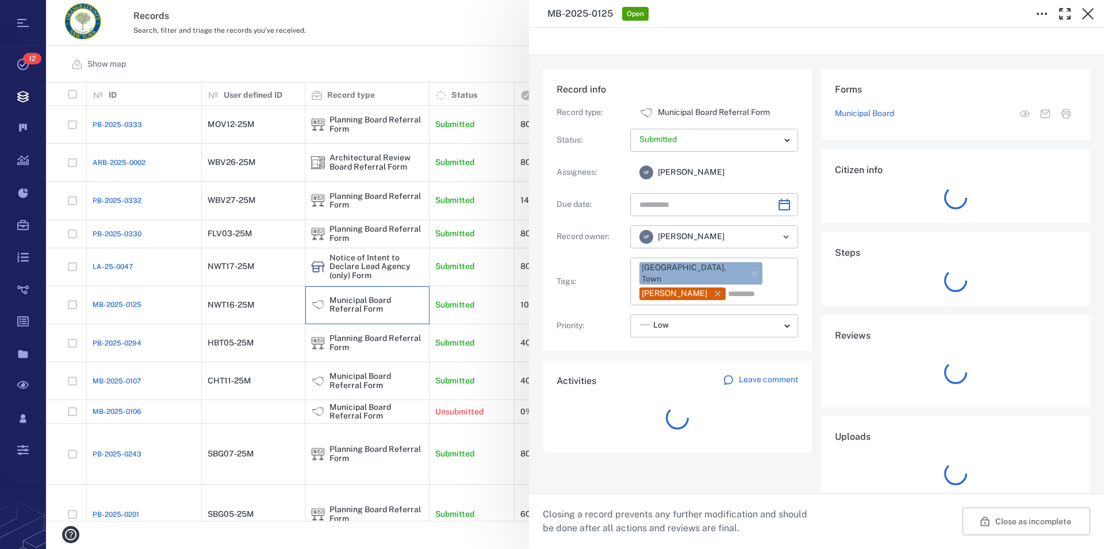
type input "**********"
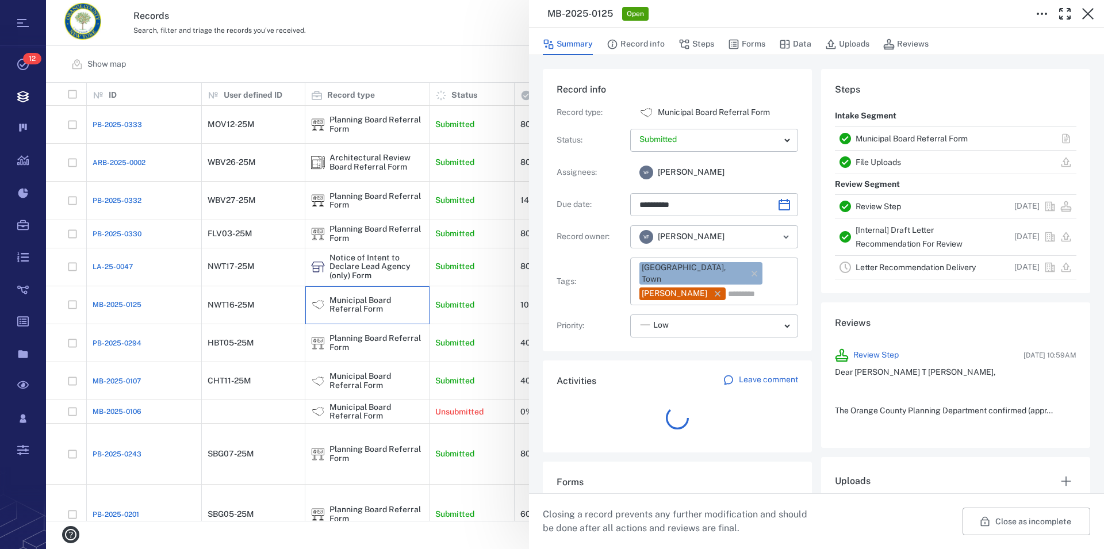
scroll to position [10, 10]
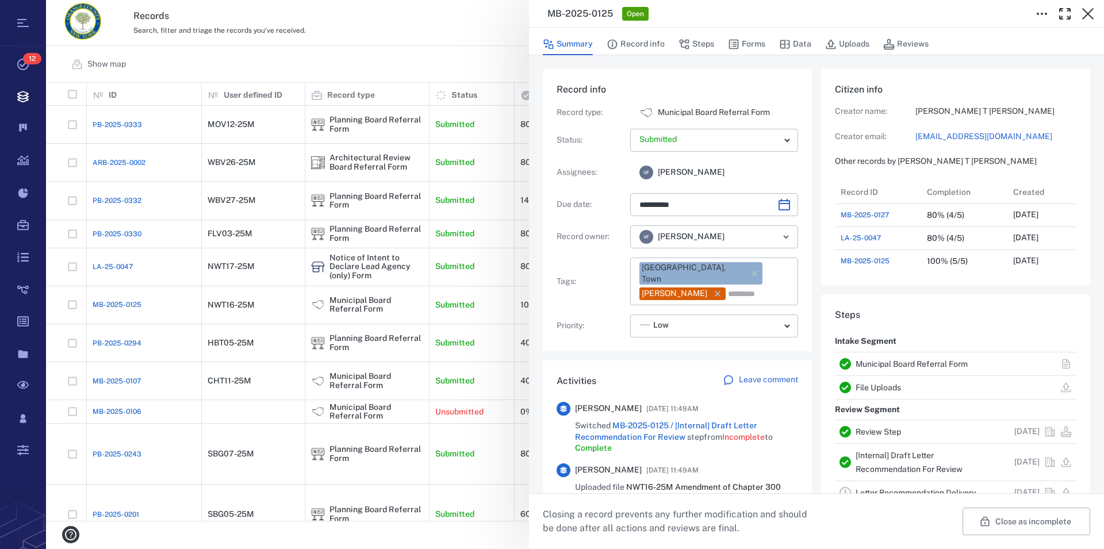
click at [908, 362] on link "Municipal Board Referral Form" at bounding box center [912, 363] width 112 height 9
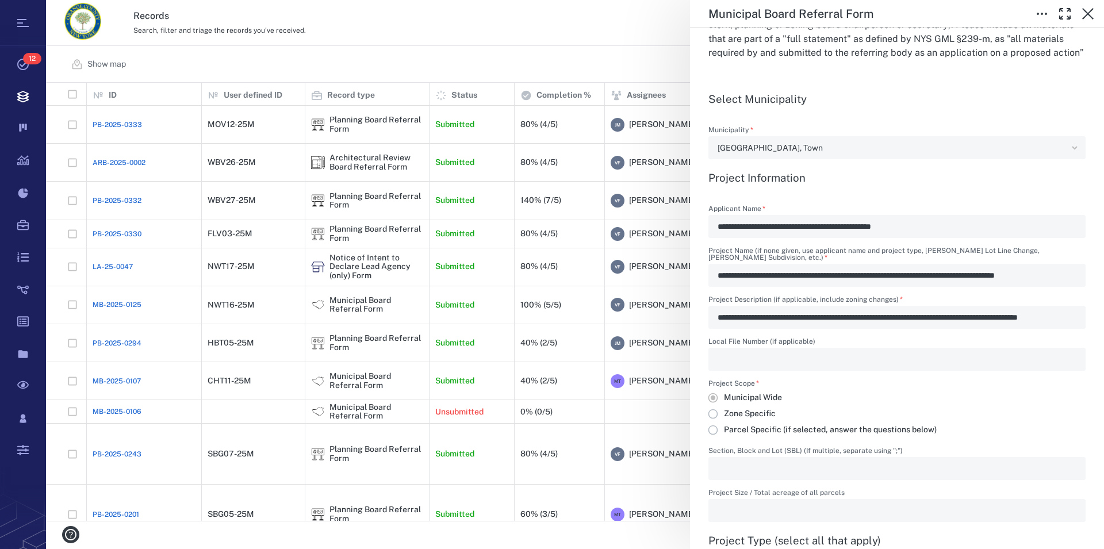
scroll to position [459, 0]
